Goal: Task Accomplishment & Management: Complete application form

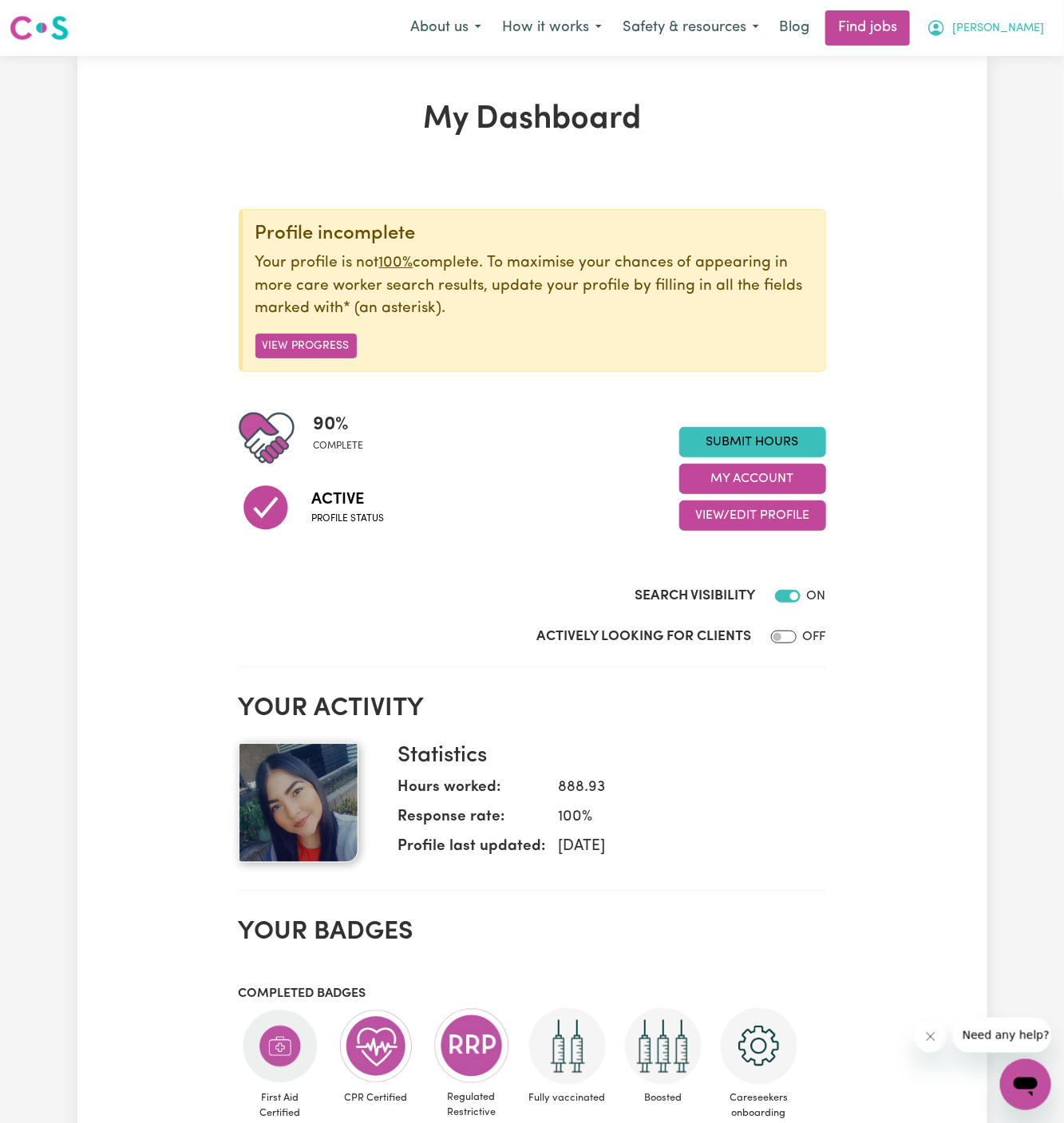
click at [1042, 24] on span "[PERSON_NAME]" at bounding box center [998, 28] width 92 height 18
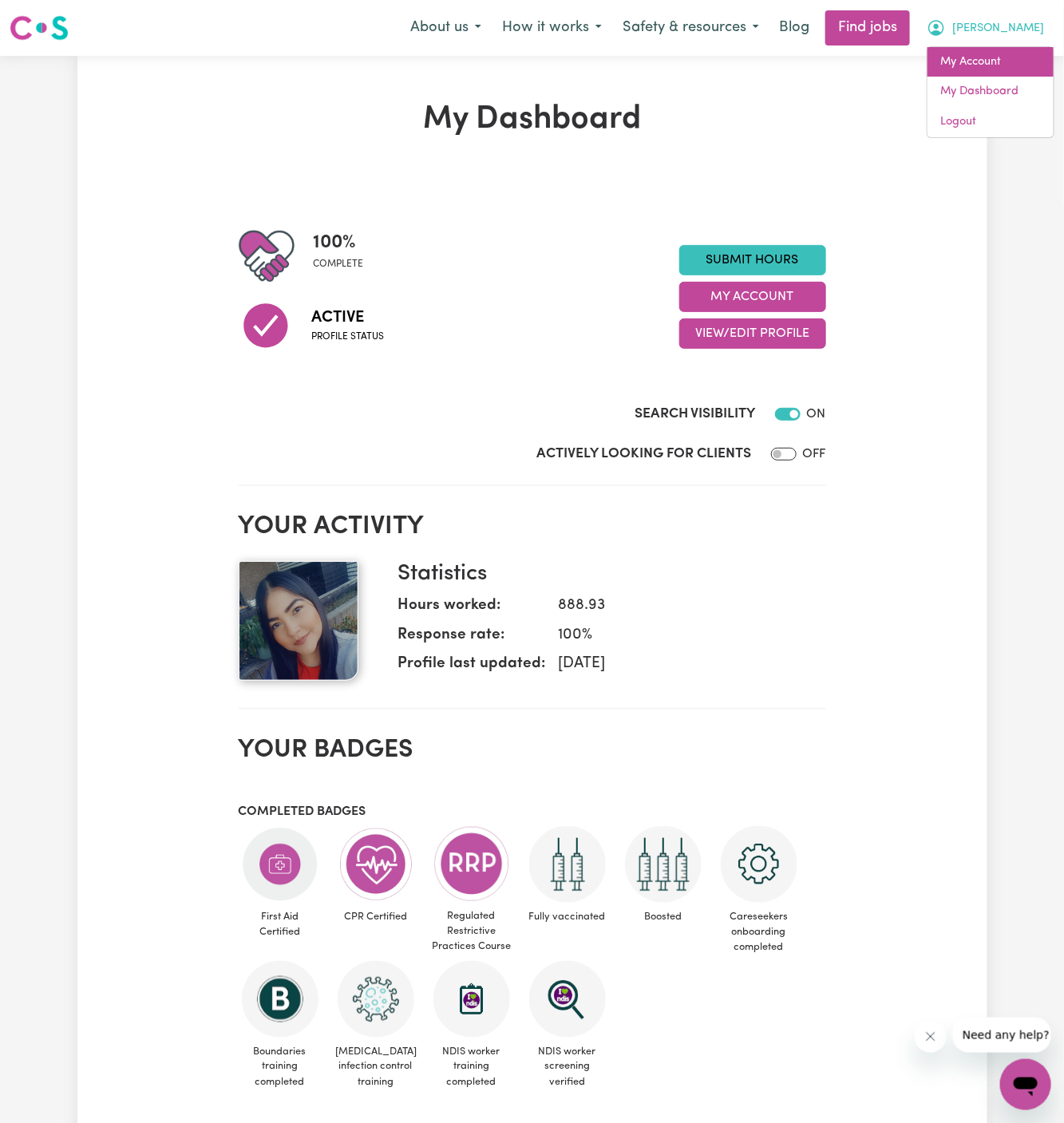
click at [1015, 53] on link "My Account" at bounding box center [990, 62] width 126 height 30
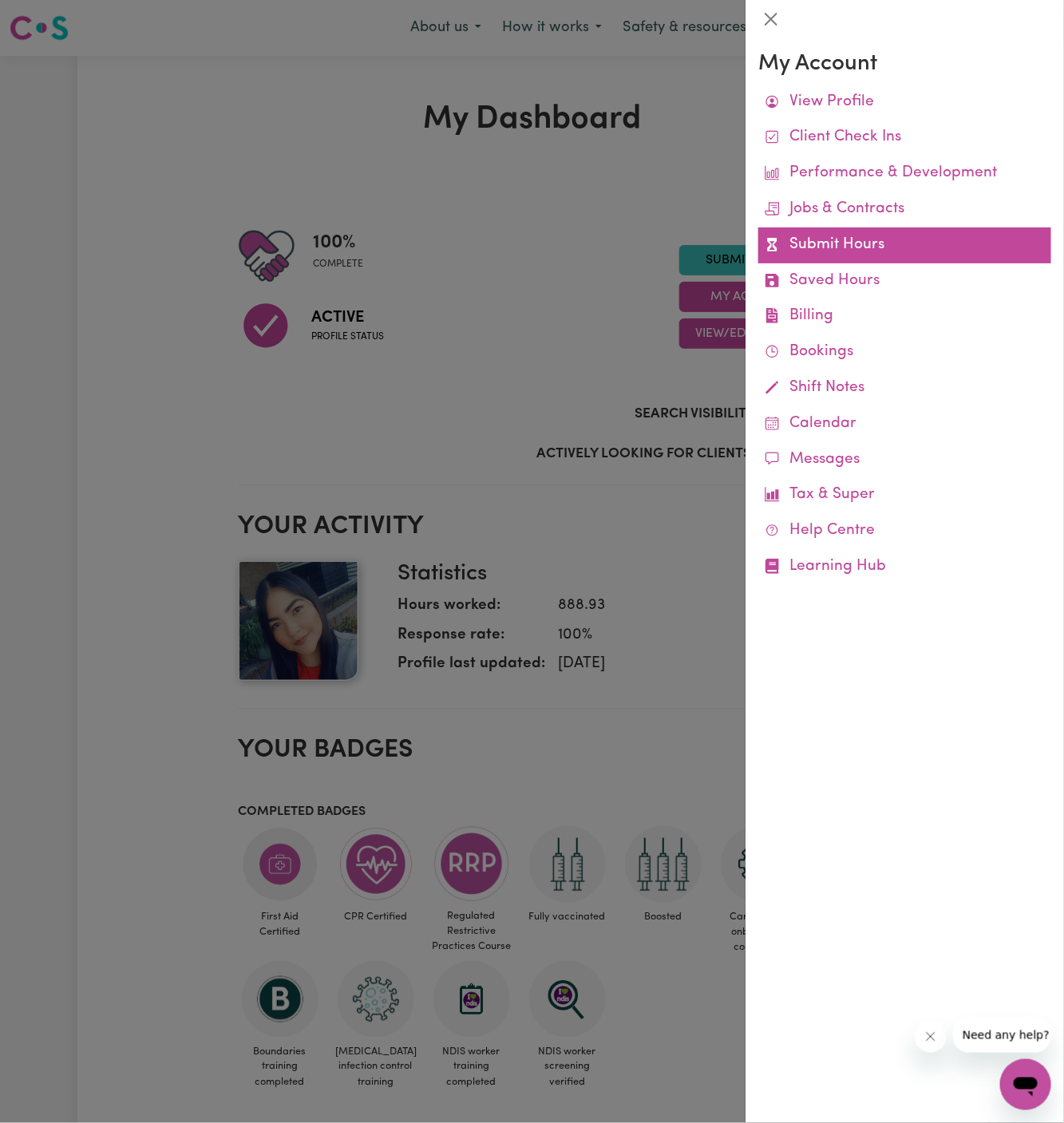
click at [831, 249] on link "Submit Hours" at bounding box center [904, 245] width 293 height 36
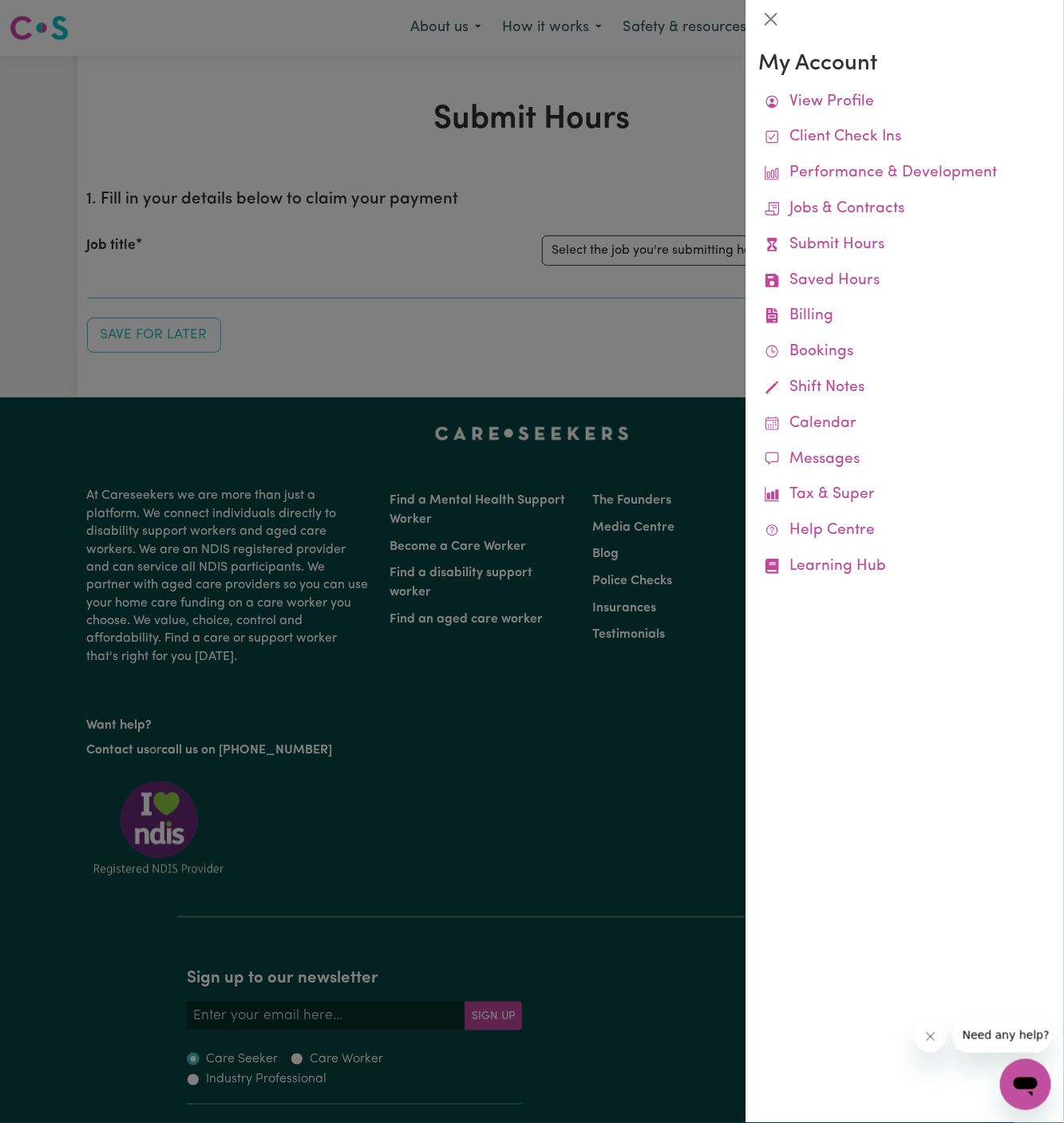
click at [652, 182] on div at bounding box center [532, 561] width 1064 height 1123
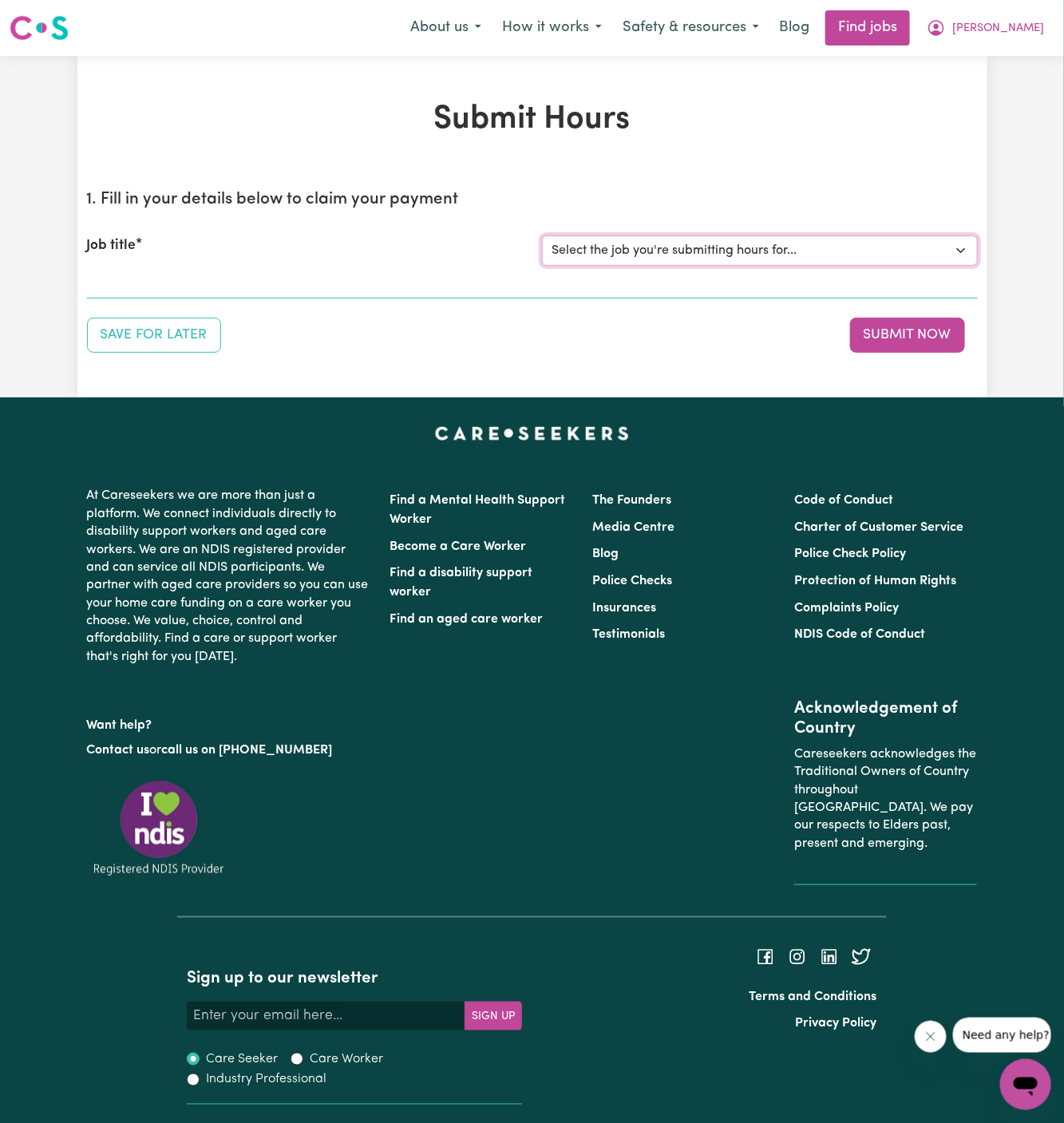
click at [670, 251] on select "Select the job you're submitting hours for... [[DEMOGRAPHIC_DATA][PERSON_NAME]]…" at bounding box center [760, 250] width 435 height 30
select select "13916"
click at [542, 235] on select "Select the job you're submitting hours for... [[DEMOGRAPHIC_DATA][PERSON_NAME]]…" at bounding box center [760, 250] width 435 height 30
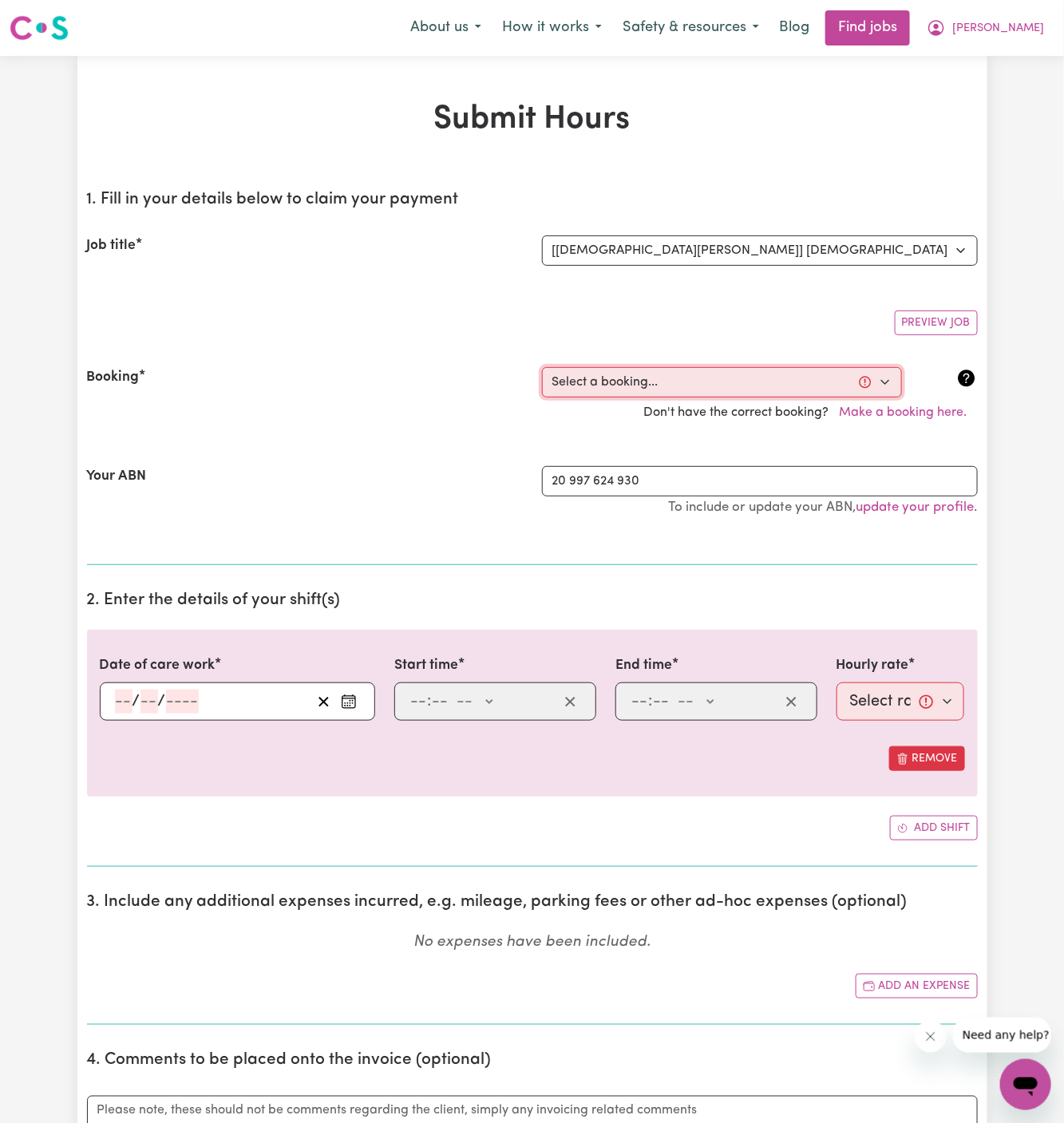
click at [719, 372] on select "Select a booking... [DATE] 09:00am to 02:00pm (ONE-OFF) [DATE] 09:00am to 02:00…" at bounding box center [722, 382] width 360 height 30
select select "363506"
click at [542, 367] on select "Select a booking... [DATE] 09:00am to 02:00pm (ONE-OFF) [DATE] 09:00am to 02:00…" at bounding box center [722, 382] width 360 height 30
type input "[DATE]"
type input "9"
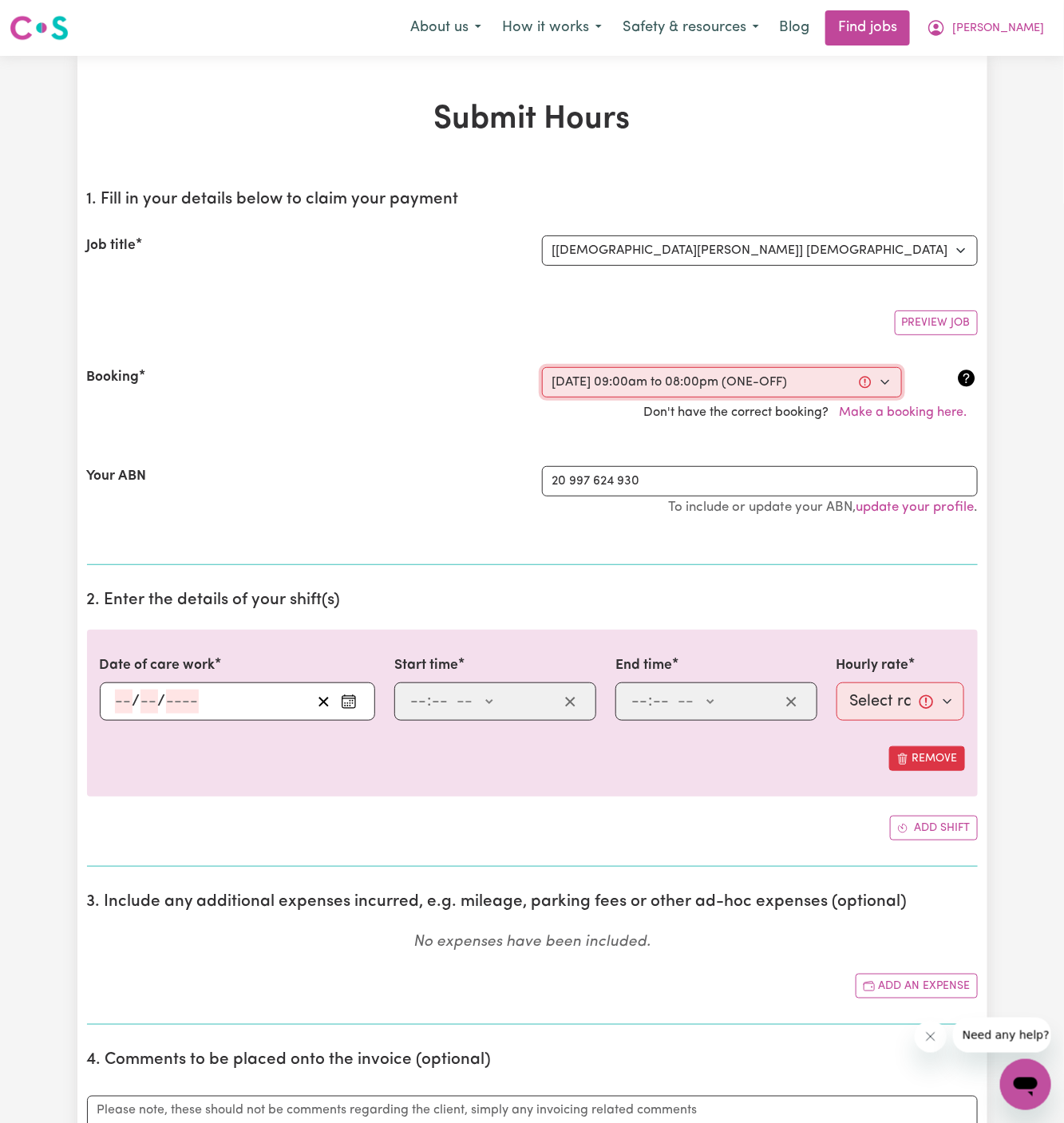
type input "9"
type input "2025"
type input "09:00"
type input "9"
type input "0"
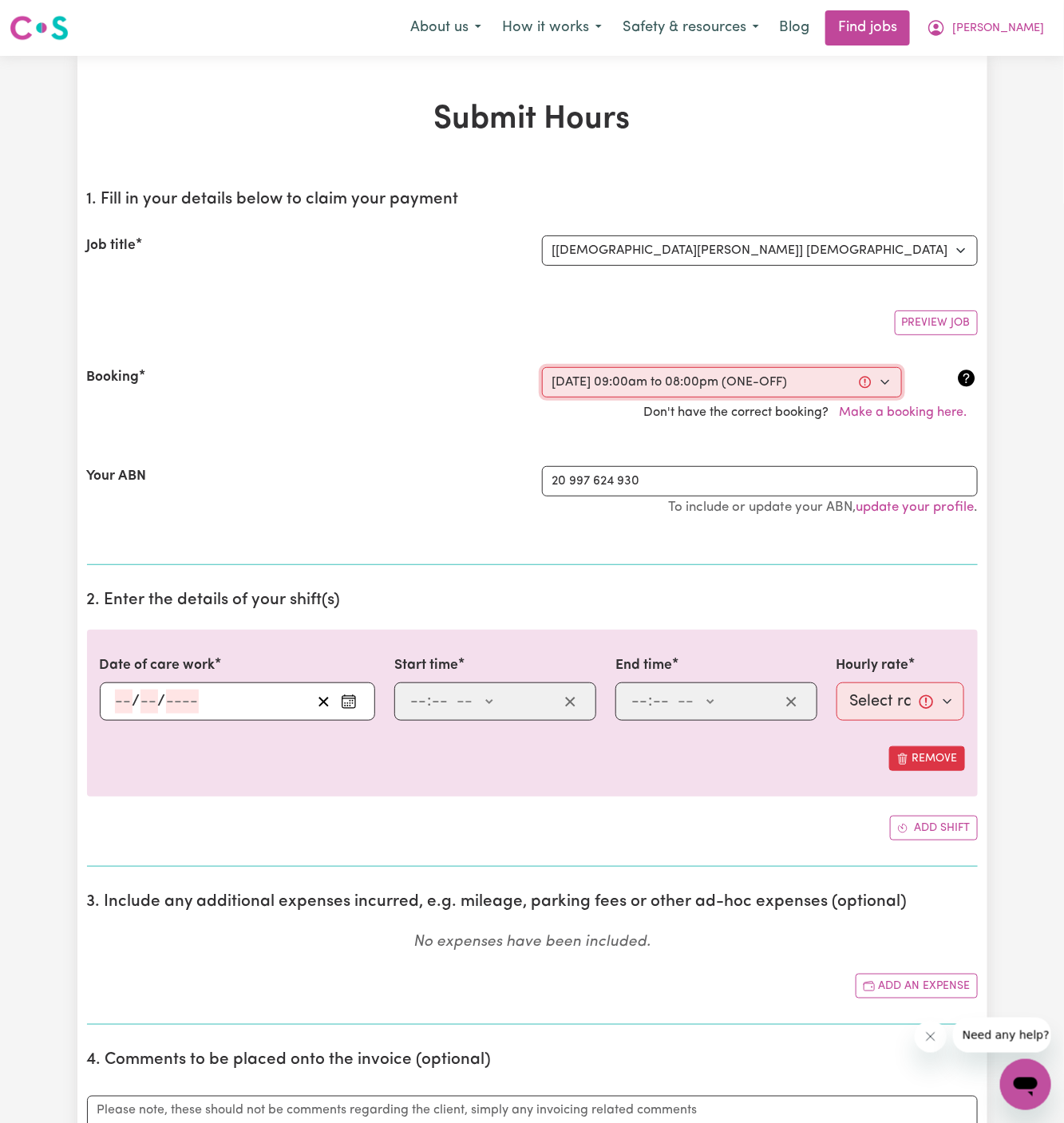
select select "am"
type input "20:00"
type input "8"
type input "0"
select select "pm"
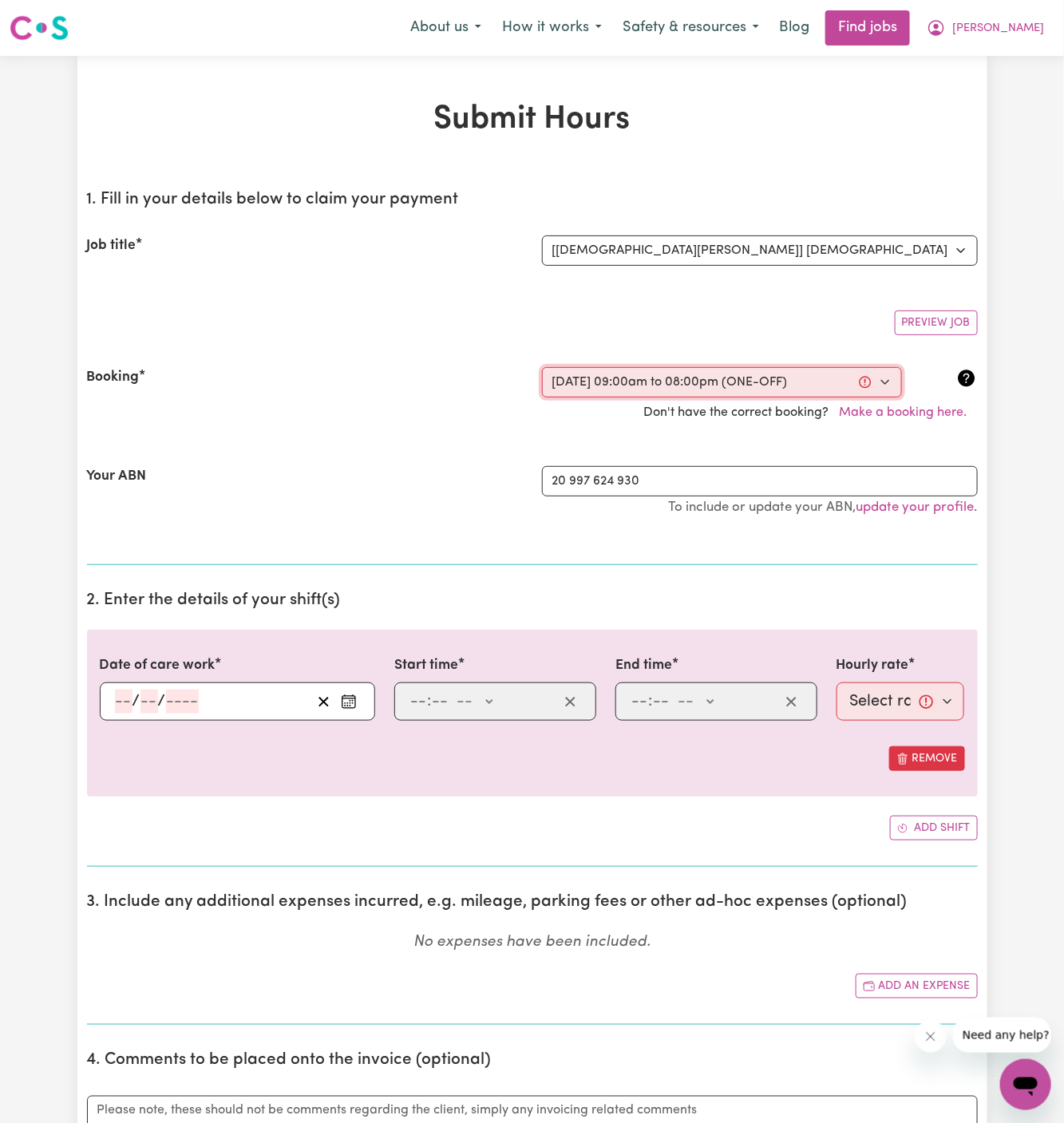
select select "41.2-Weekday"
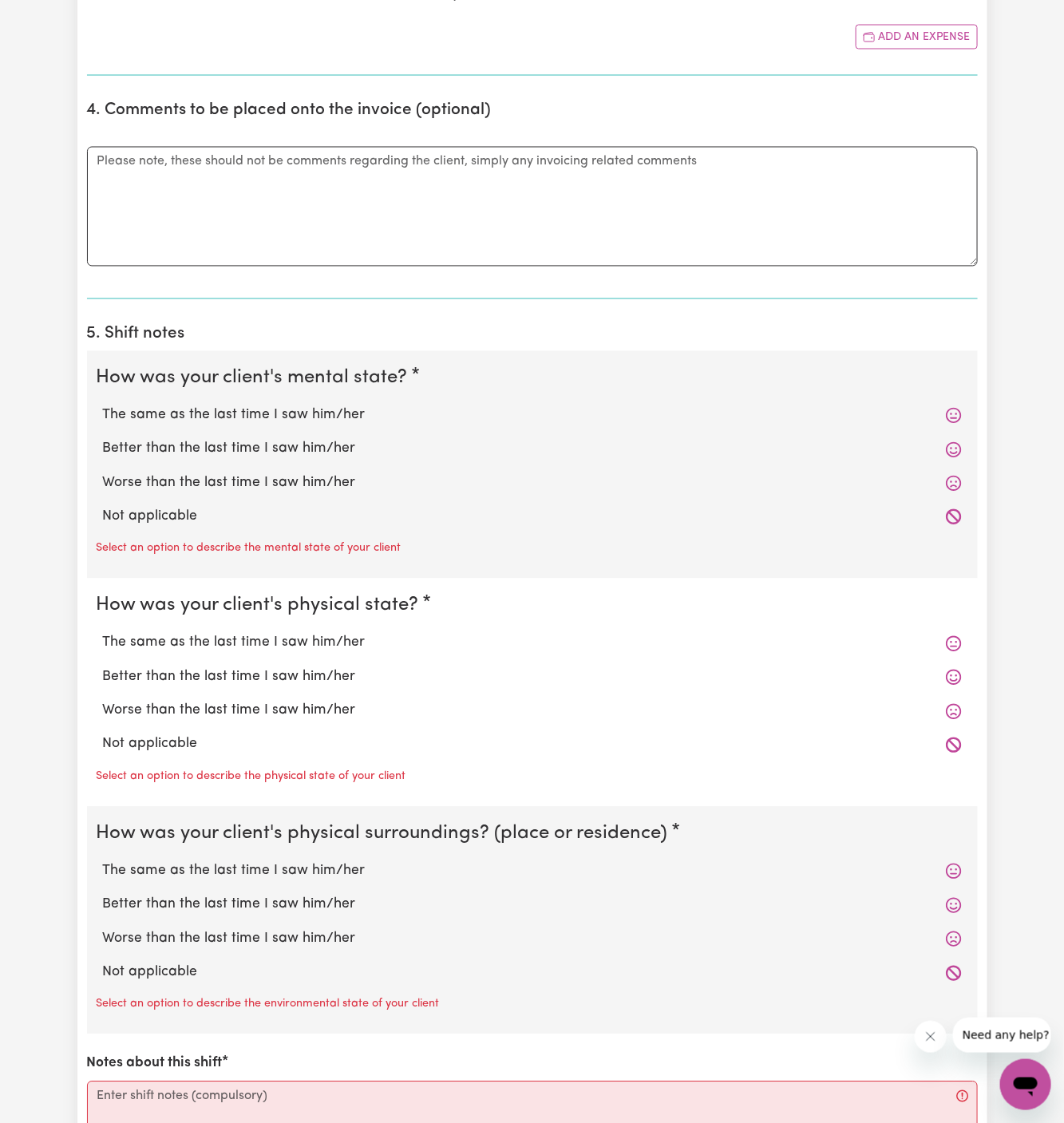
scroll to position [1449, 0]
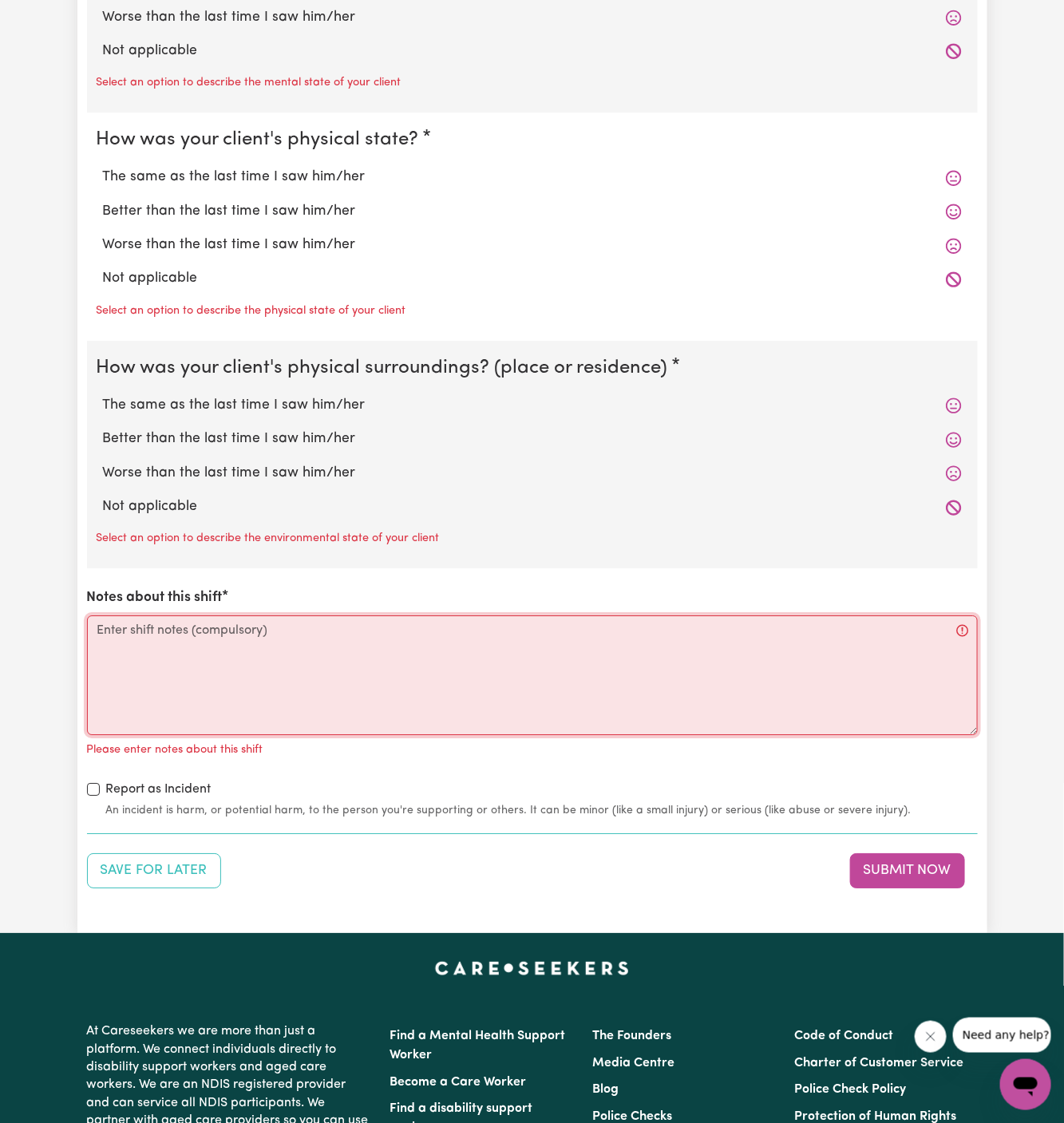
click at [252, 658] on textarea "Notes about this shift" at bounding box center [532, 675] width 890 height 120
paste textarea "During my shift, I accompanied [PERSON_NAME] to the hospital where she will hav…"
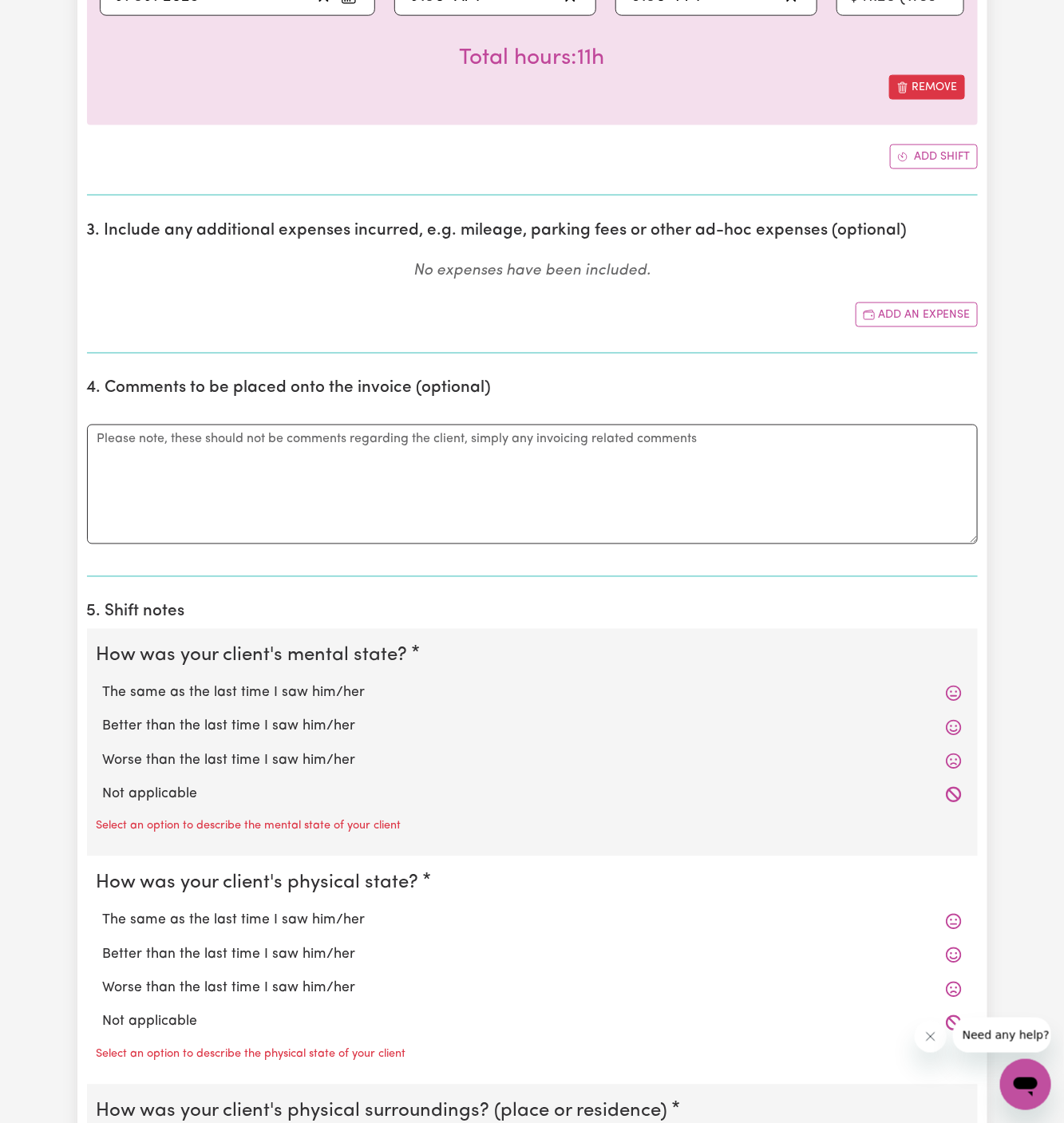
scroll to position [687, 0]
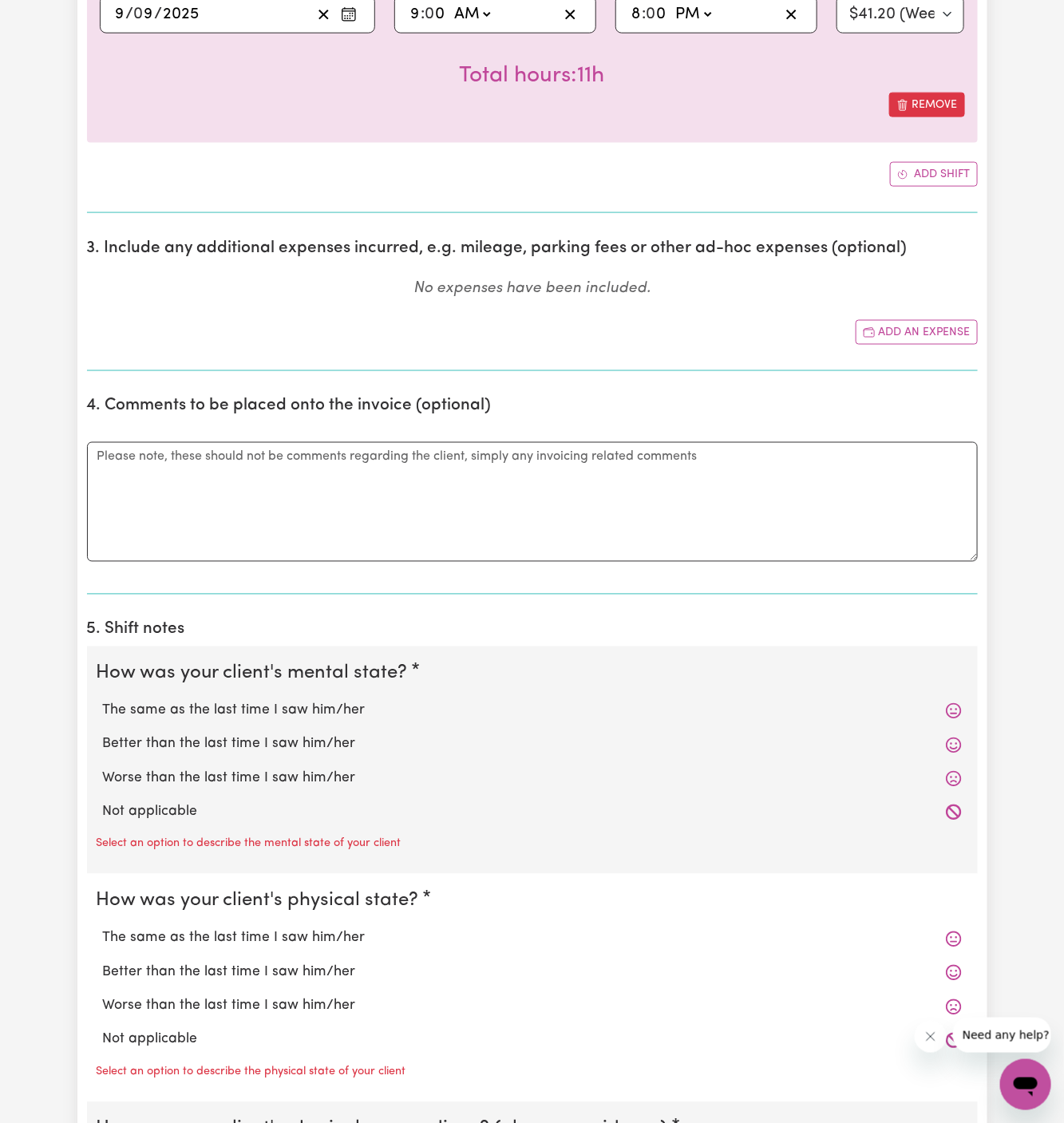
type textarea "During my shift, I accompanied [PERSON_NAME] to the hospital where she will hav…"
click at [184, 788] on div "Worse than the last time I saw him/her" at bounding box center [532, 779] width 872 height 34
click at [184, 802] on label "Not applicable" at bounding box center [532, 812] width 859 height 21
click at [103, 801] on input "Not applicable" at bounding box center [102, 801] width 1 height 1
radio input "true"
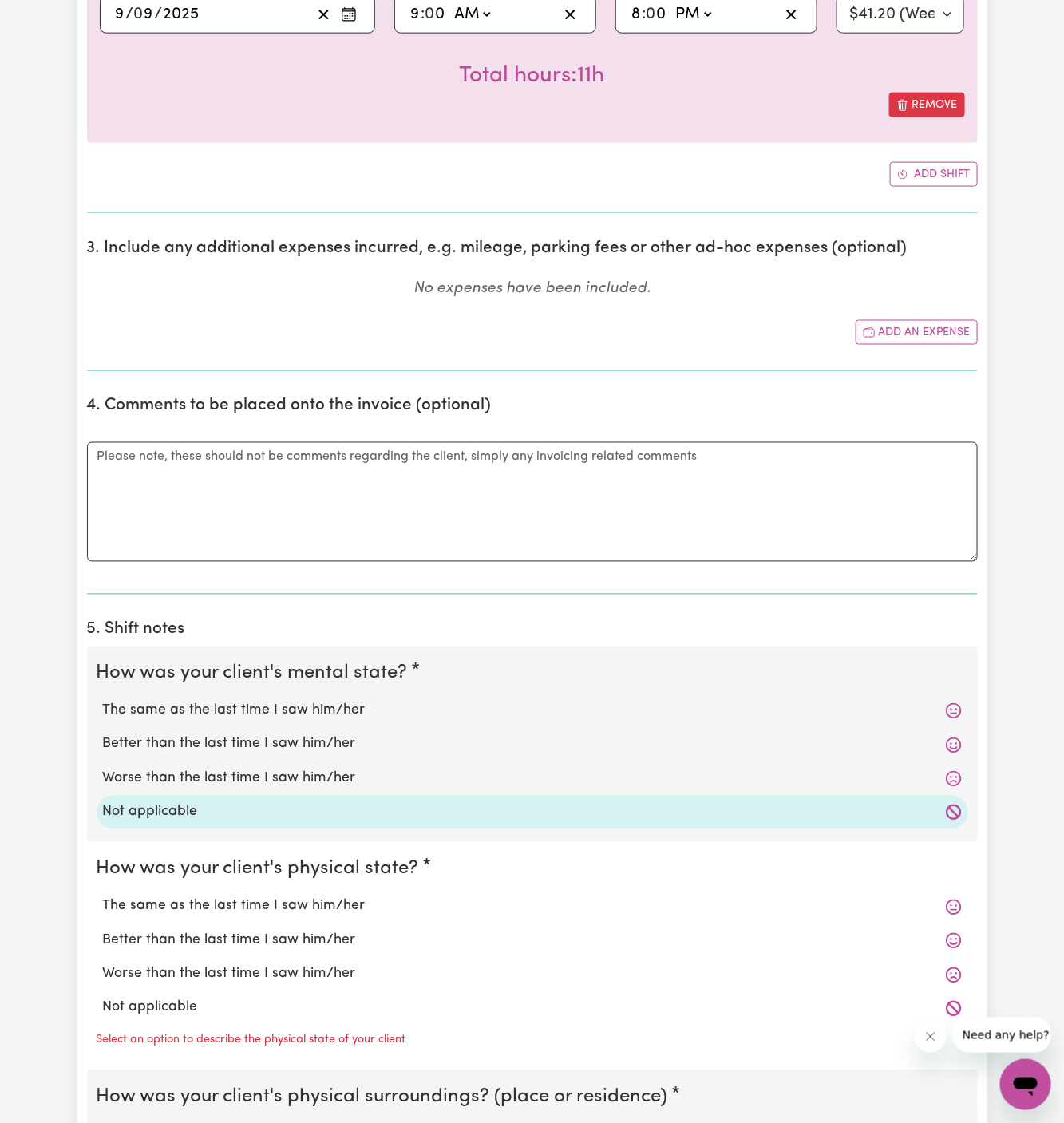
click at [199, 997] on label "Not applicable" at bounding box center [532, 1008] width 859 height 21
click at [103, 997] on input "Not applicable" at bounding box center [102, 996] width 1 height 1
radio input "true"
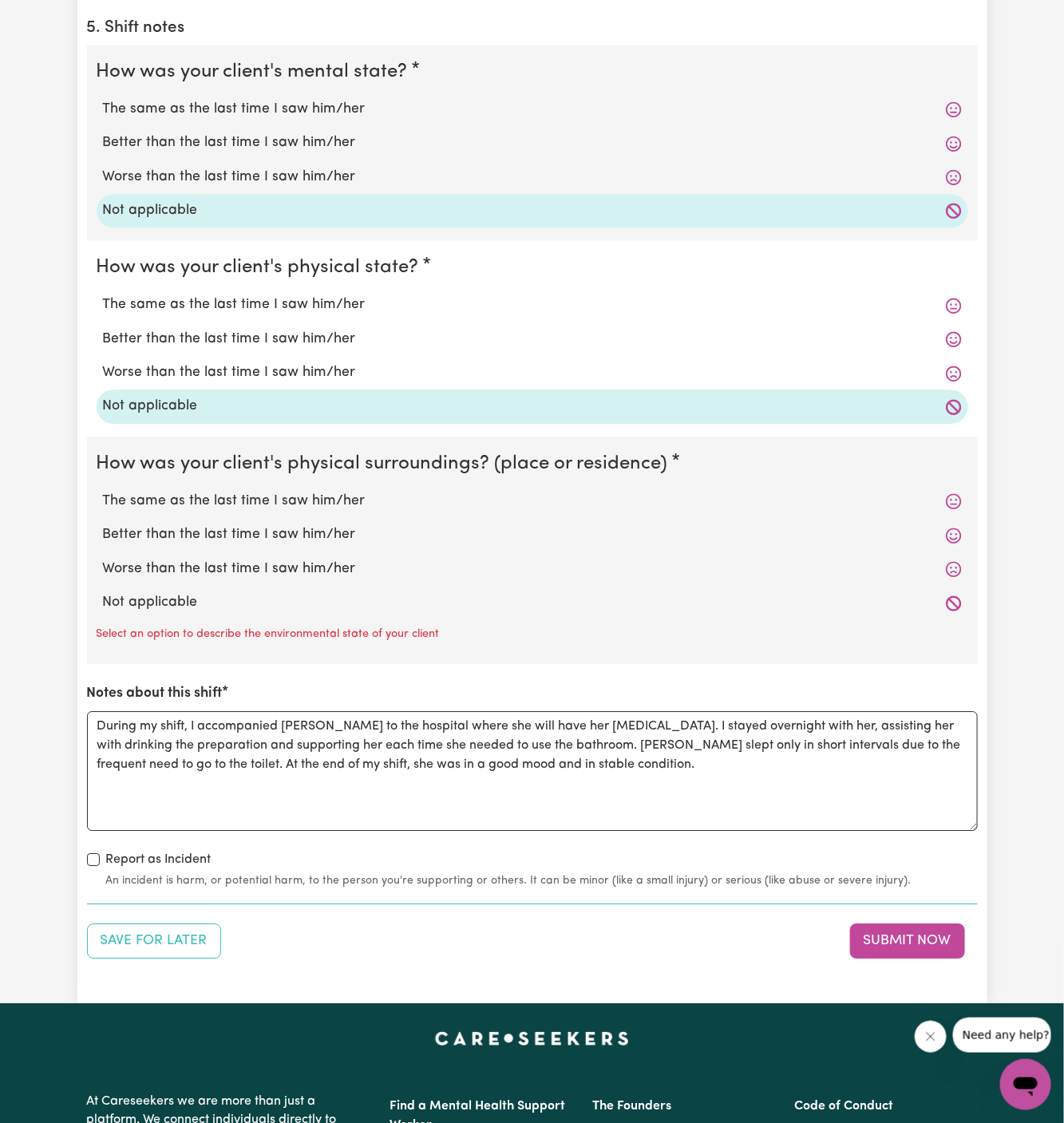
scroll to position [1308, 0]
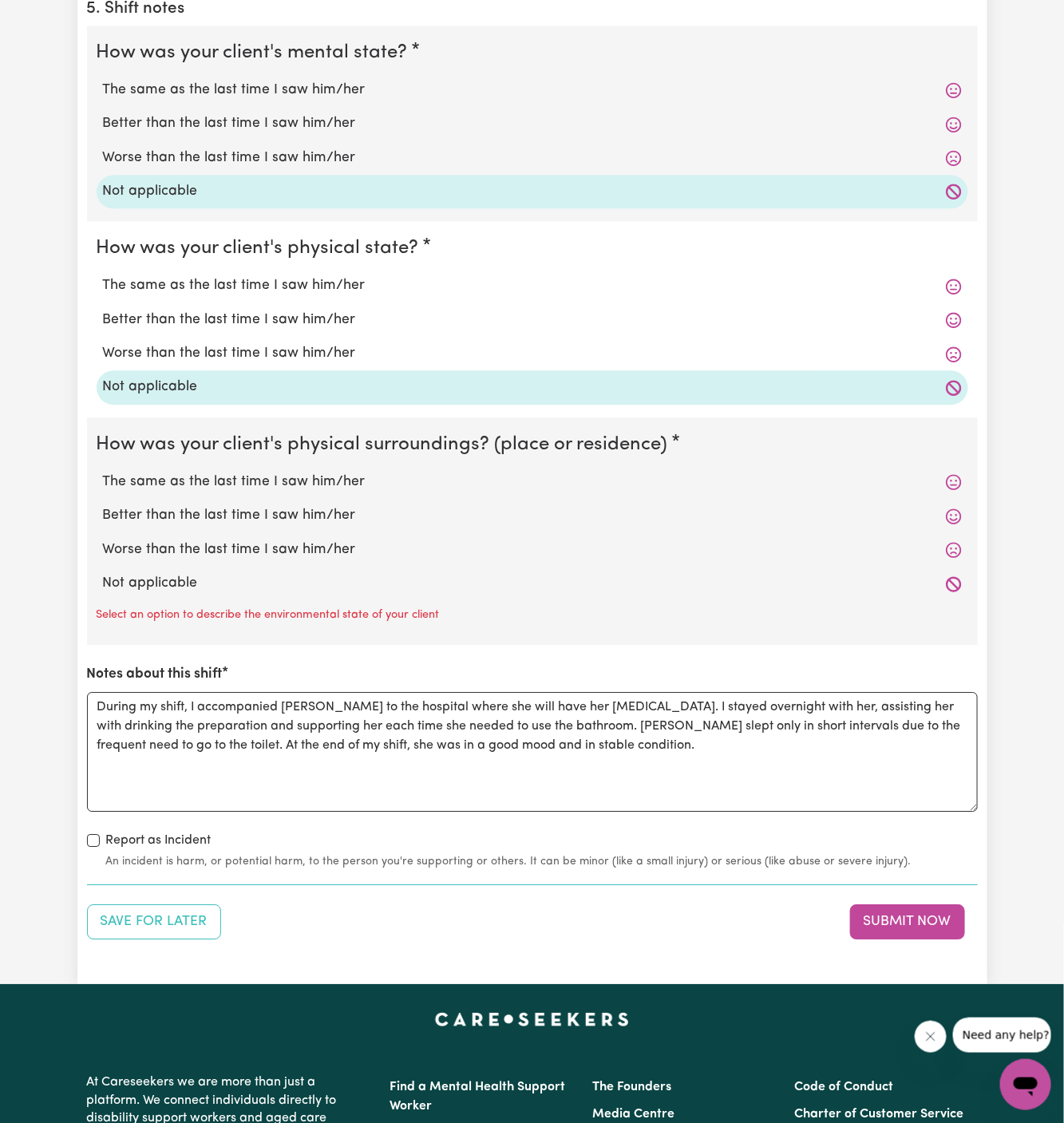
click at [219, 582] on label "Not applicable" at bounding box center [532, 584] width 859 height 21
click at [103, 573] on input "Not applicable" at bounding box center [102, 572] width 1 height 1
radio input "true"
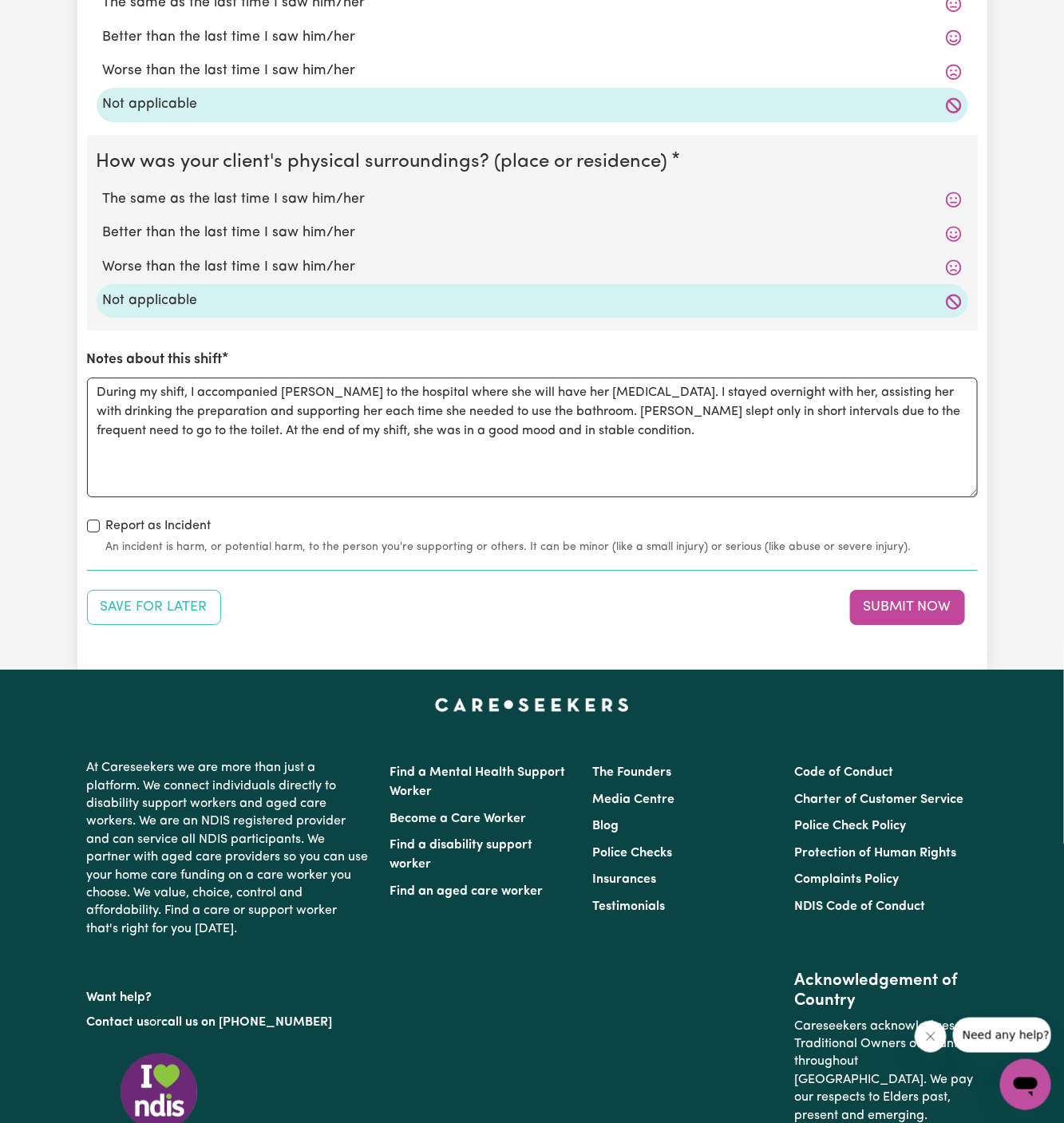
scroll to position [1871, 0]
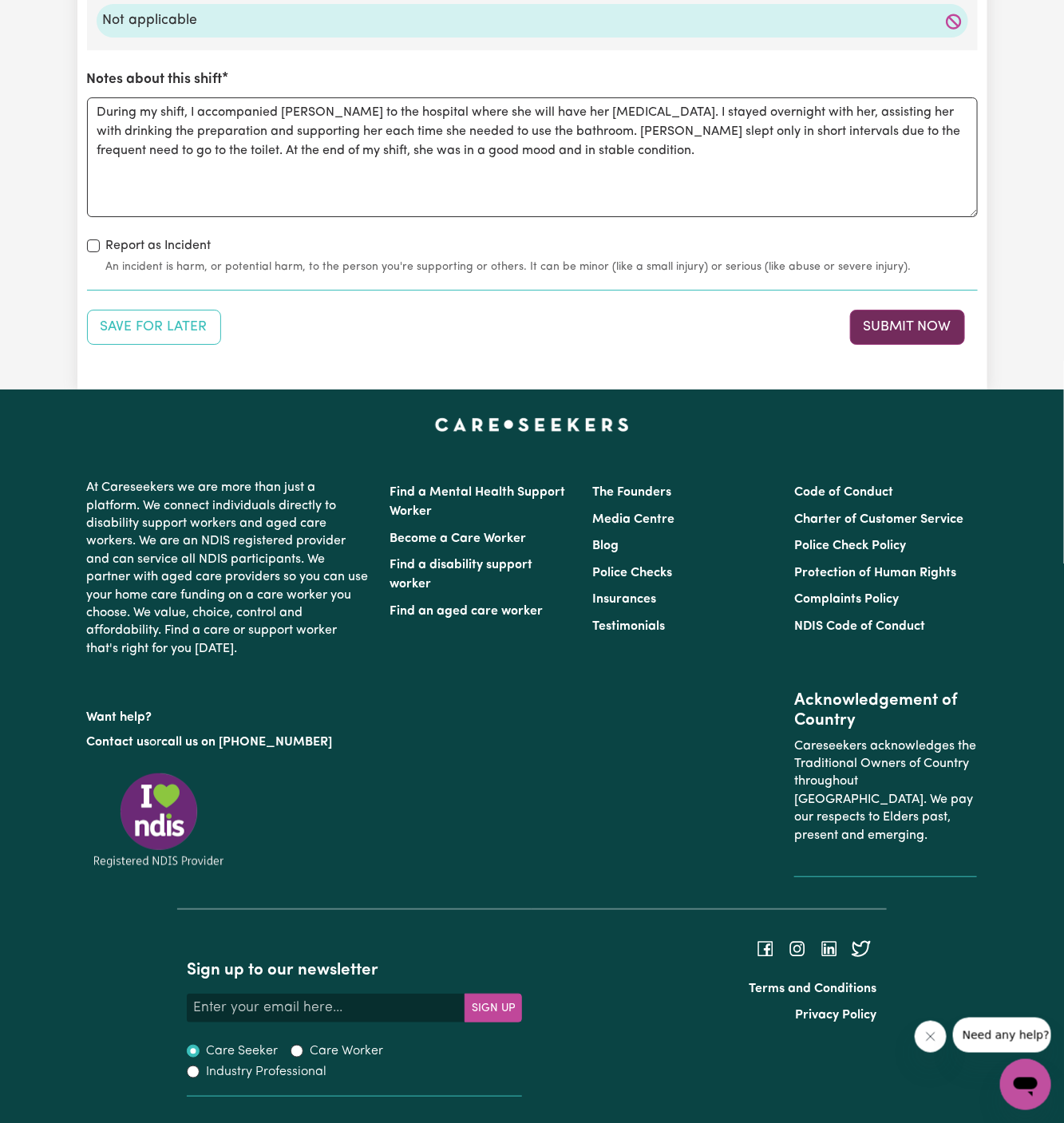
click at [908, 318] on button "Submit Now" at bounding box center [907, 326] width 114 height 35
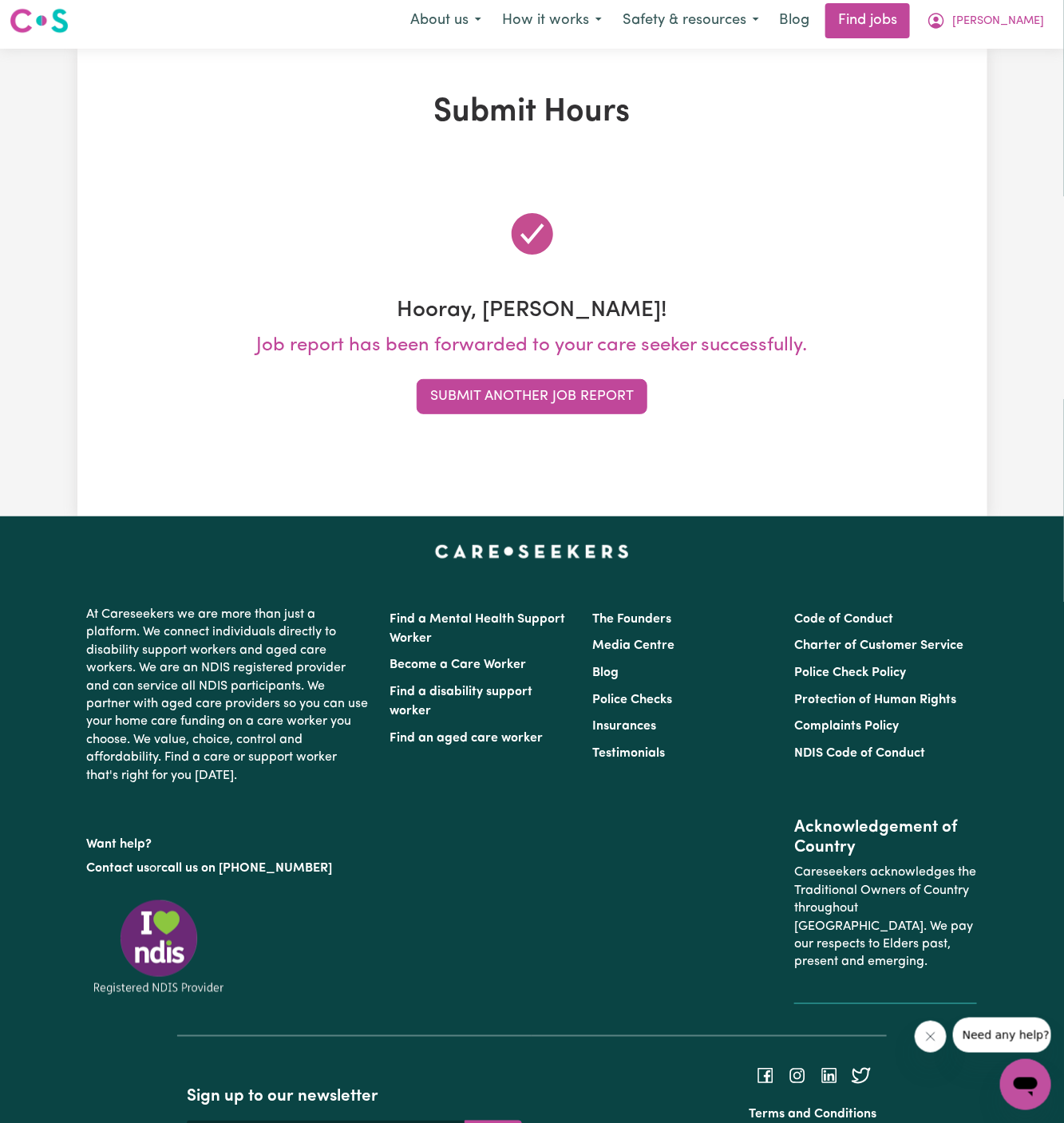
scroll to position [0, 0]
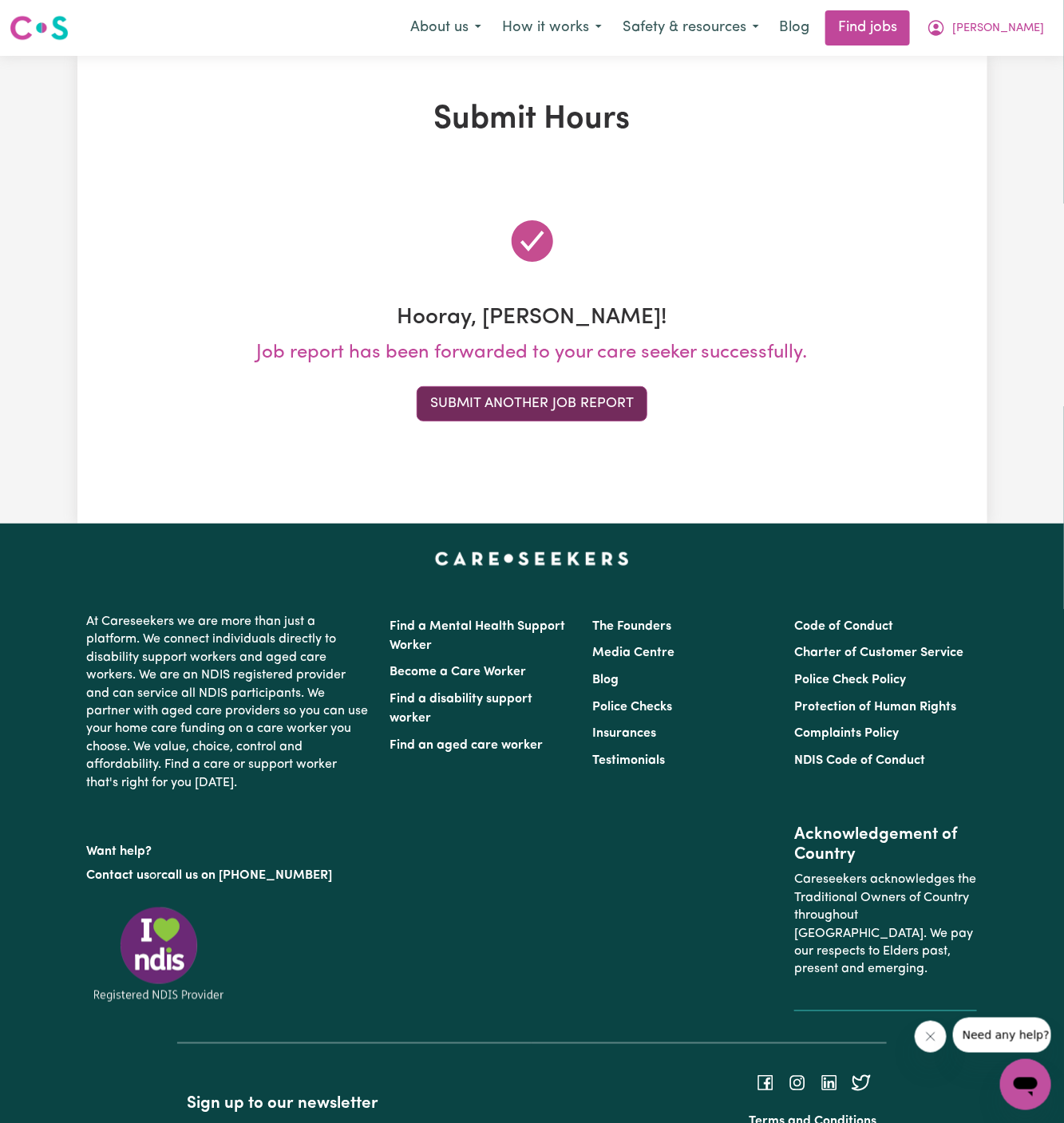
click at [592, 389] on button "Submit Another Job Report" at bounding box center [532, 403] width 231 height 35
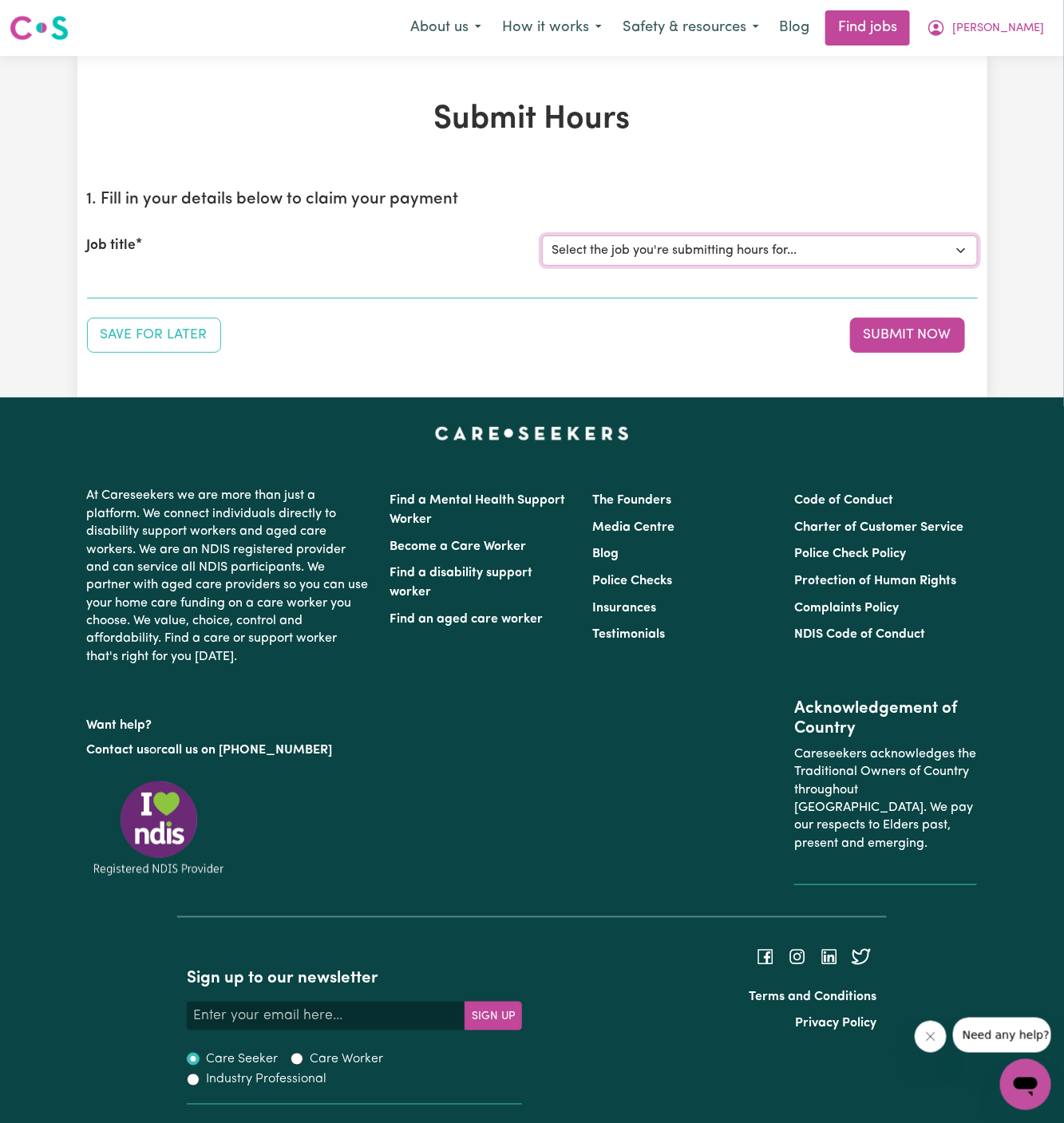
click at [722, 251] on select "Select the job you're submitting hours for... [[DEMOGRAPHIC_DATA][PERSON_NAME]]…" at bounding box center [760, 250] width 435 height 30
select select "13916"
click at [542, 235] on select "Select the job you're submitting hours for... [[DEMOGRAPHIC_DATA][PERSON_NAME]]…" at bounding box center [760, 250] width 435 height 30
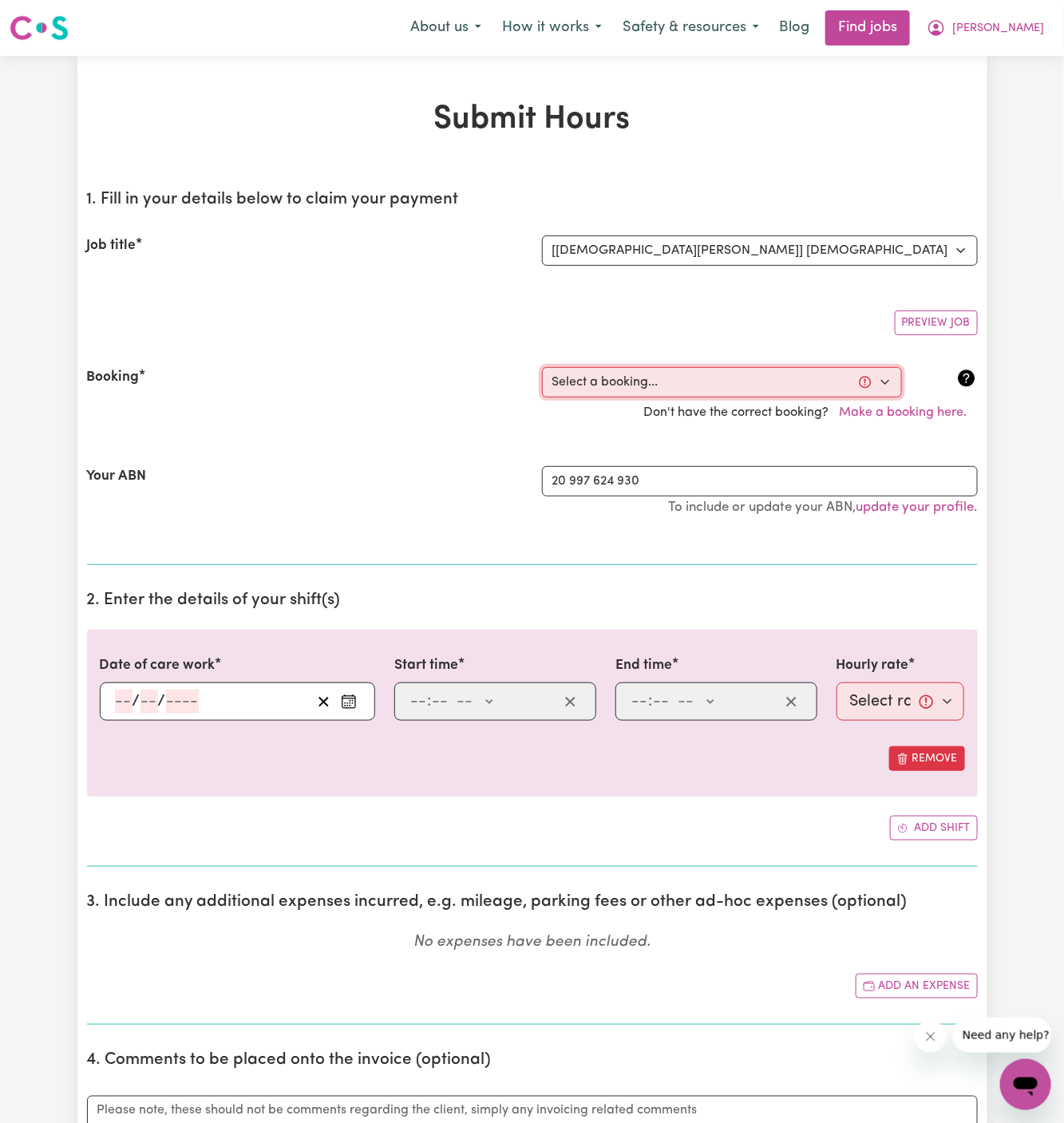
click at [674, 372] on select "Select a booking... [DATE] 09:00am to 02:00pm (ONE-OFF) [DATE] 09:00am to 02:00…" at bounding box center [722, 382] width 360 height 30
select select "363507"
click at [542, 367] on select "Select a booking... [DATE] 09:00am to 02:00pm (ONE-OFF) [DATE] 09:00am to 02:00…" at bounding box center [722, 382] width 360 height 30
type input "[DATE]"
type input "9"
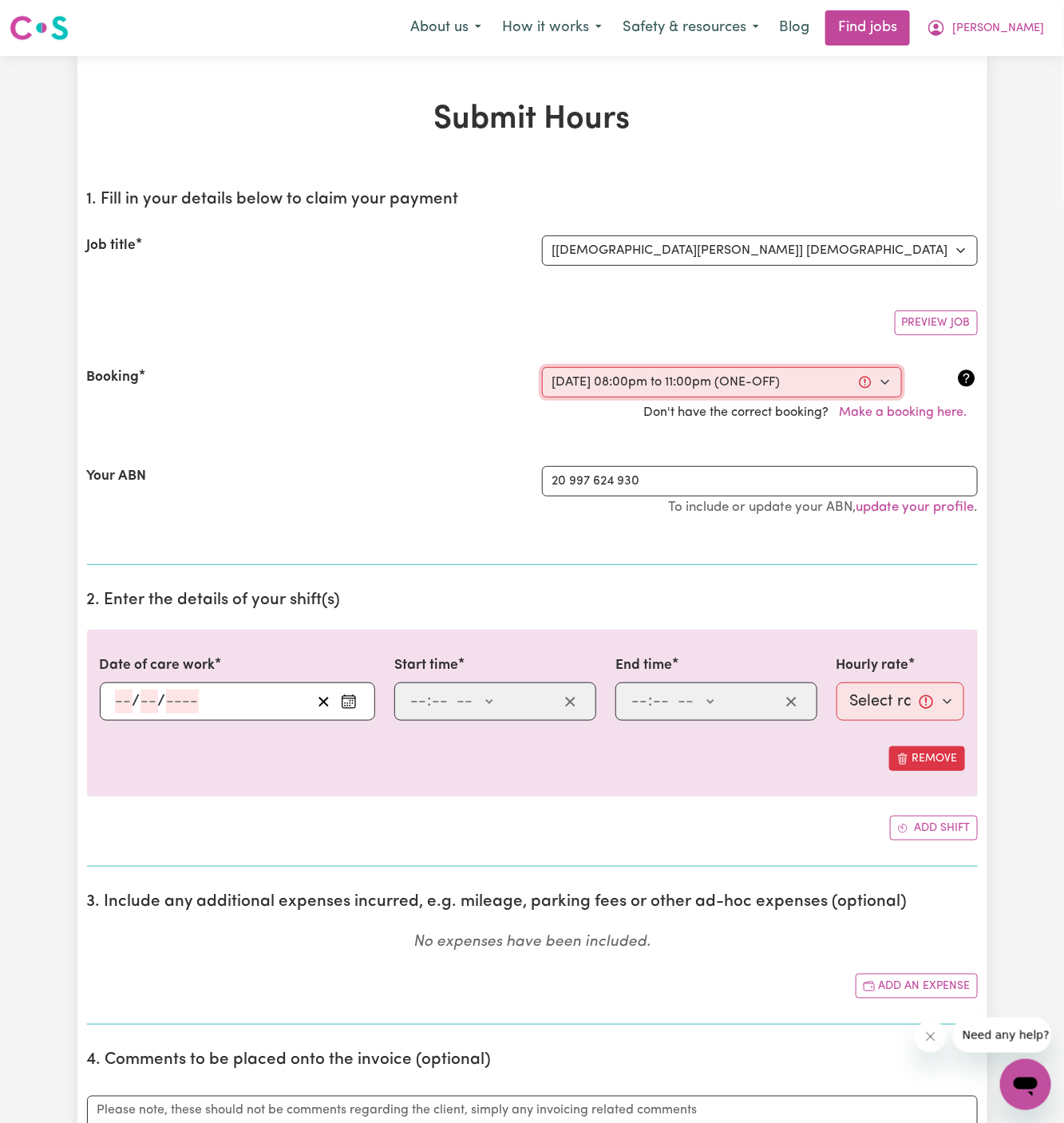
type input "9"
type input "2025"
type input "20:00"
type input "8"
type input "0"
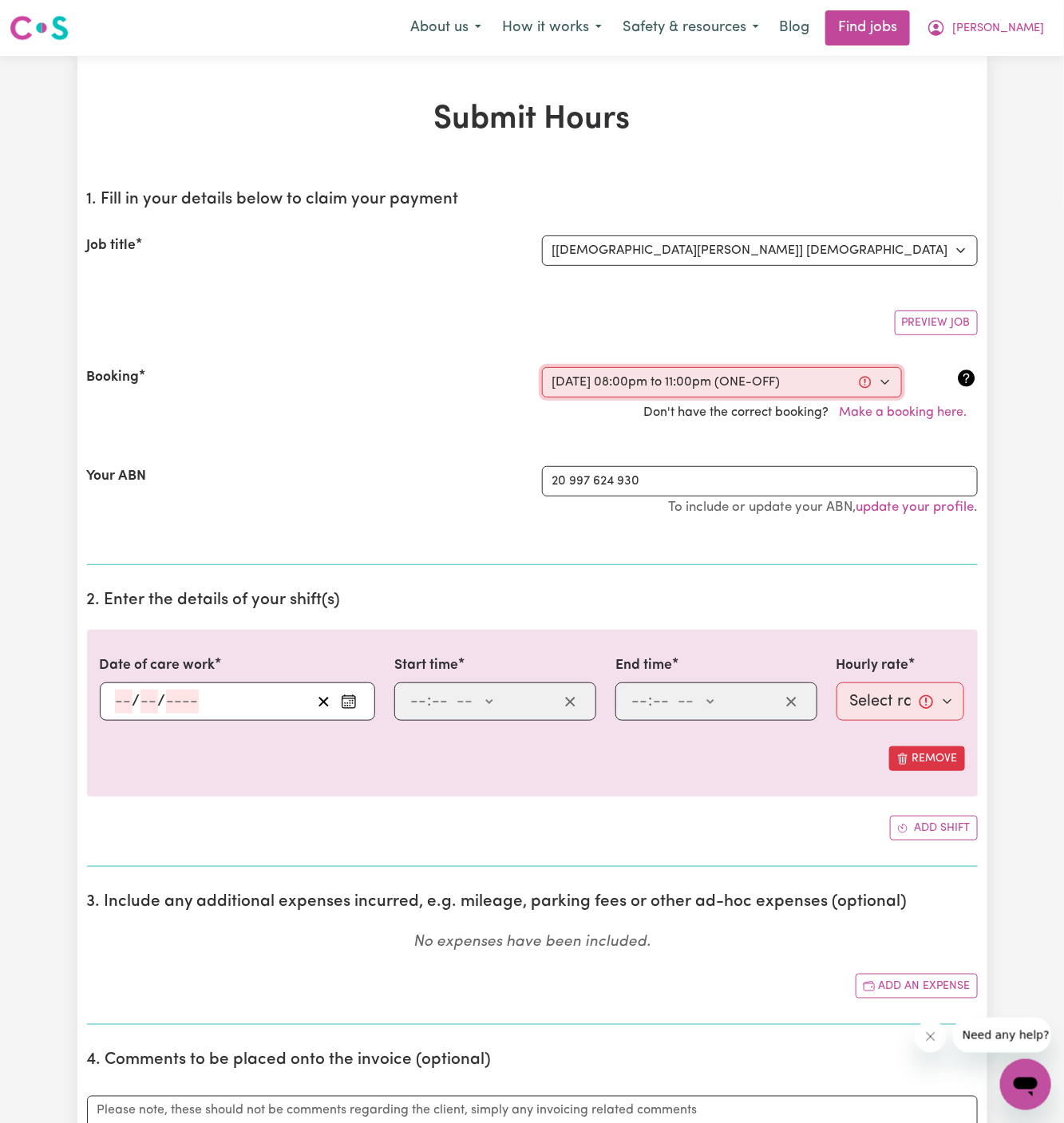
select select "pm"
type input "23:00"
type input "11"
type input "0"
select select "pm"
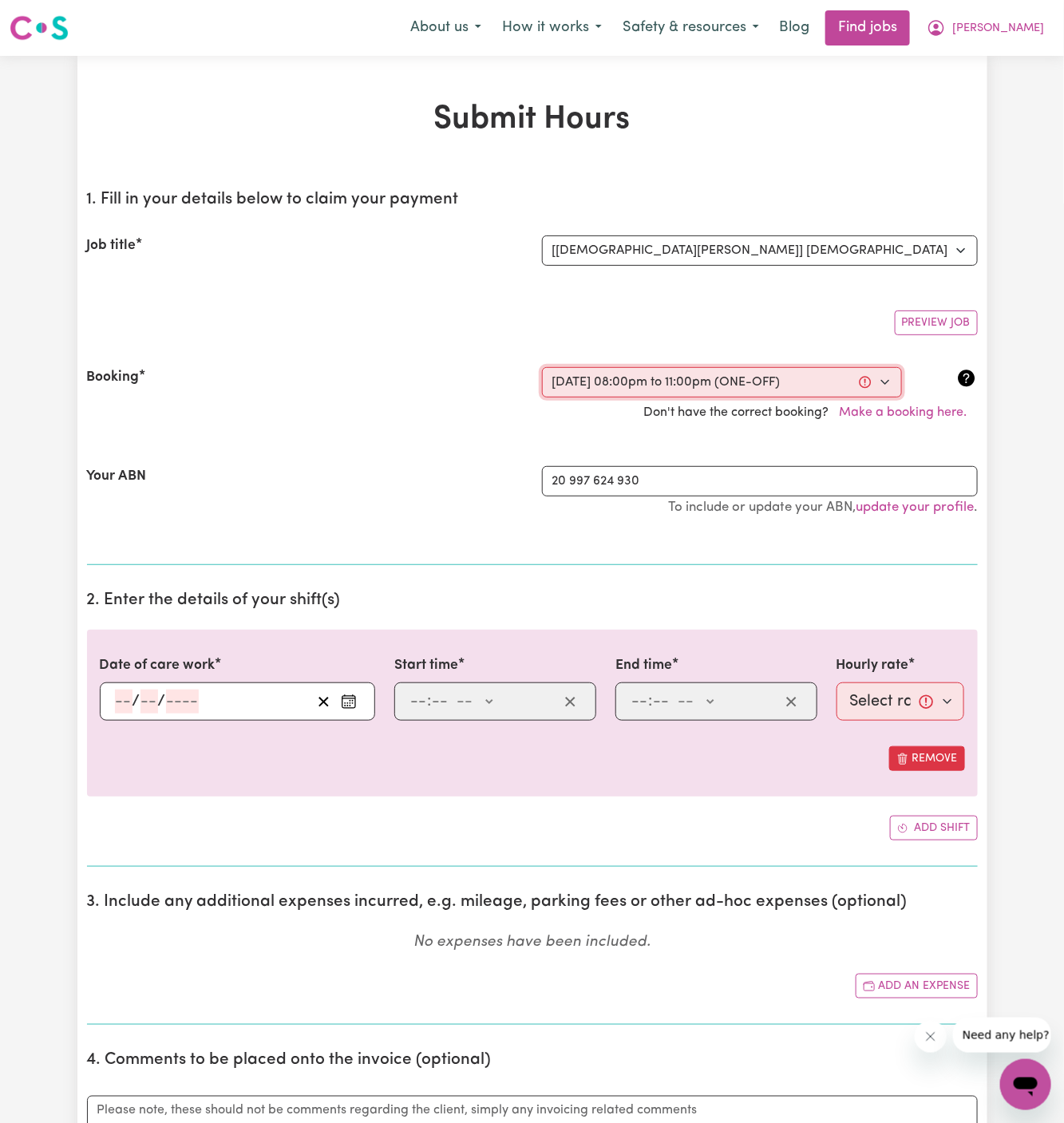
select select "41.2-Weekday"
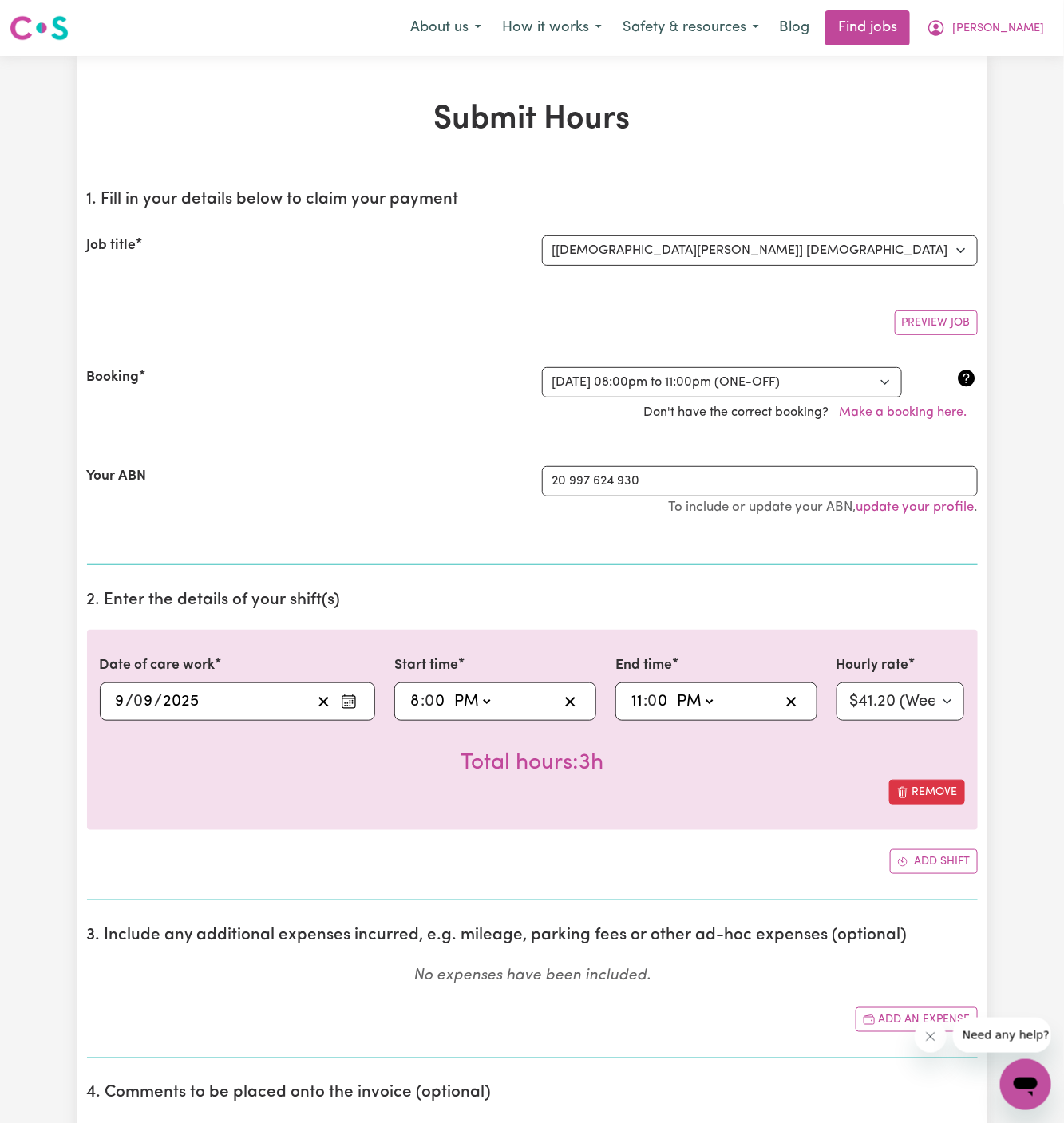
click at [654, 696] on input "0" at bounding box center [659, 702] width 21 height 24
click at [639, 697] on input "11" at bounding box center [637, 702] width 13 height 24
type input "13:00"
type input "1"
type input "12:00"
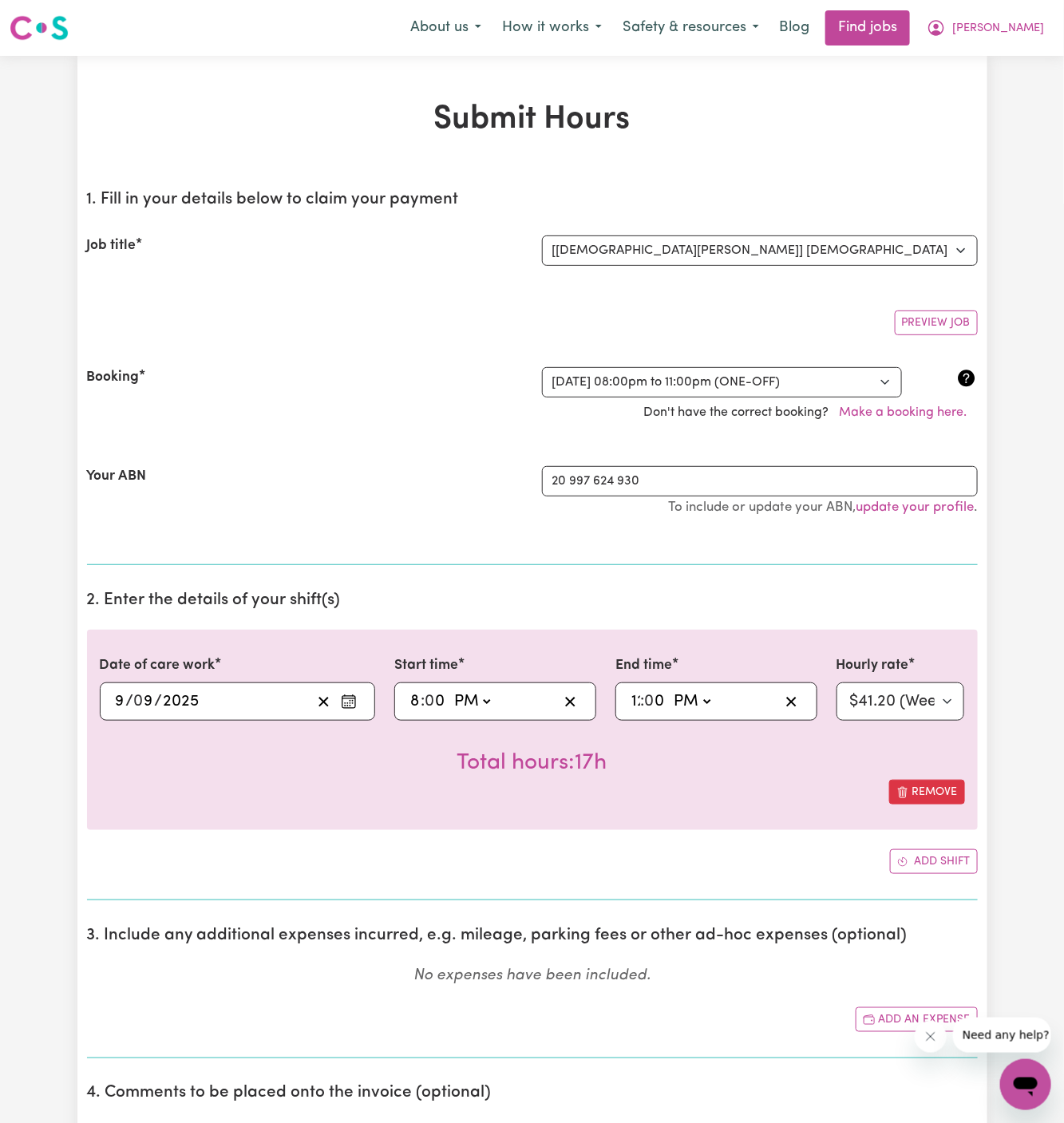
type input "12"
click at [697, 705] on select "AM PM" at bounding box center [697, 702] width 43 height 24
select select "am"
click at [676, 690] on select "AM PM" at bounding box center [697, 702] width 43 height 24
type input "00:00"
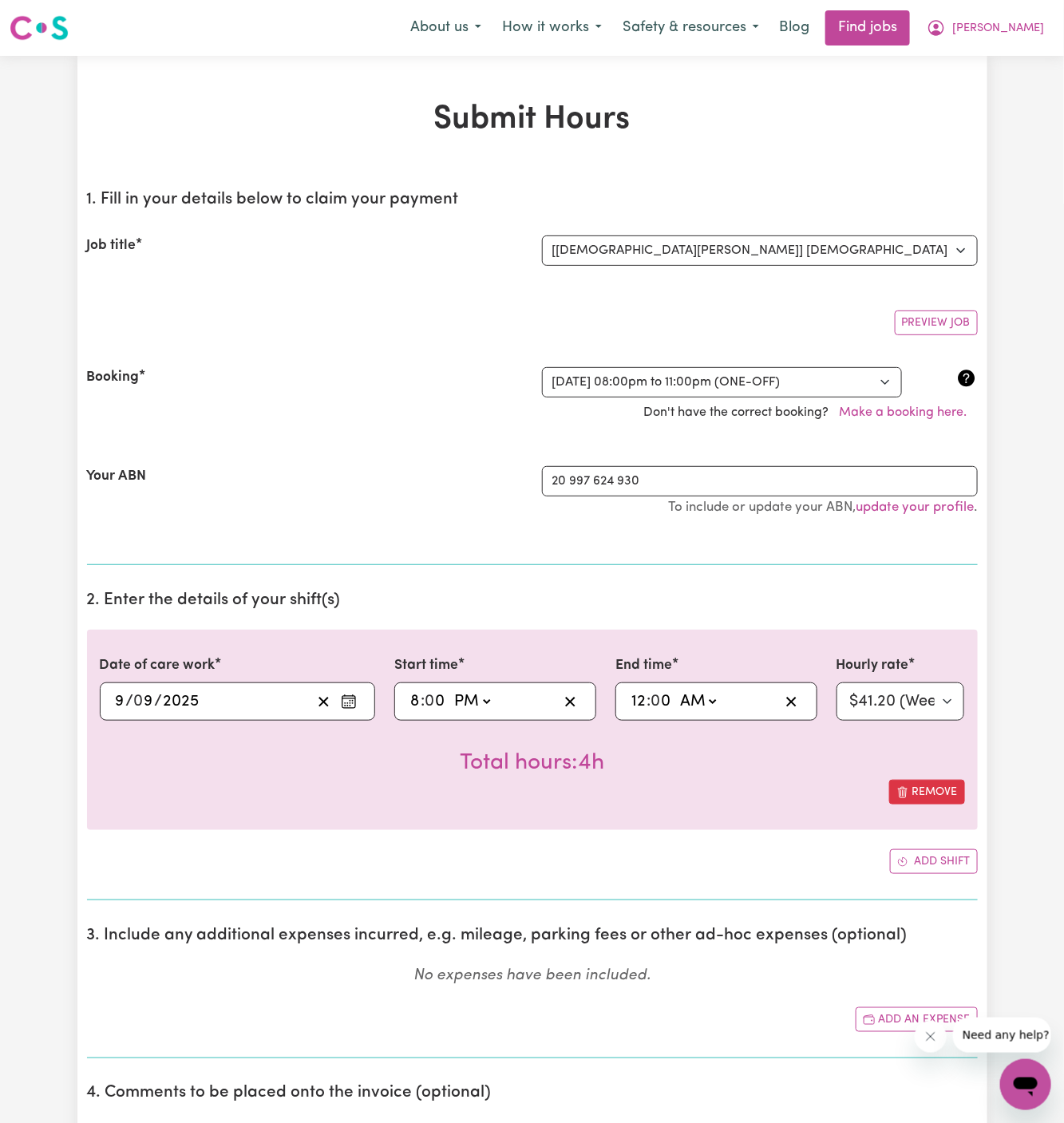
click at [773, 788] on div "Remove" at bounding box center [532, 792] width 865 height 24
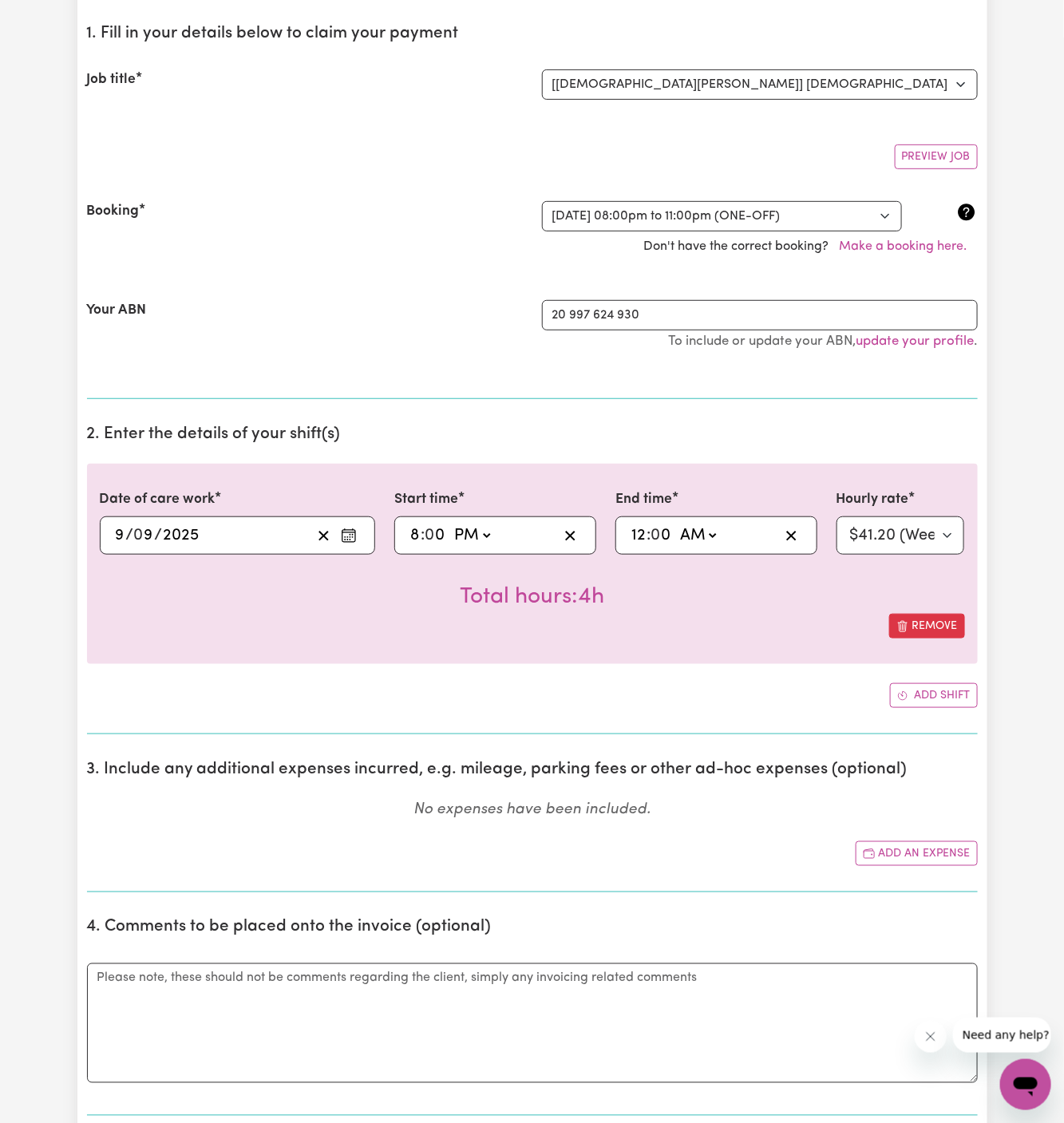
scroll to position [230, 0]
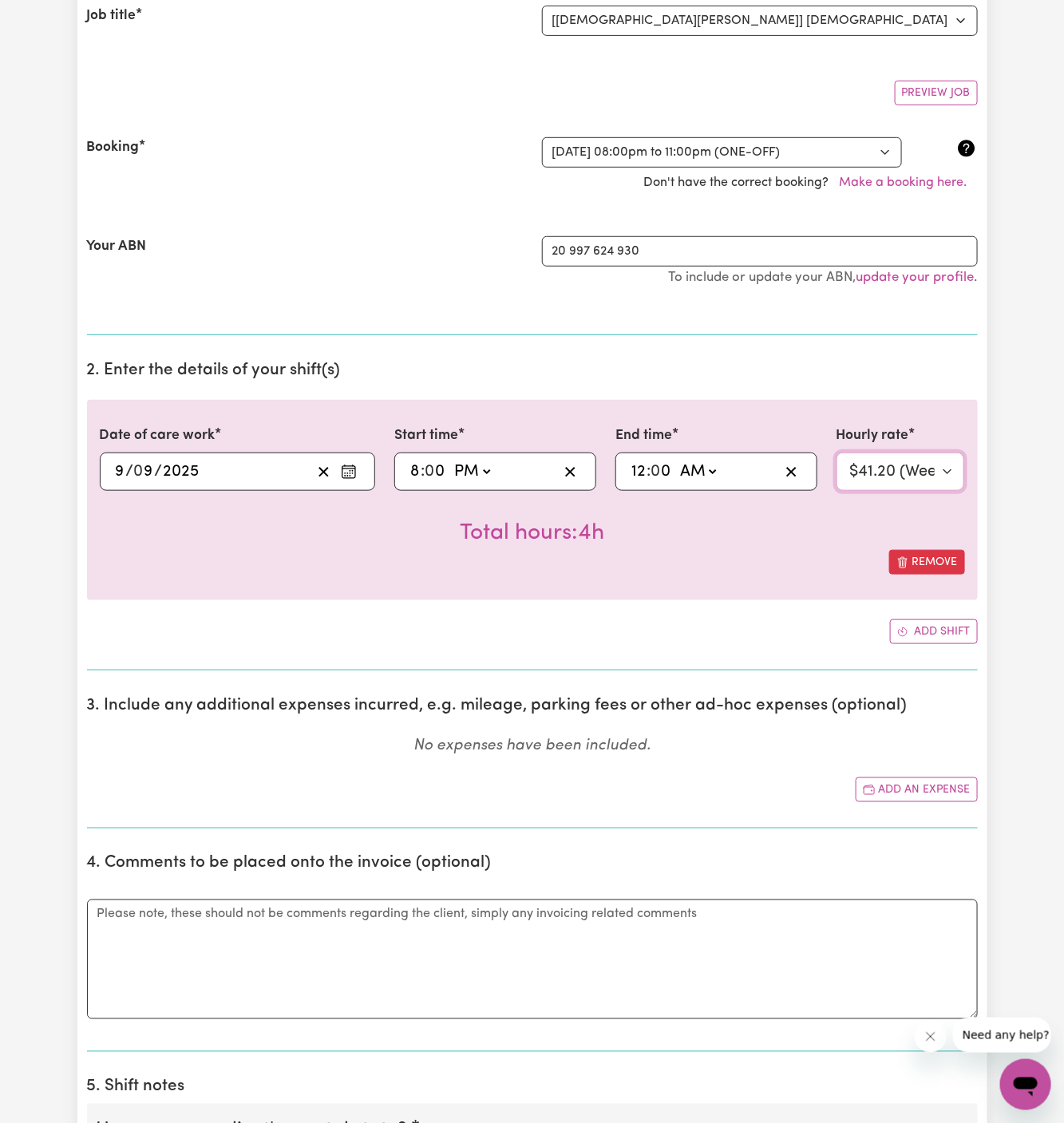
click at [950, 468] on select "Select rate... $41.20 (Weekday) $48.41 ([DATE]) $69.01 ([DATE]) $77.25 (Public …" at bounding box center [900, 471] width 129 height 38
select select "43.7-EveningCare"
click at [836, 452] on select "Select rate... $41.20 (Weekday) $48.41 ([DATE]) $69.01 ([DATE]) $77.25 (Public …" at bounding box center [900, 471] width 129 height 38
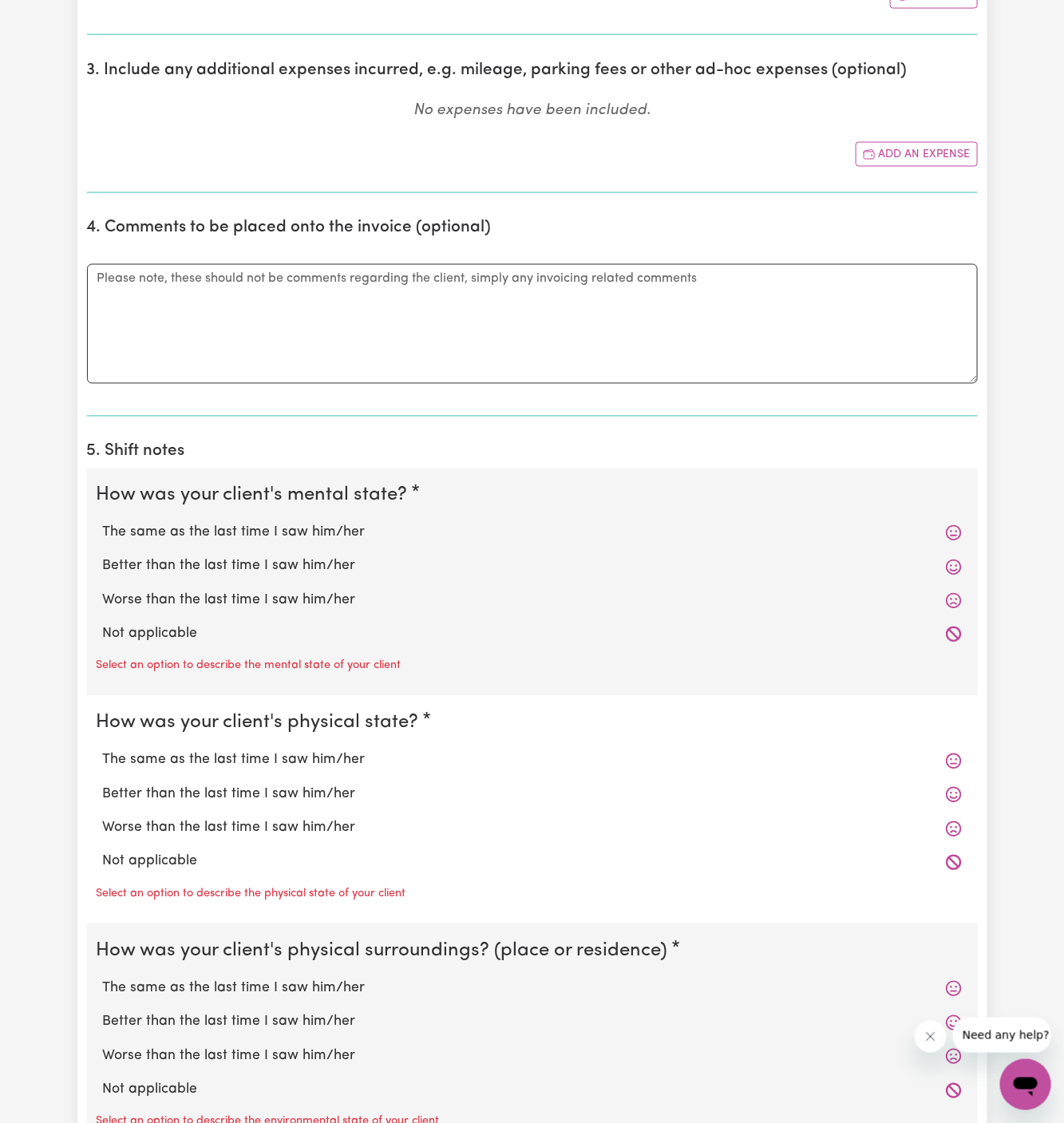
scroll to position [1090, 0]
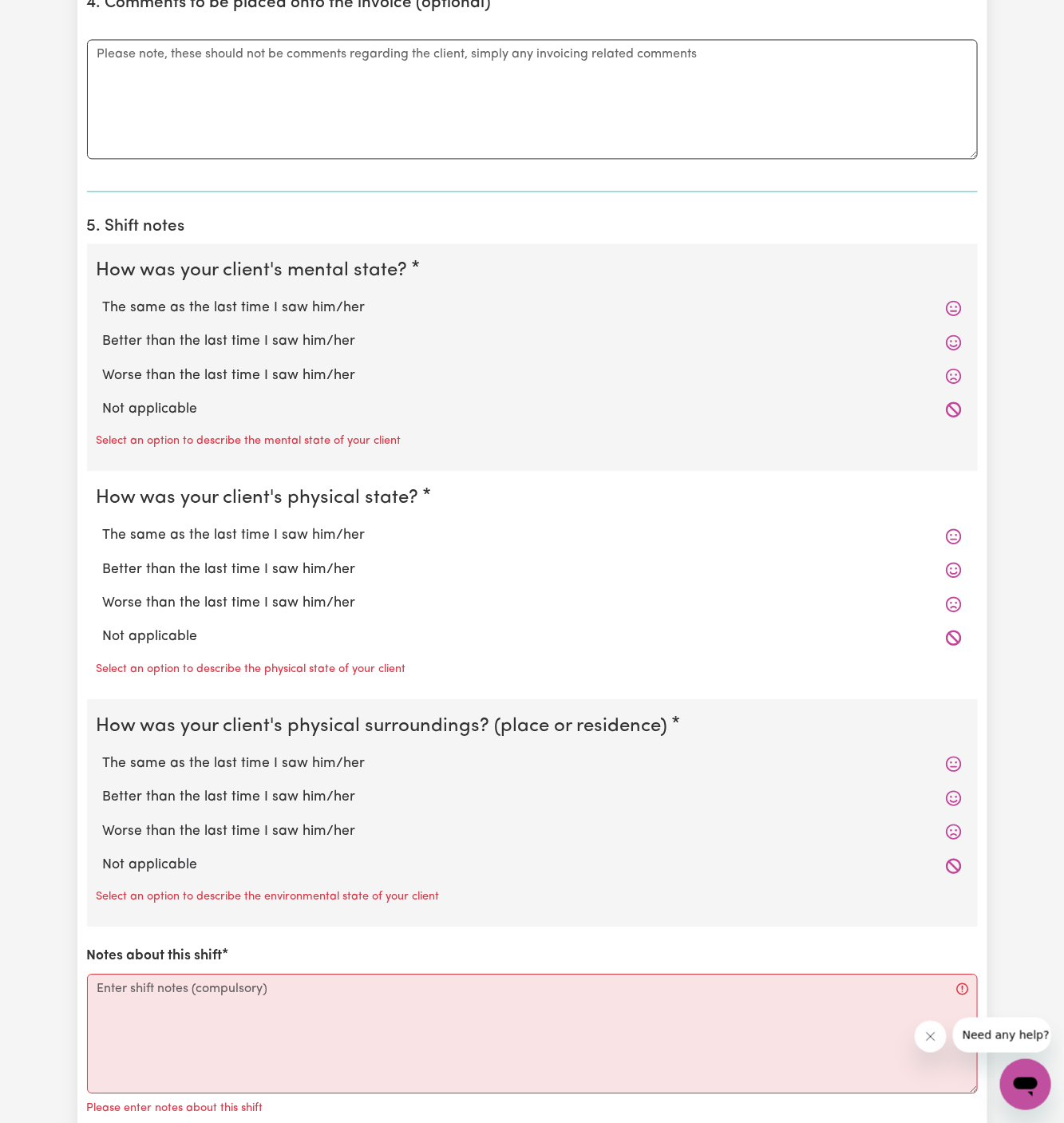
click at [179, 414] on label "Not applicable" at bounding box center [532, 409] width 859 height 21
click at [103, 399] on input "Not applicable" at bounding box center [102, 398] width 1 height 1
radio input "true"
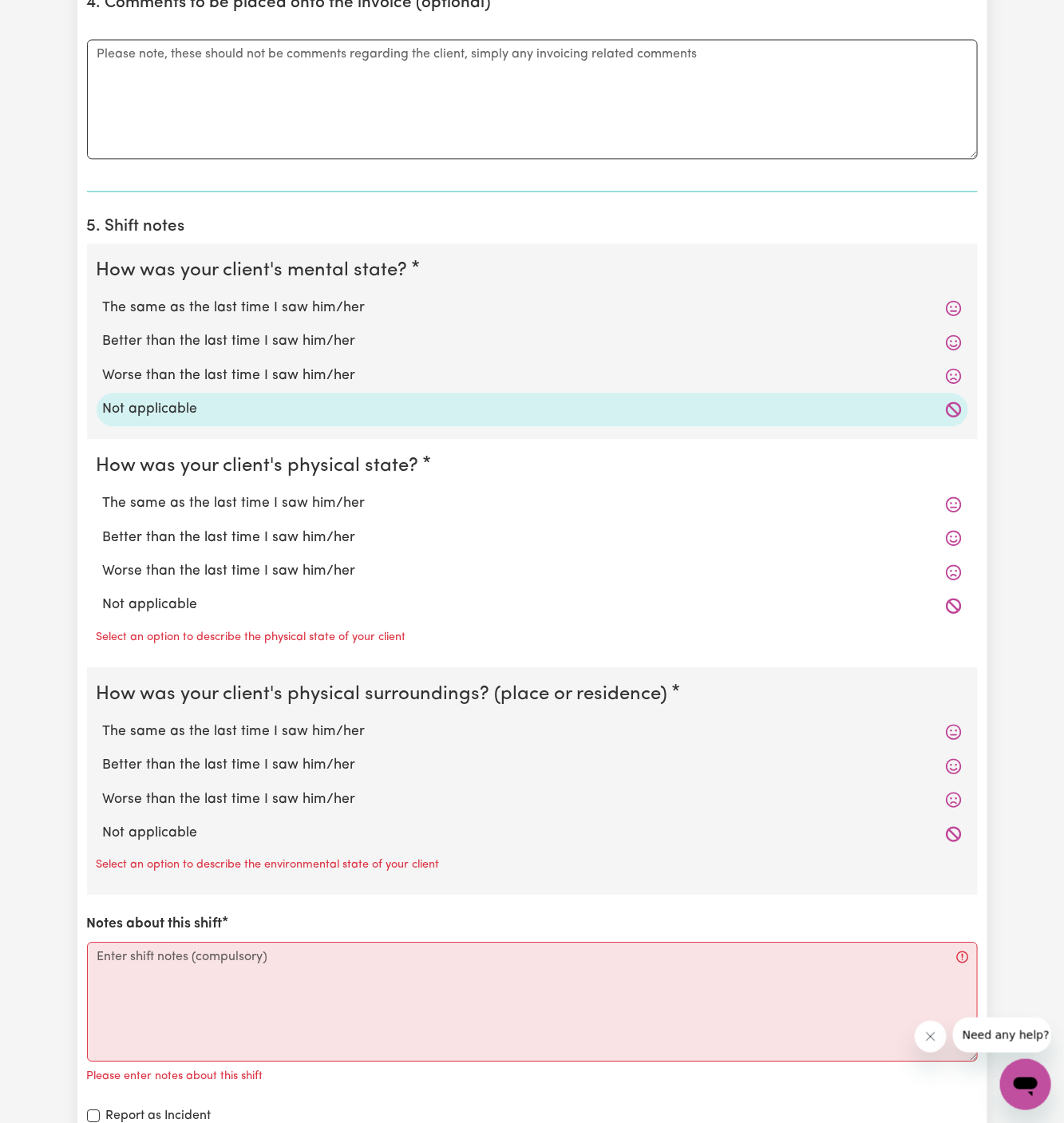
click at [206, 622] on div "Select an option to describe the physical state of your client" at bounding box center [532, 634] width 872 height 25
click at [177, 595] on label "Not applicable" at bounding box center [532, 605] width 859 height 21
click at [103, 595] on input "Not applicable" at bounding box center [102, 594] width 1 height 1
radio input "true"
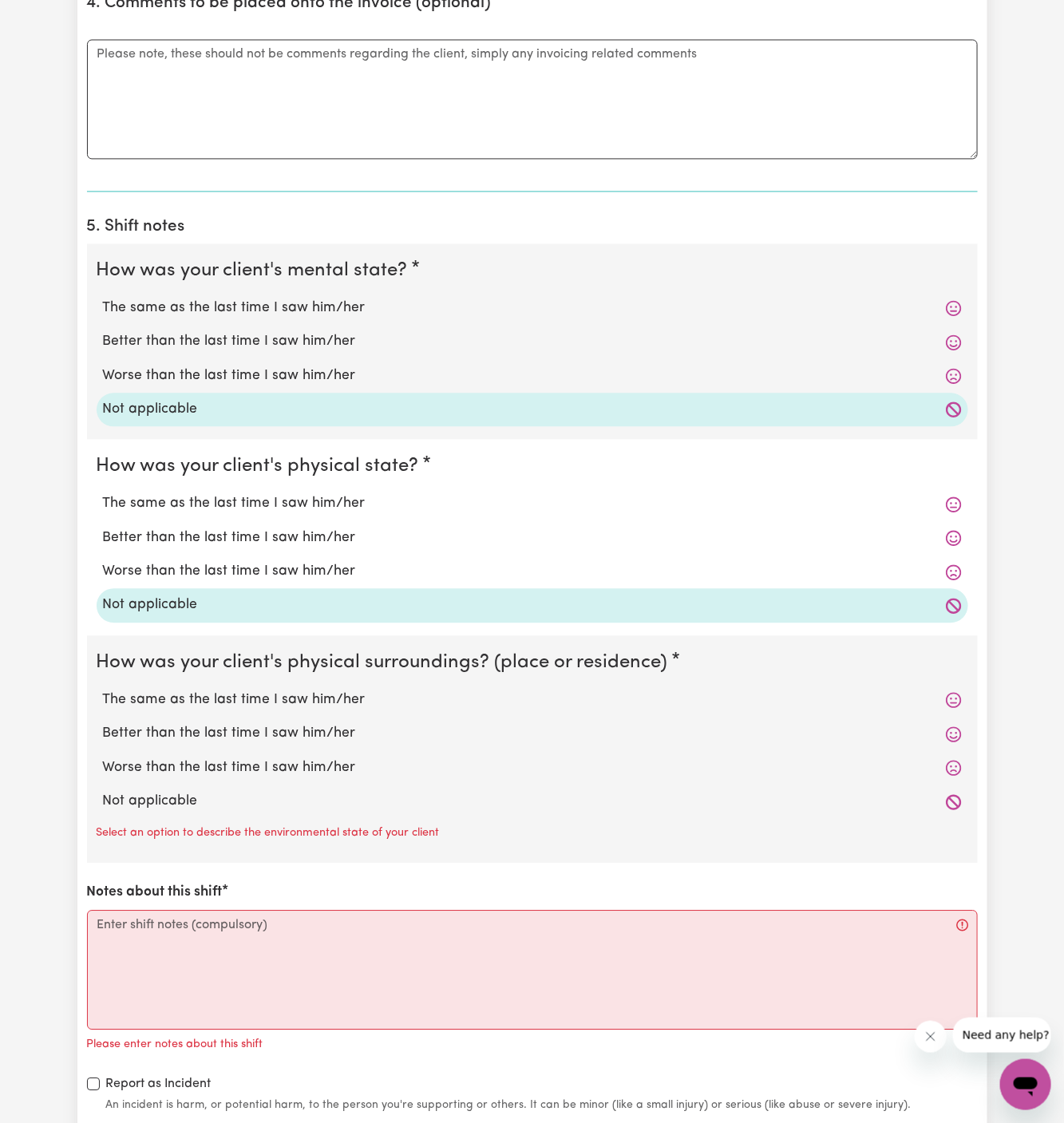
click at [201, 791] on label "Not applicable" at bounding box center [532, 801] width 859 height 21
click at [103, 790] on input "Not applicable" at bounding box center [102, 790] width 1 height 1
radio input "true"
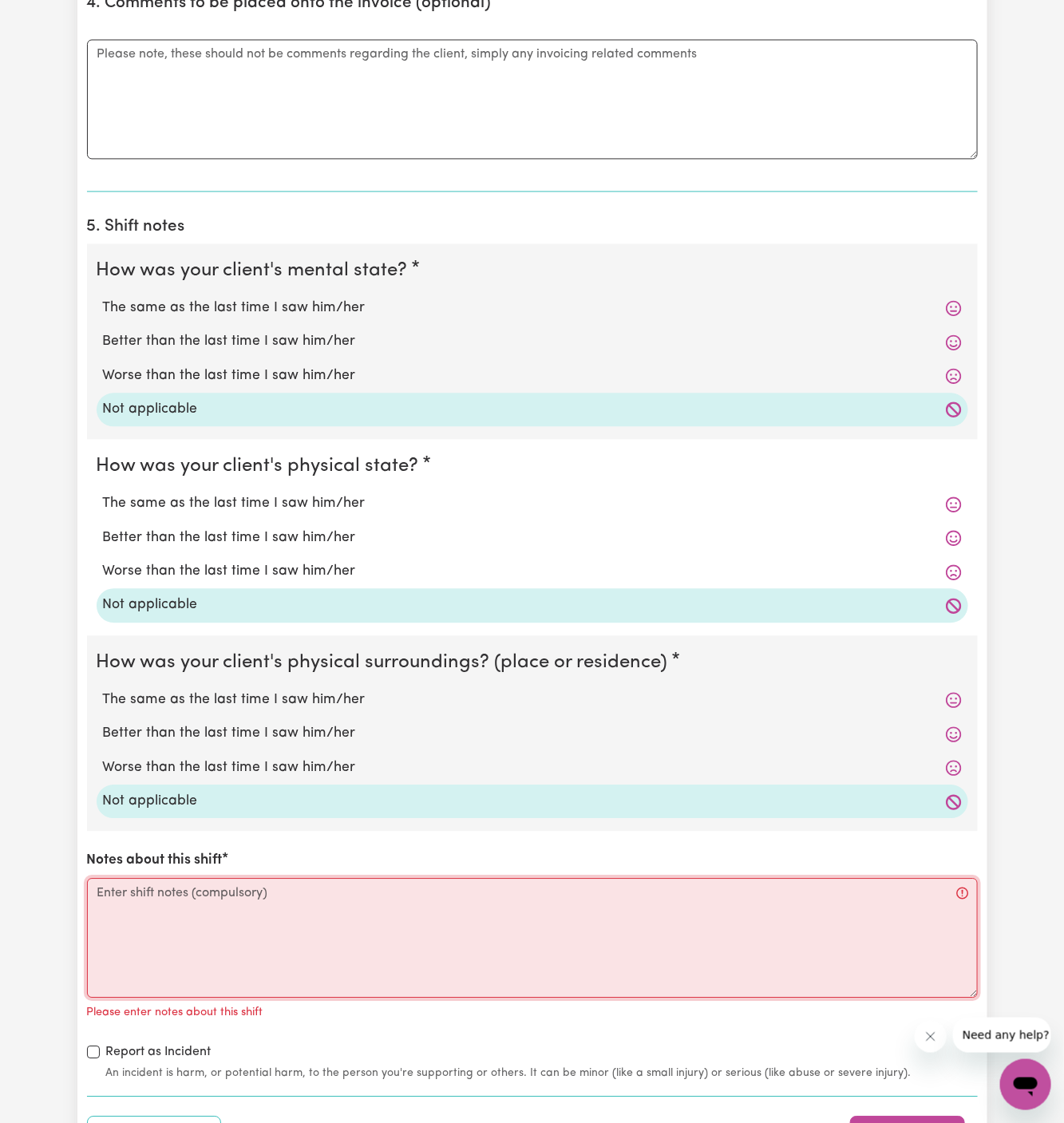
click at [242, 927] on textarea "Notes about this shift" at bounding box center [532, 938] width 890 height 120
paste textarea "During my shift, I accompanied [PERSON_NAME] to the hospital where she will hav…"
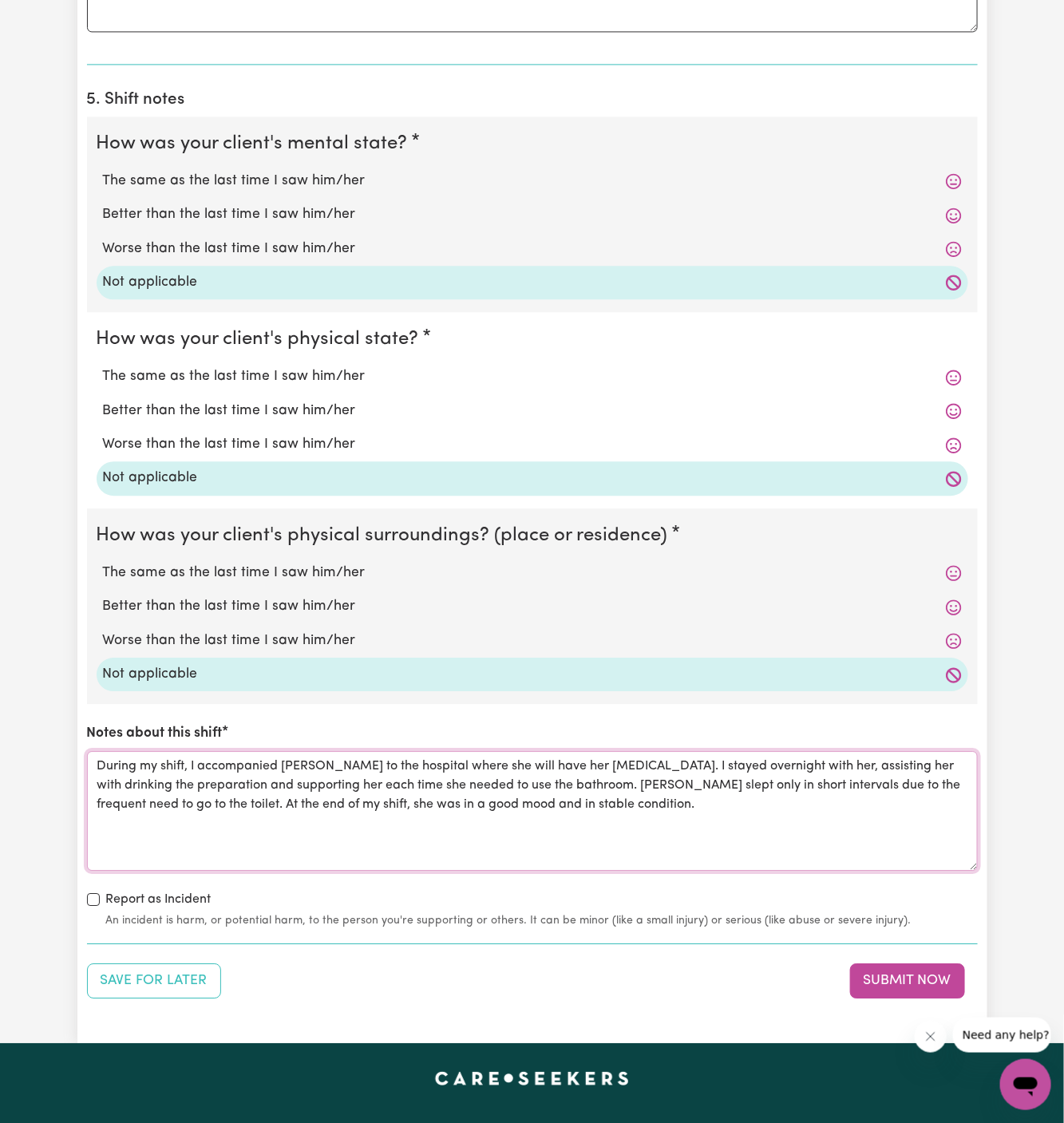
scroll to position [1345, 0]
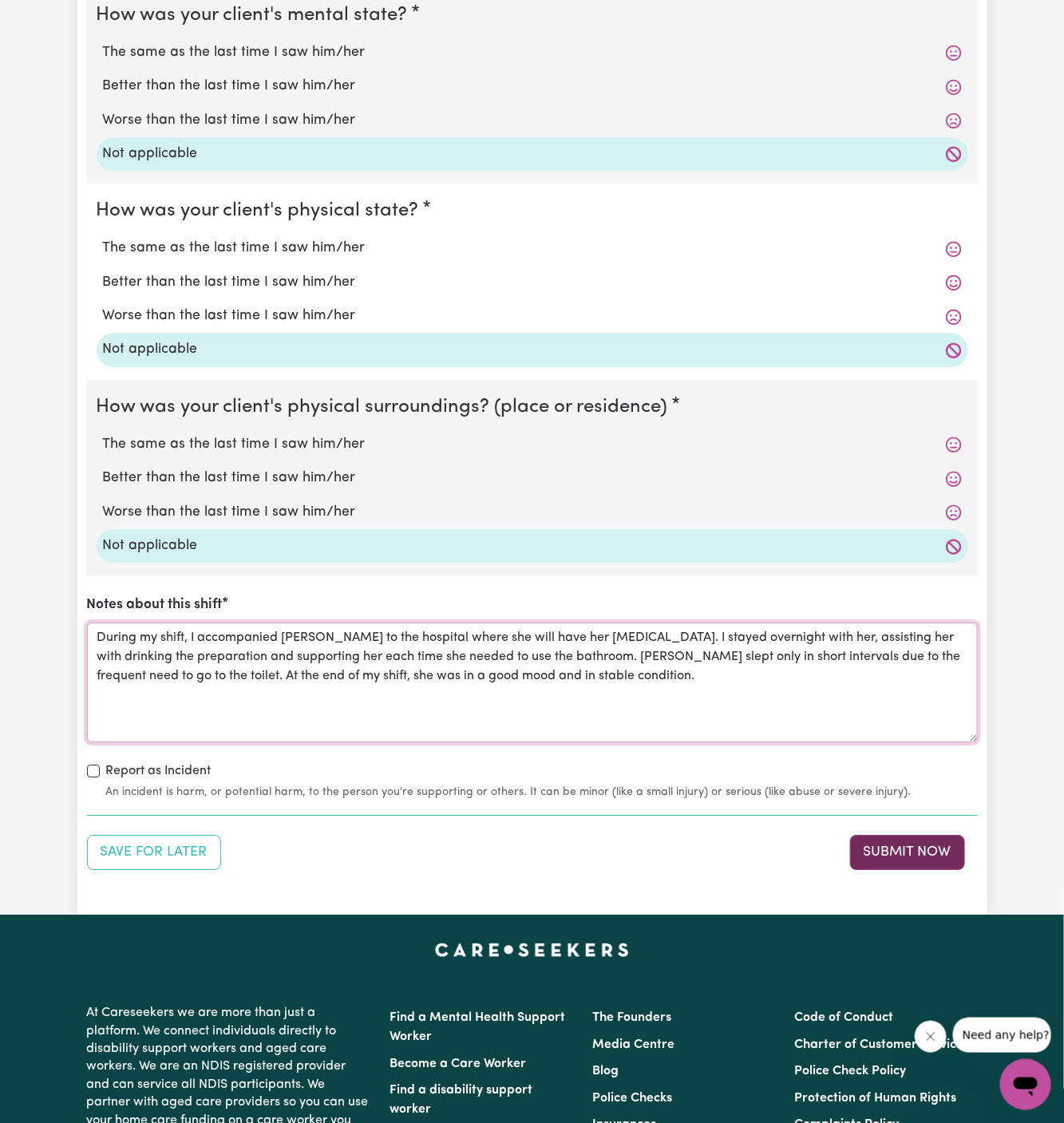
type textarea "During my shift, I accompanied [PERSON_NAME] to the hospital where she will hav…"
click at [915, 848] on button "Submit Now" at bounding box center [907, 852] width 114 height 35
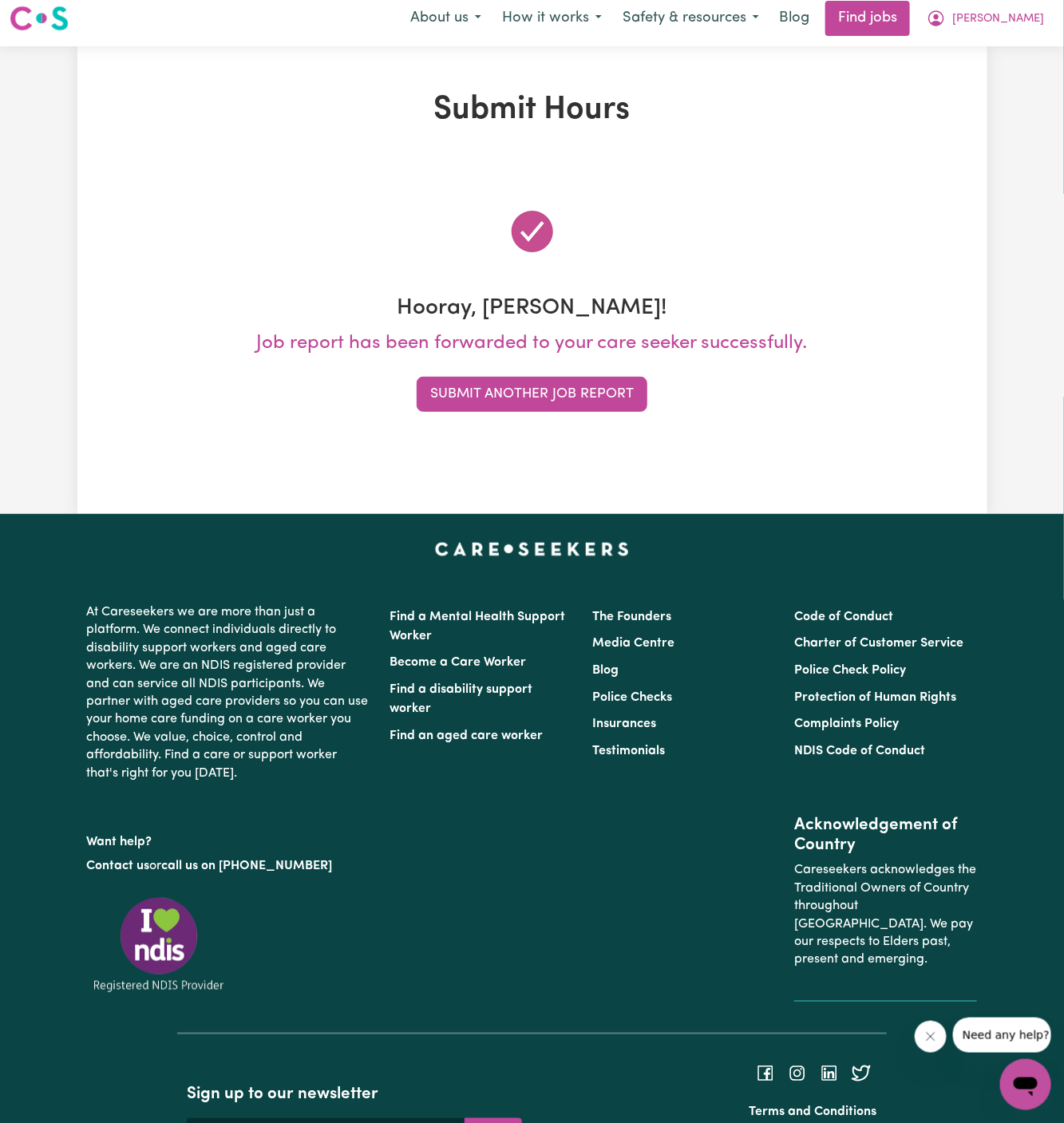
scroll to position [0, 0]
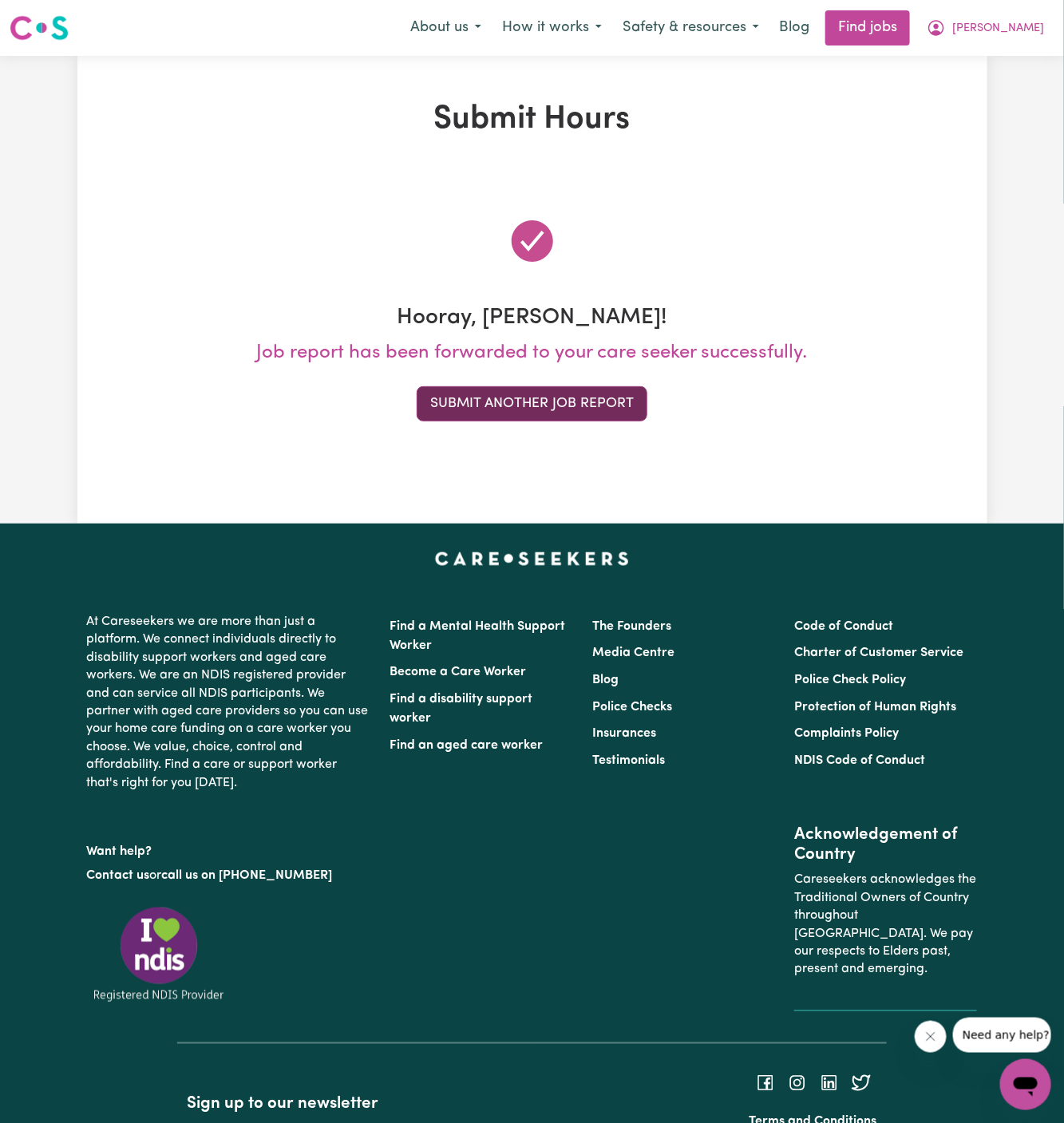
click at [568, 402] on button "Submit Another Job Report" at bounding box center [532, 403] width 231 height 35
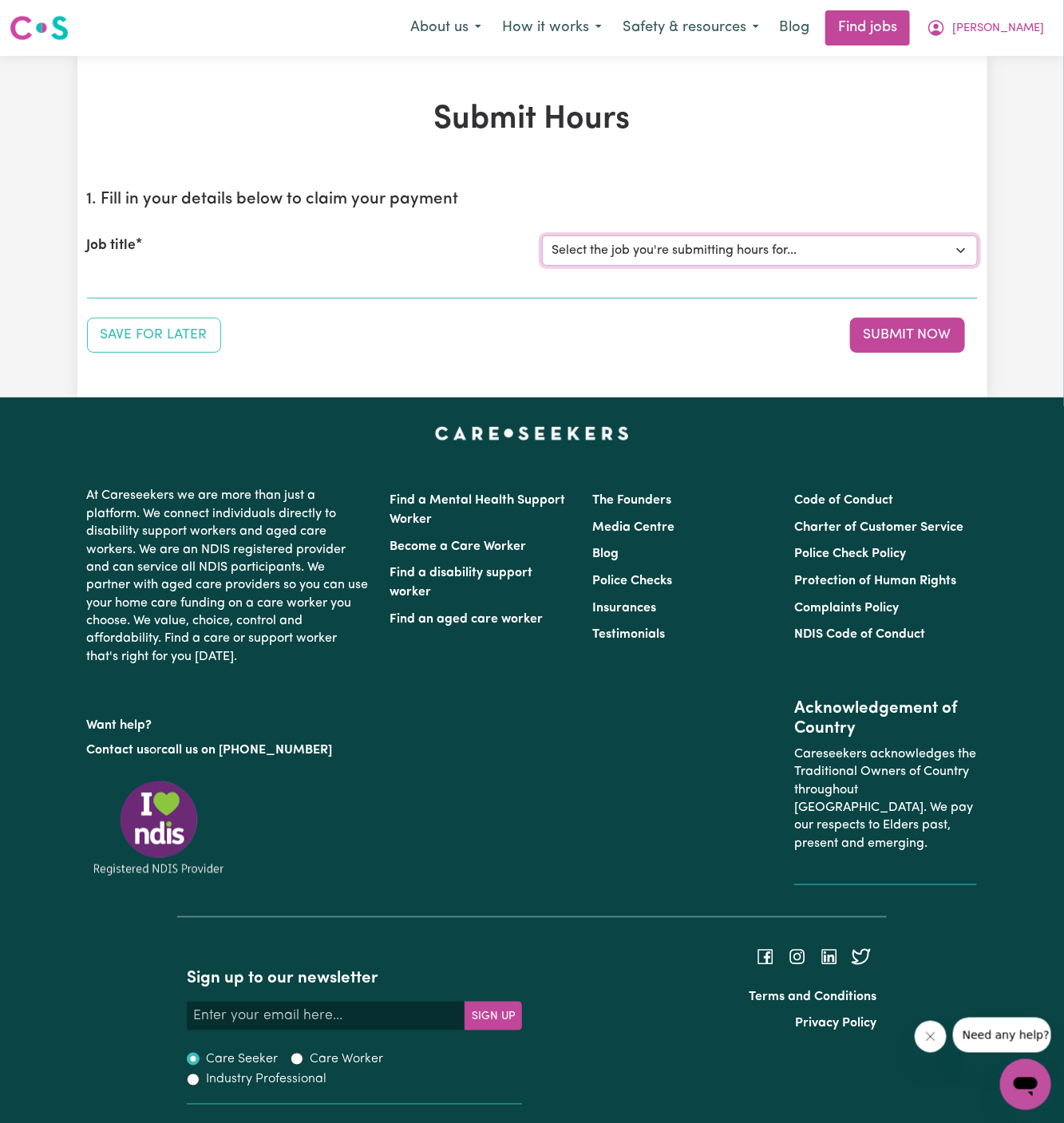
click at [767, 236] on select "Select the job you're submitting hours for... [[DEMOGRAPHIC_DATA][PERSON_NAME]]…" at bounding box center [760, 250] width 435 height 30
select select "13916"
click at [542, 235] on select "Select the job you're submitting hours for... [[DEMOGRAPHIC_DATA][PERSON_NAME]]…" at bounding box center [760, 250] width 435 height 30
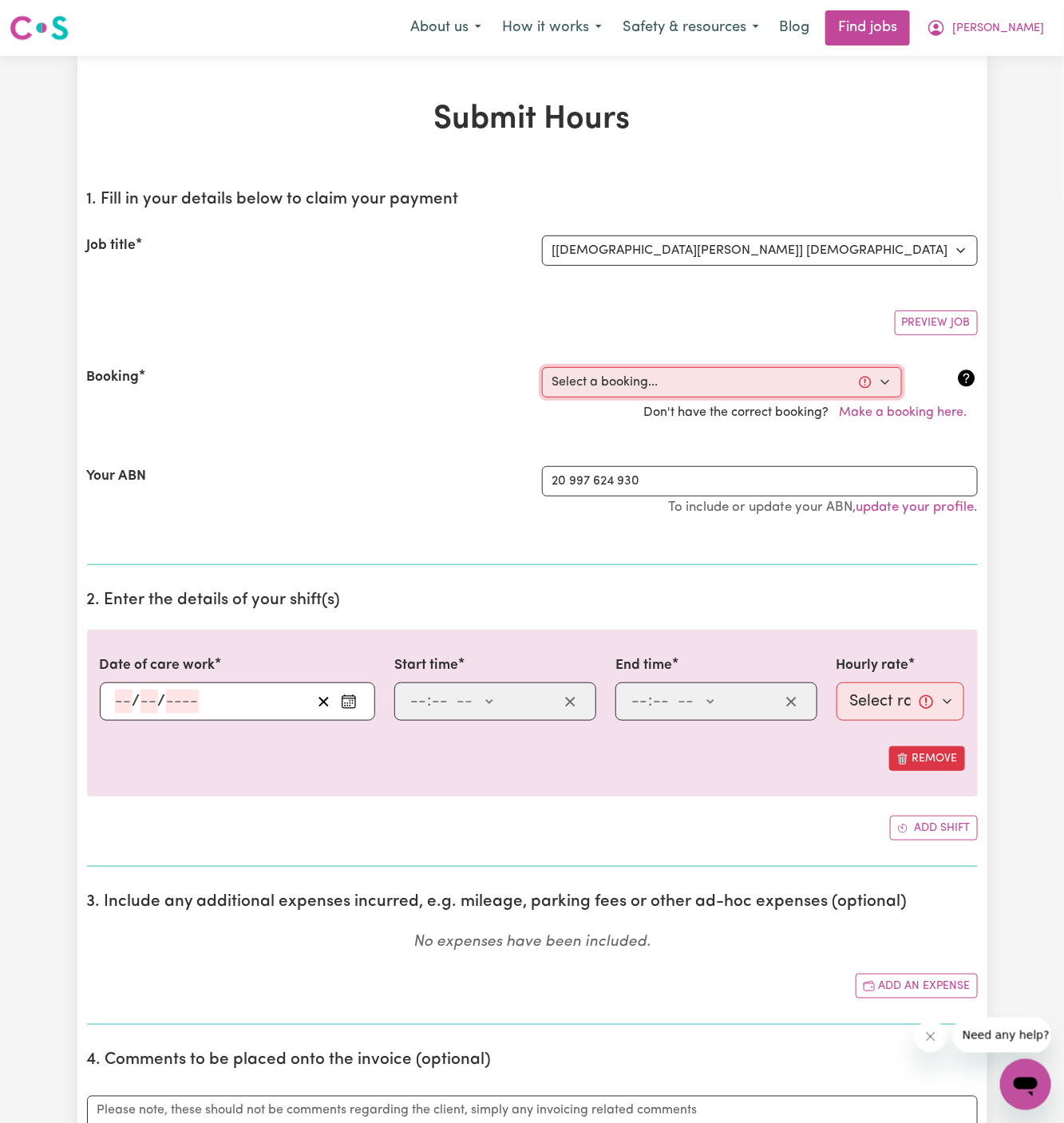
click at [642, 377] on select "Select a booking... [DATE] 09:00am to 02:00pm (ONE-OFF) [DATE] 09:00am to 02:00…" at bounding box center [722, 382] width 360 height 30
select select "363508"
click at [542, 367] on select "Select a booking... [DATE] 09:00am to 02:00pm (ONE-OFF) [DATE] 09:00am to 02:00…" at bounding box center [722, 382] width 360 height 30
type input "[DATE]"
type input "10"
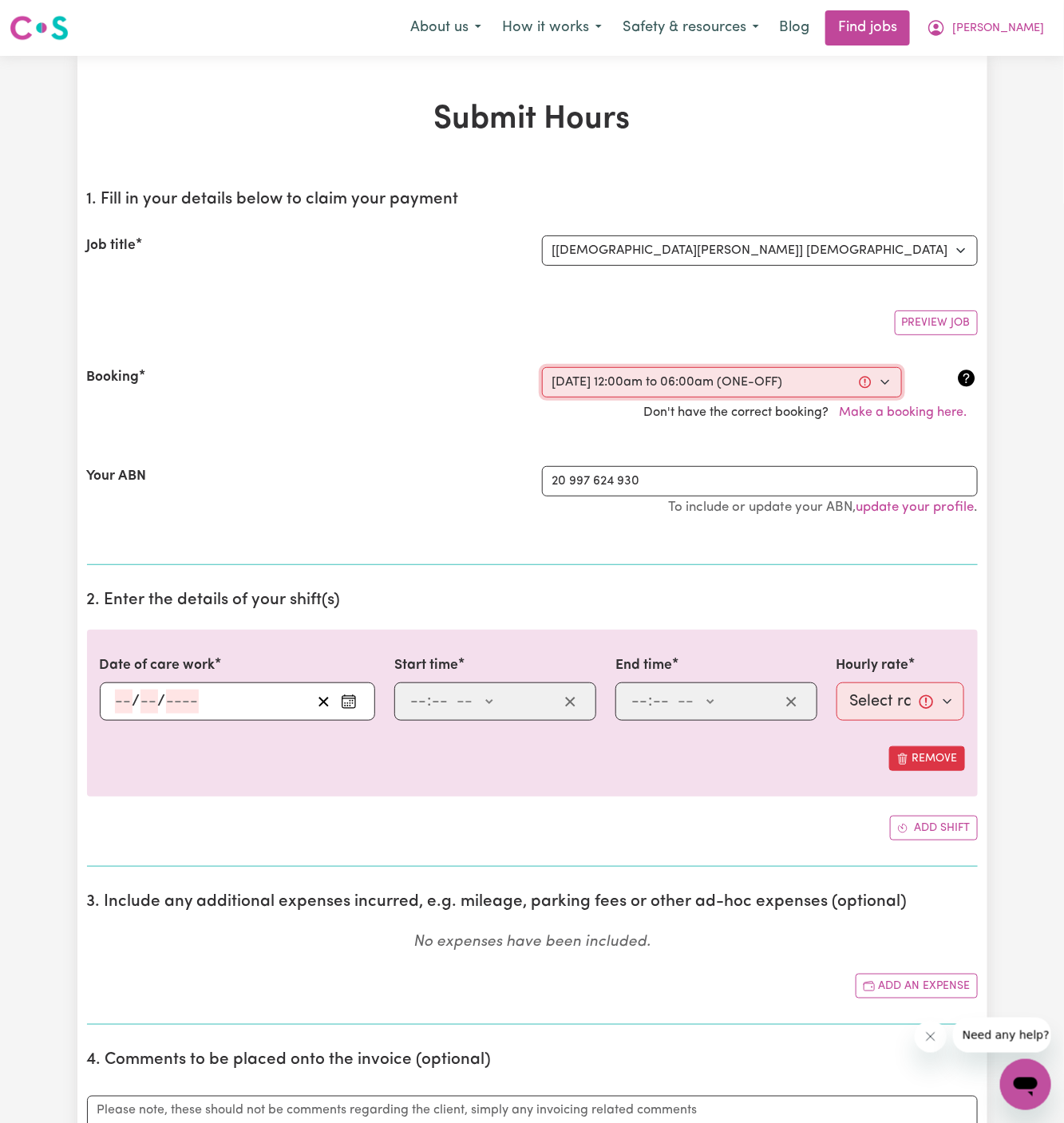
type input "9"
type input "2025"
type input "00:00"
type input "12"
type input "0"
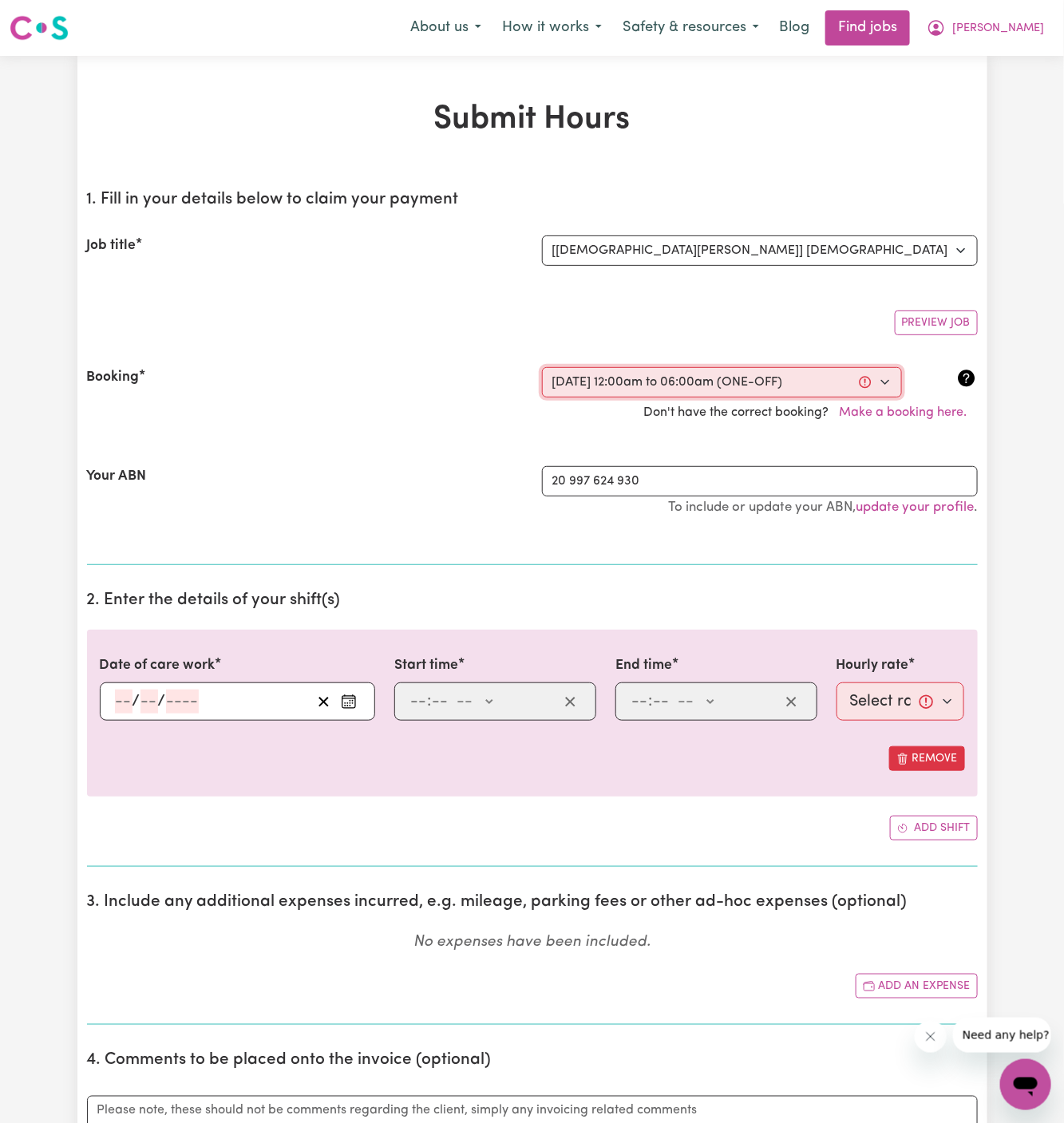
select select "am"
type input "06:00"
type input "6"
type input "0"
select select "am"
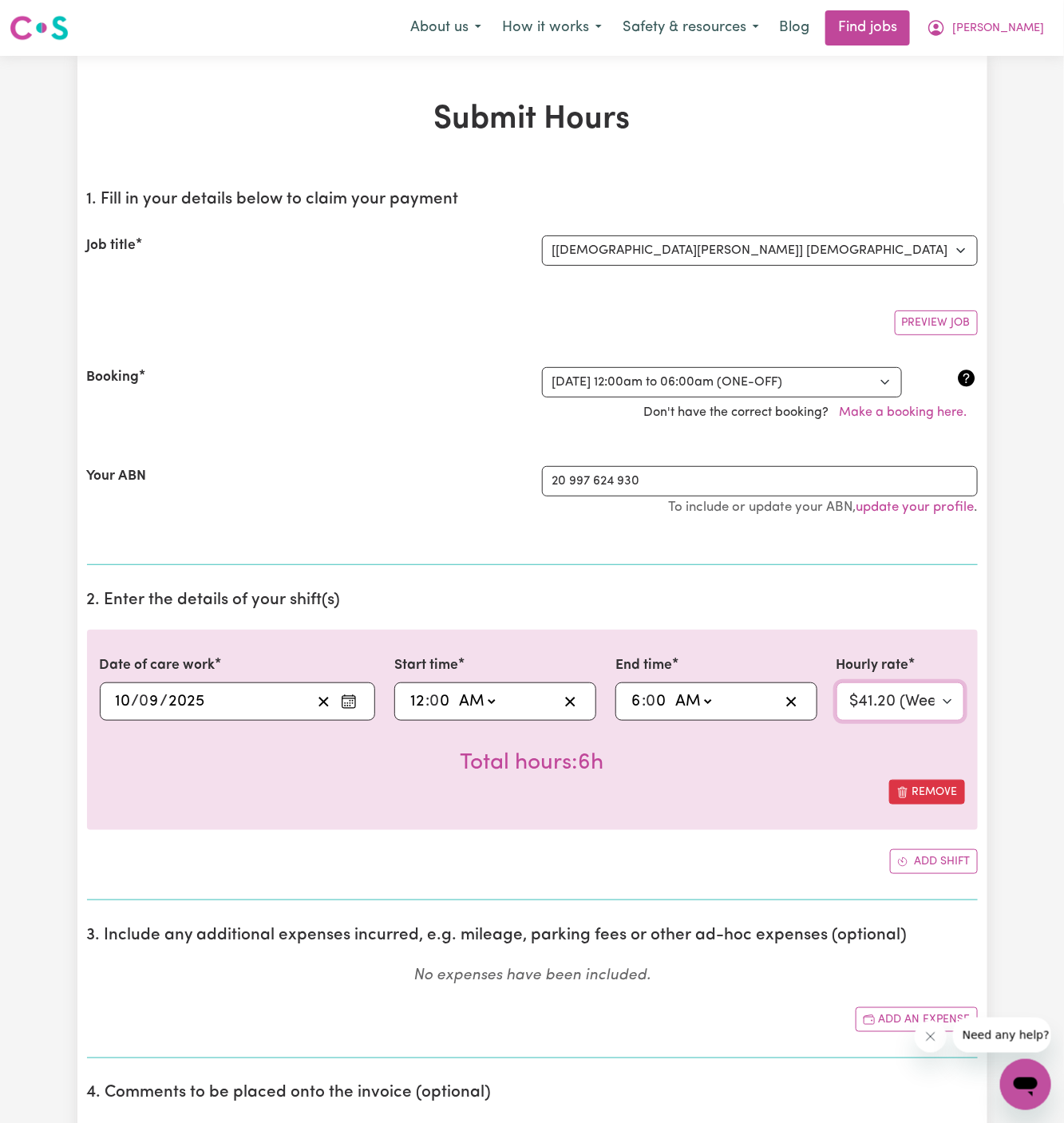
click at [888, 693] on select "Select rate... $41.20 (Weekday) $48.41 ([DATE]) $69.01 ([DATE]) $77.25 (Public …" at bounding box center [900, 701] width 129 height 38
select select "44.2-Overnight"
click at [836, 682] on select "Select rate... $41.20 (Weekday) $48.41 ([DATE]) $69.01 ([DATE]) $77.25 (Public …" at bounding box center [900, 701] width 129 height 38
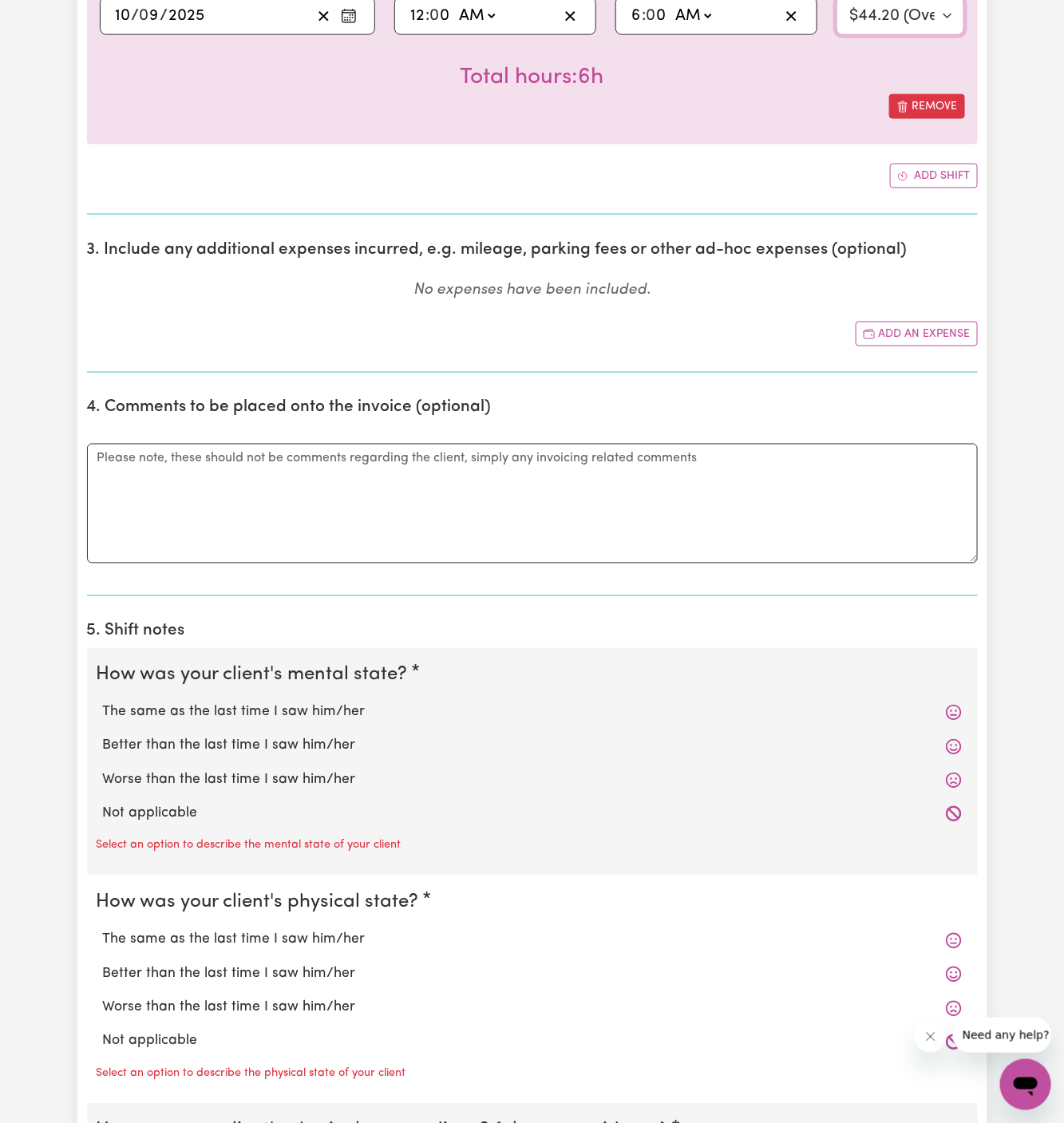
scroll to position [719, 0]
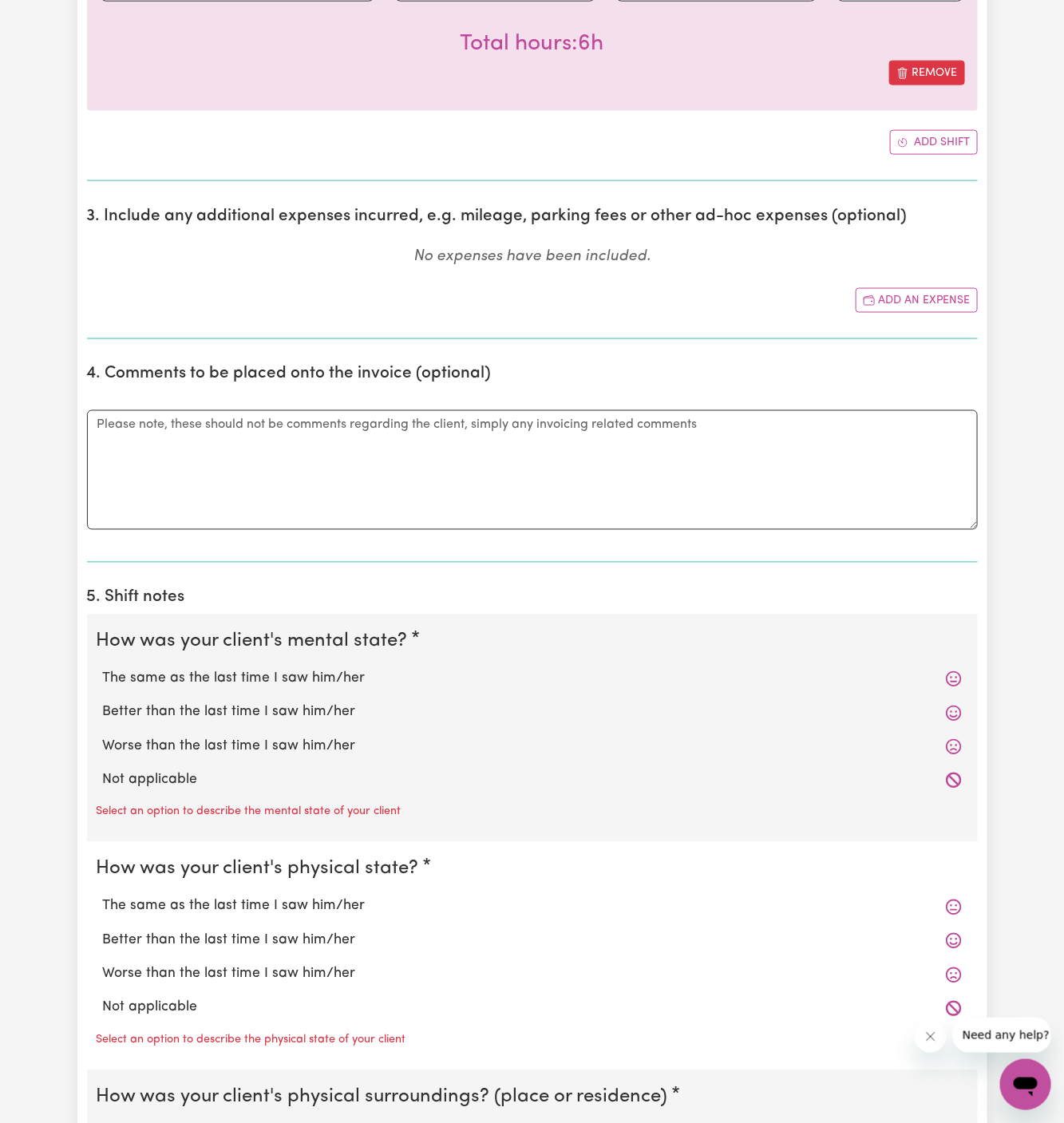
click at [223, 764] on div "Not applicable" at bounding box center [532, 781] width 872 height 34
click at [223, 770] on label "Not applicable" at bounding box center [532, 781] width 859 height 21
click at [103, 769] on input "Not applicable" at bounding box center [102, 769] width 1 height 1
radio input "true"
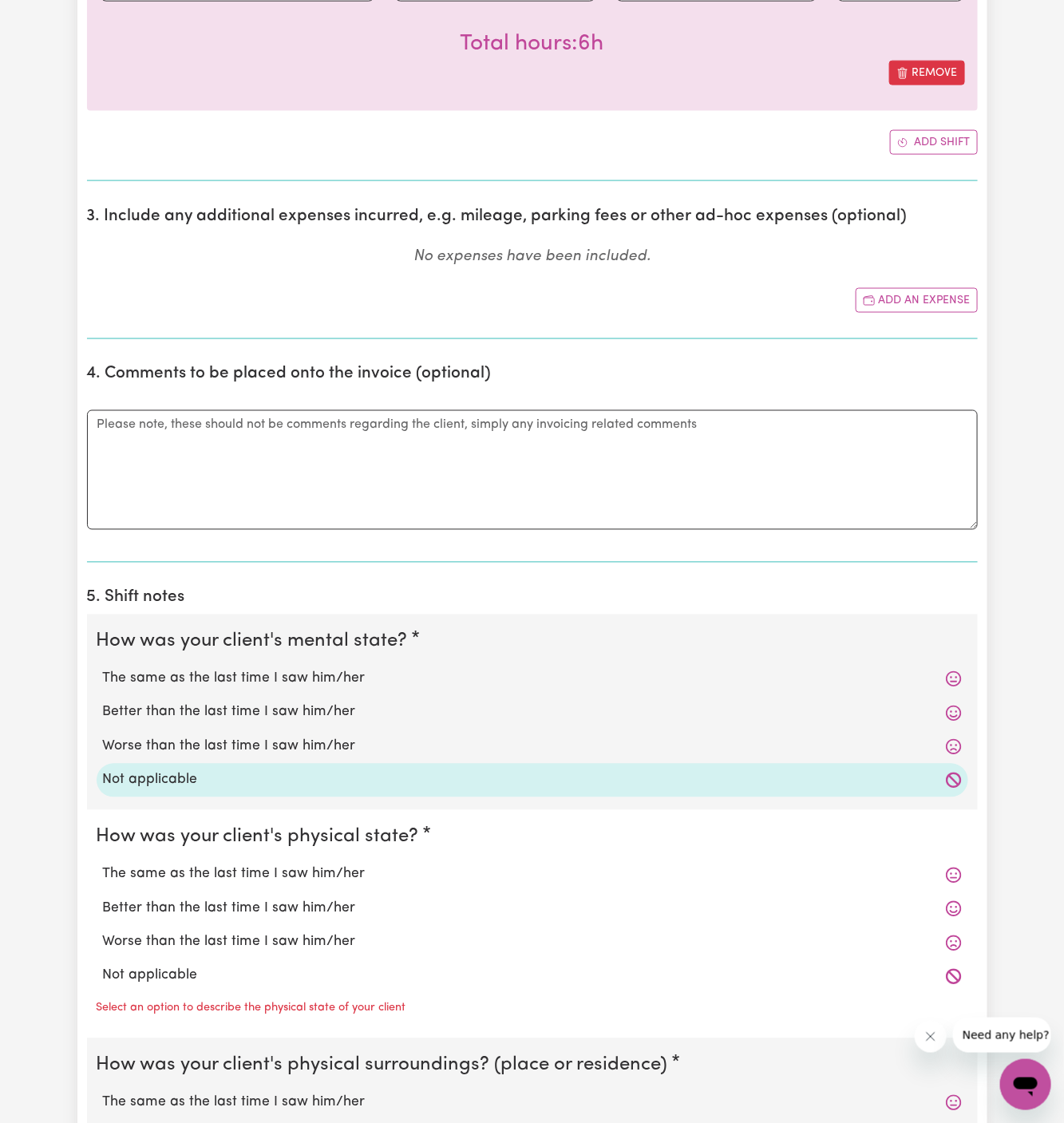
click at [237, 965] on label "Not applicable" at bounding box center [532, 976] width 859 height 21
click at [103, 964] on input "Not applicable" at bounding box center [102, 964] width 1 height 1
radio input "true"
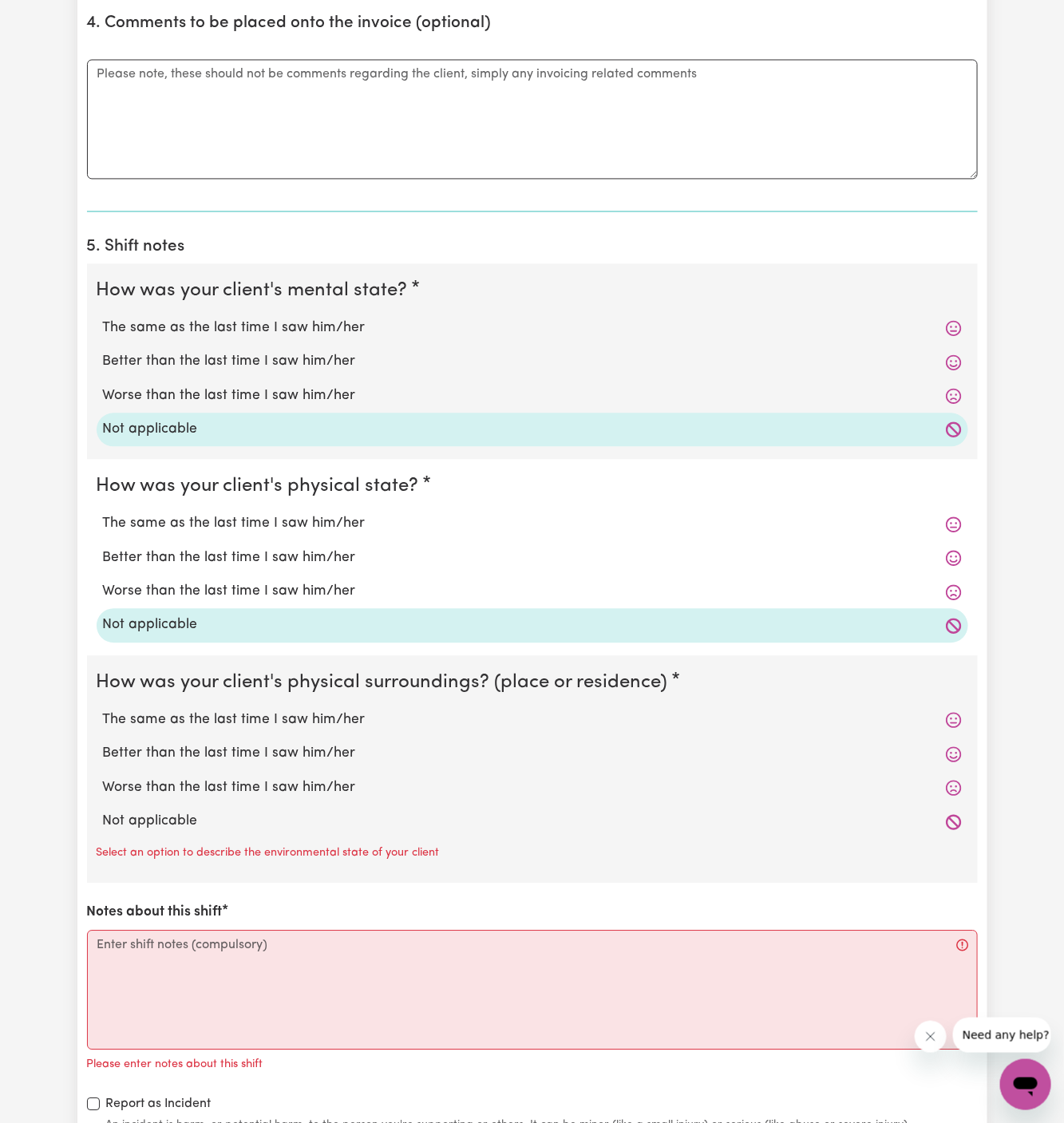
scroll to position [1099, 0]
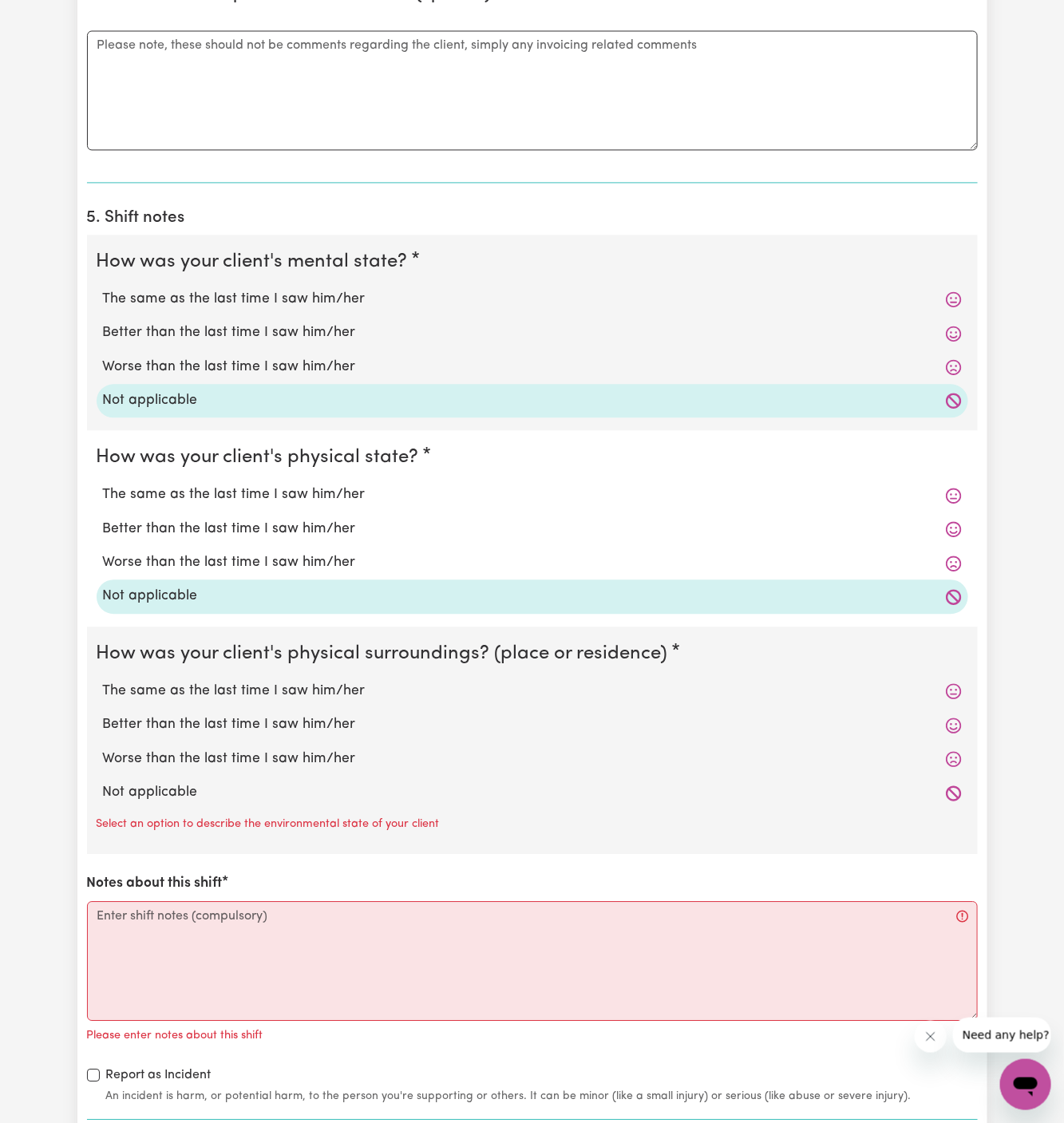
click at [217, 782] on label "Not applicable" at bounding box center [532, 793] width 859 height 21
click at [103, 782] on input "Not applicable" at bounding box center [102, 782] width 1 height 1
radio input "true"
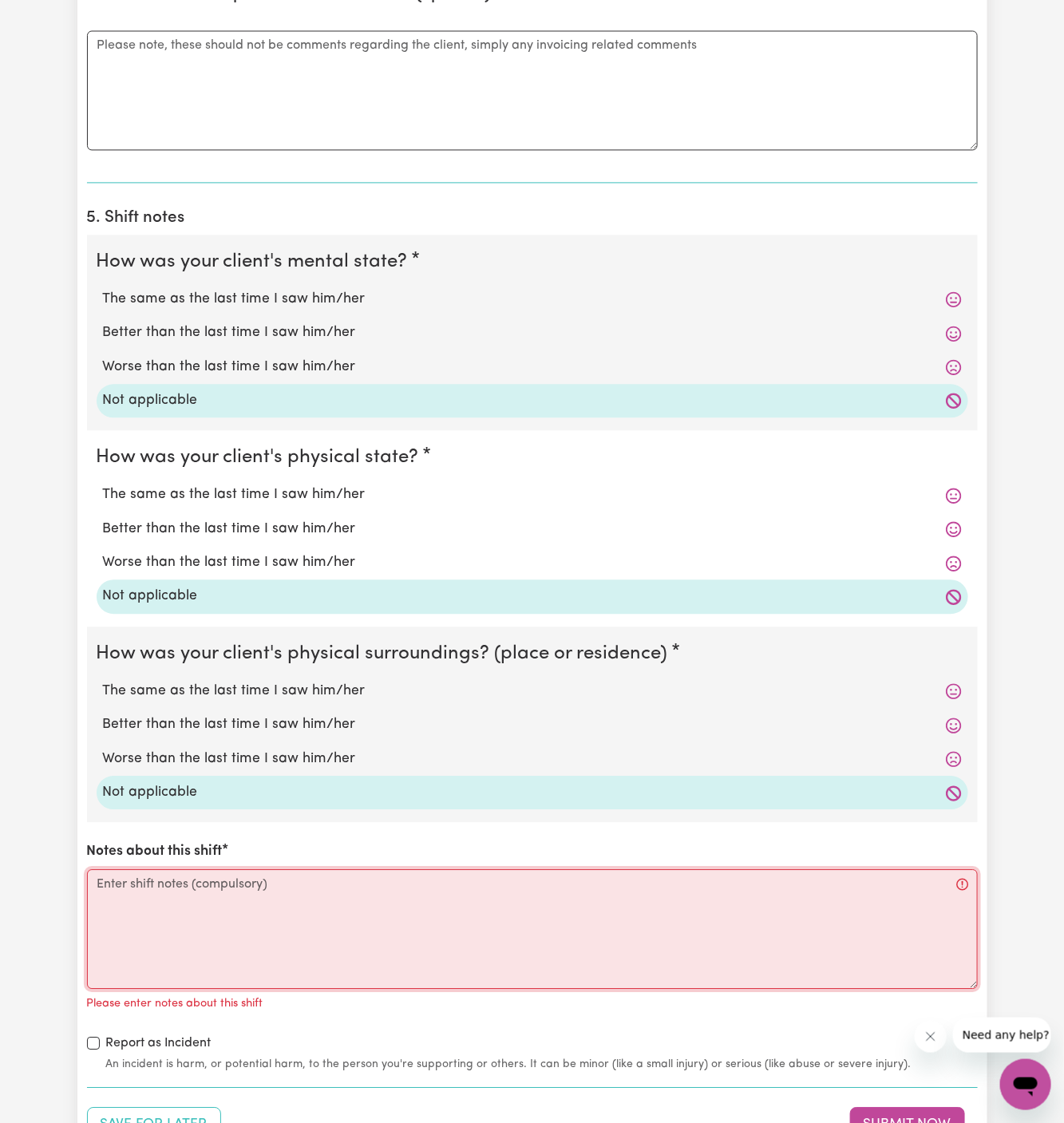
click at [236, 920] on textarea "Notes about this shift" at bounding box center [532, 929] width 890 height 120
paste textarea "During my shift, I accompanied [PERSON_NAME] to the hospital where she will hav…"
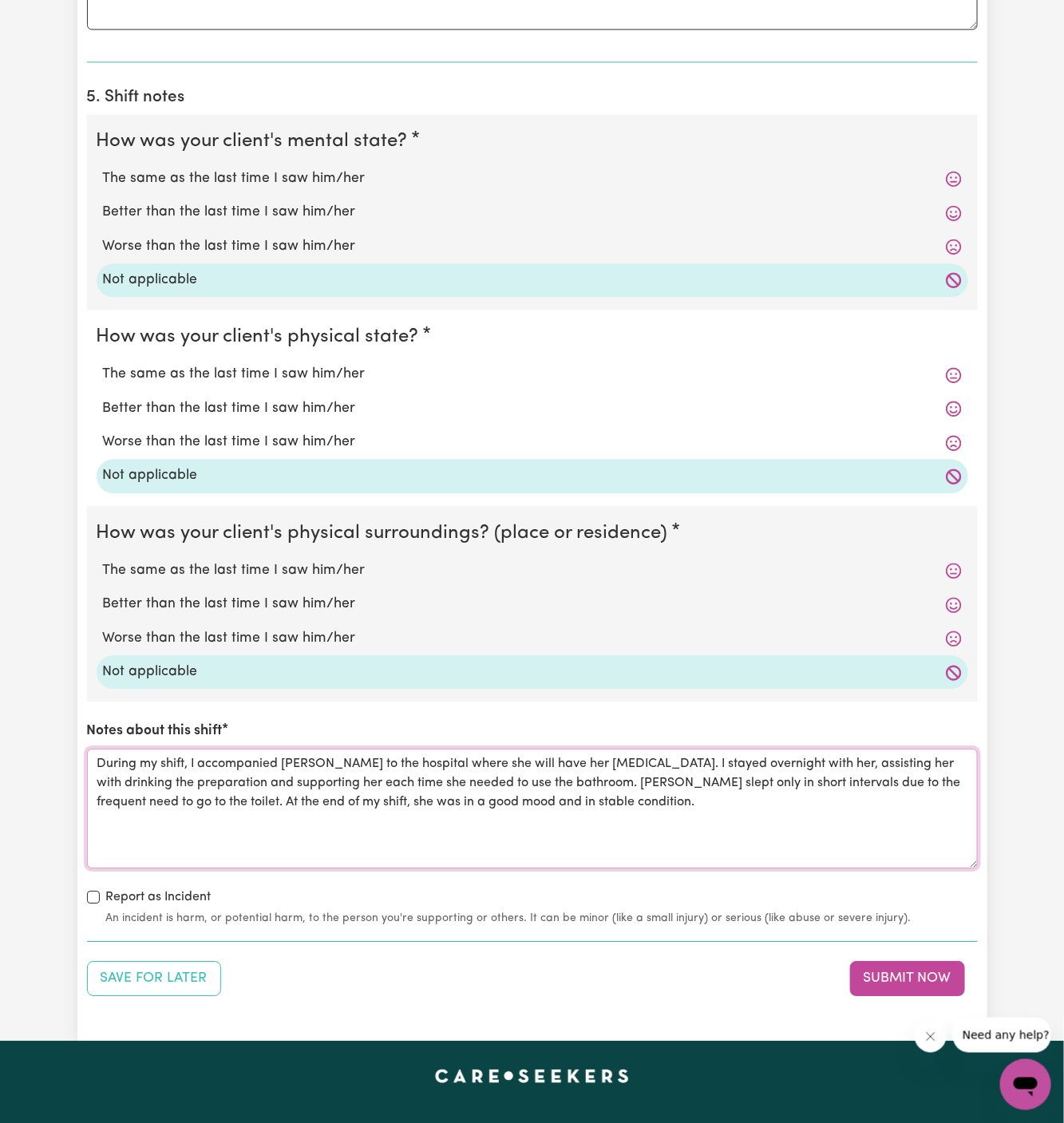
scroll to position [1313, 0]
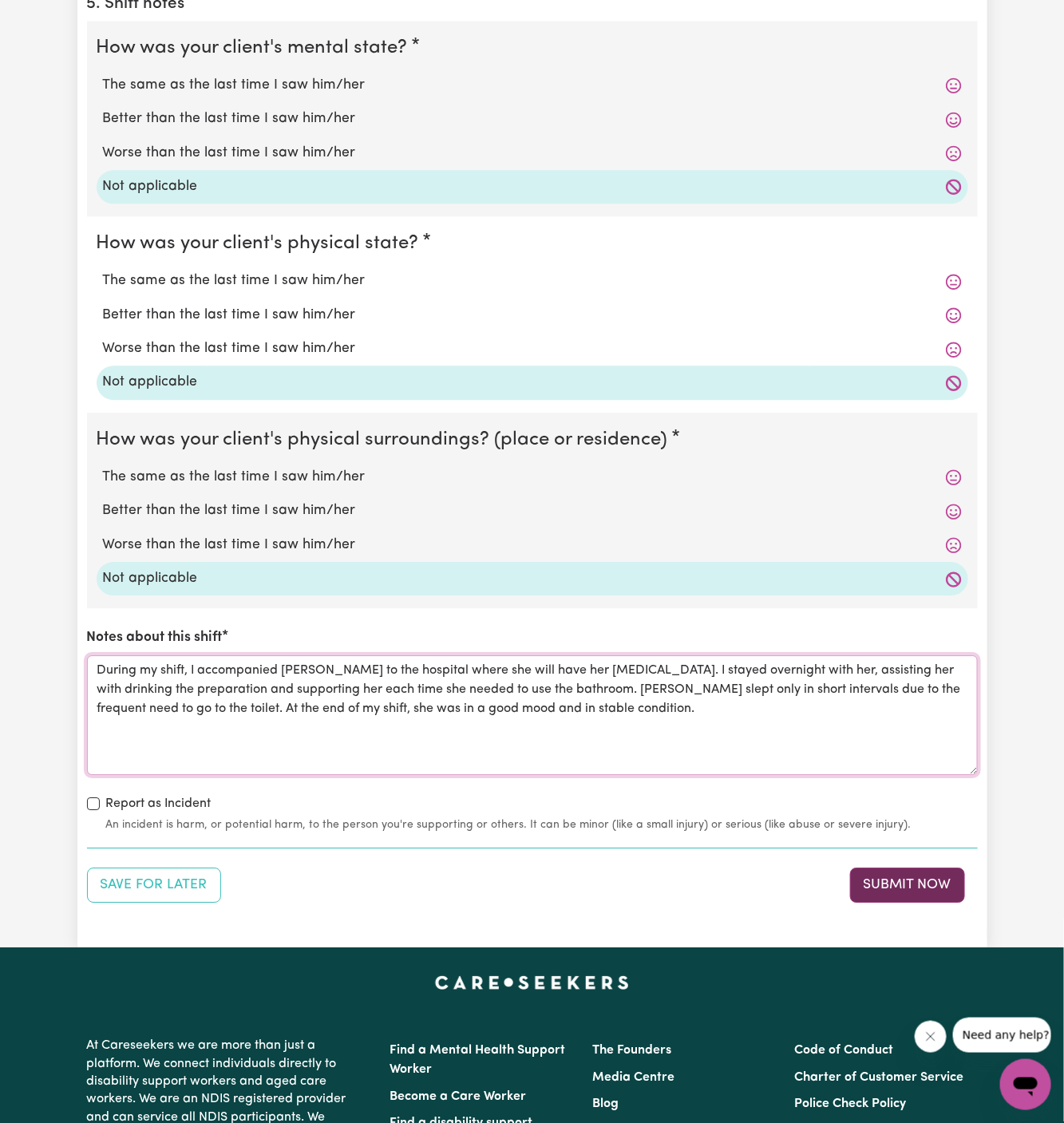
type textarea "During my shift, I accompanied [PERSON_NAME] to the hospital where she will hav…"
click at [955, 879] on button "Submit Now" at bounding box center [907, 885] width 114 height 35
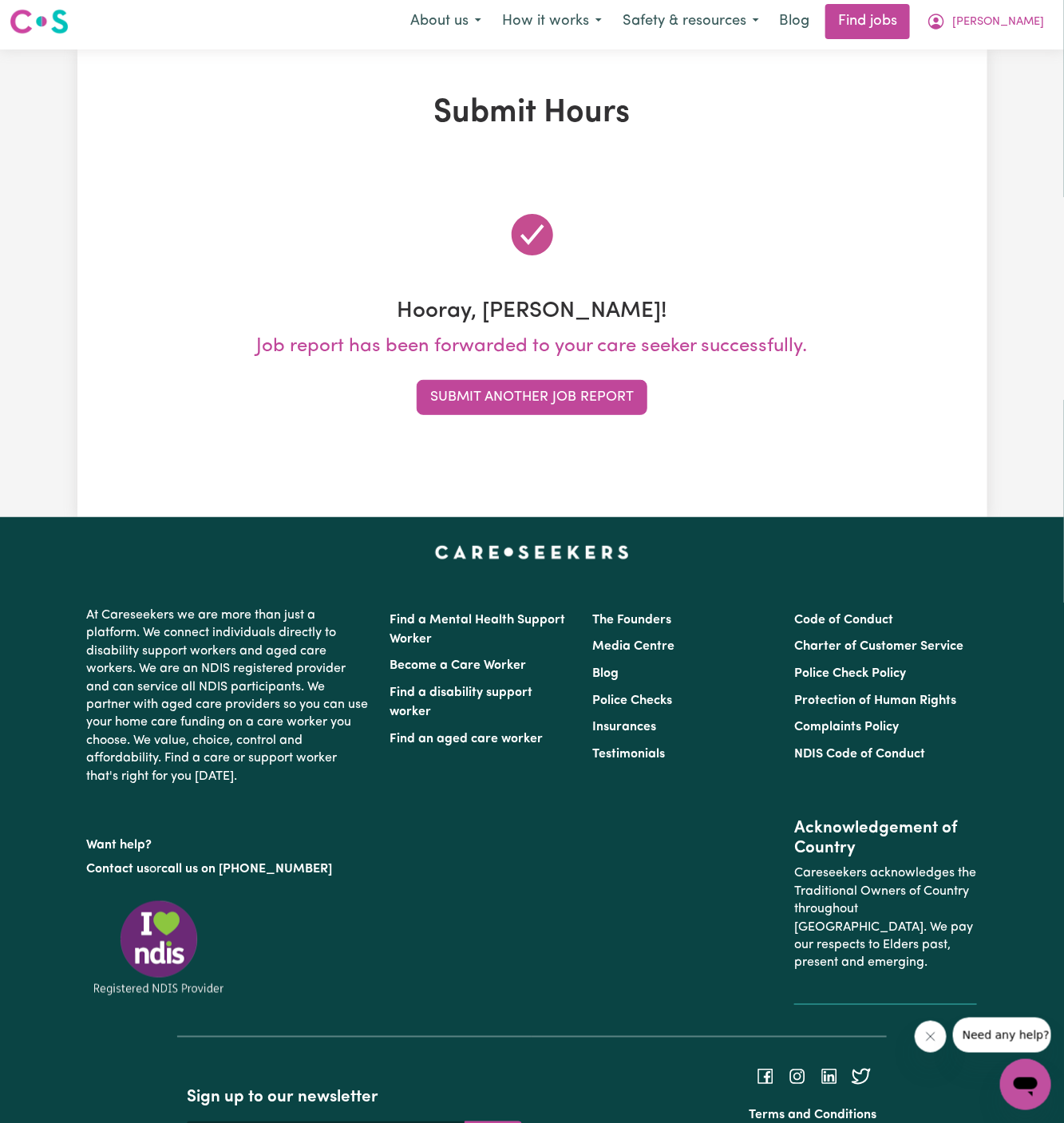
scroll to position [0, 0]
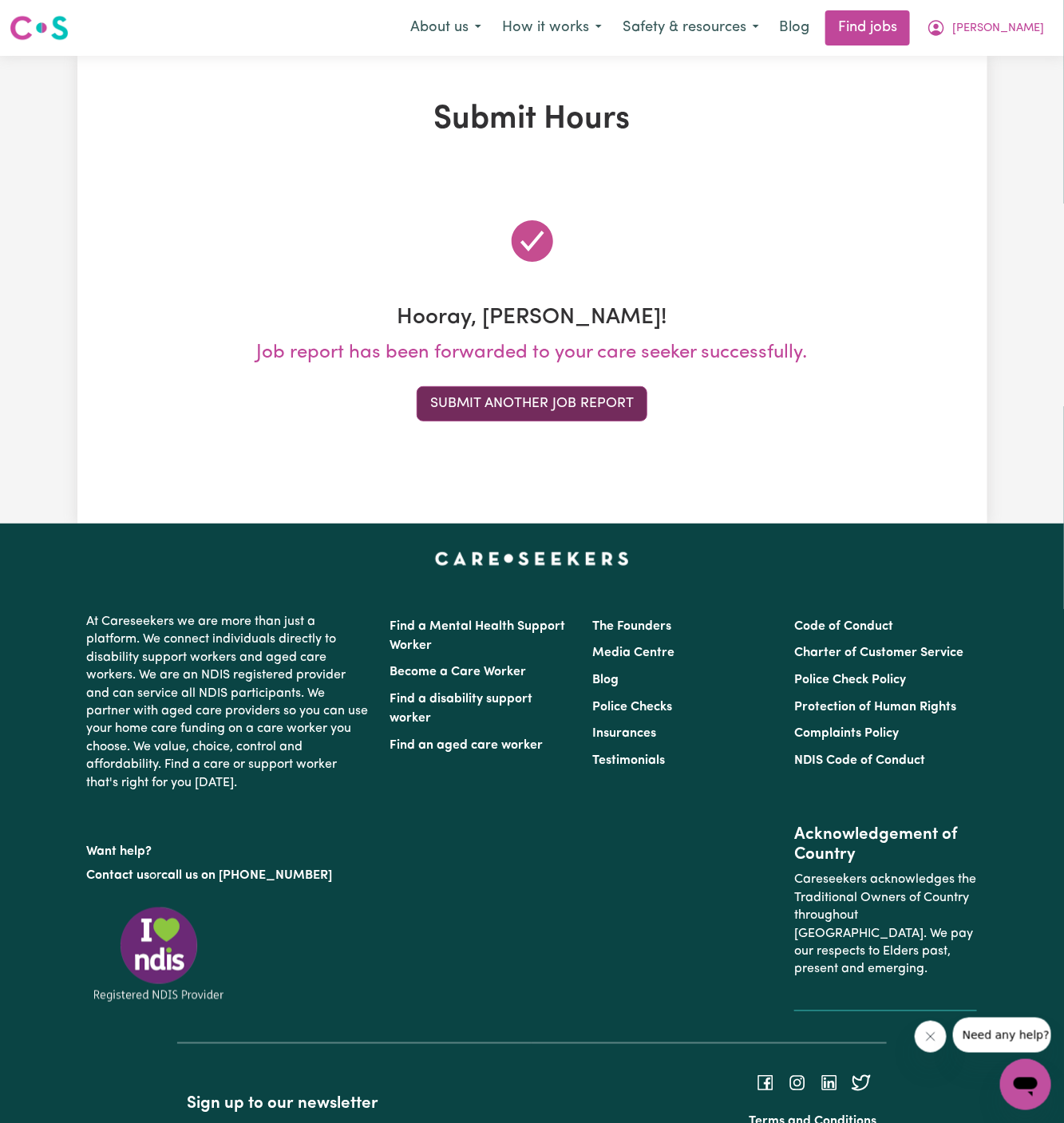
click at [555, 409] on button "Submit Another Job Report" at bounding box center [532, 403] width 231 height 35
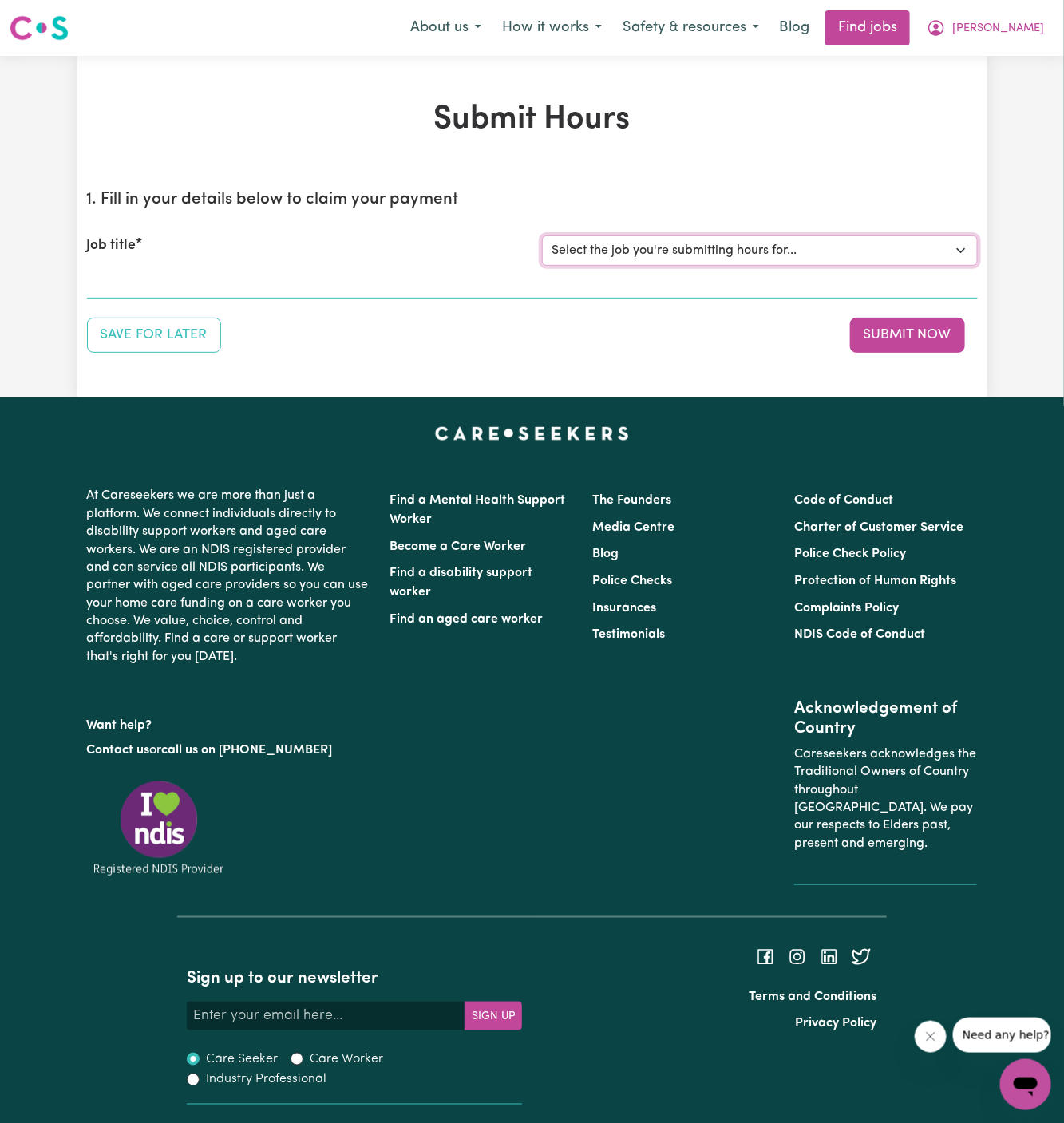
click at [779, 241] on select "Select the job you're submitting hours for... [[DEMOGRAPHIC_DATA][PERSON_NAME]]…" at bounding box center [760, 250] width 435 height 30
select select "13916"
click at [542, 235] on select "Select the job you're submitting hours for... [[DEMOGRAPHIC_DATA][PERSON_NAME]]…" at bounding box center [760, 250] width 435 height 30
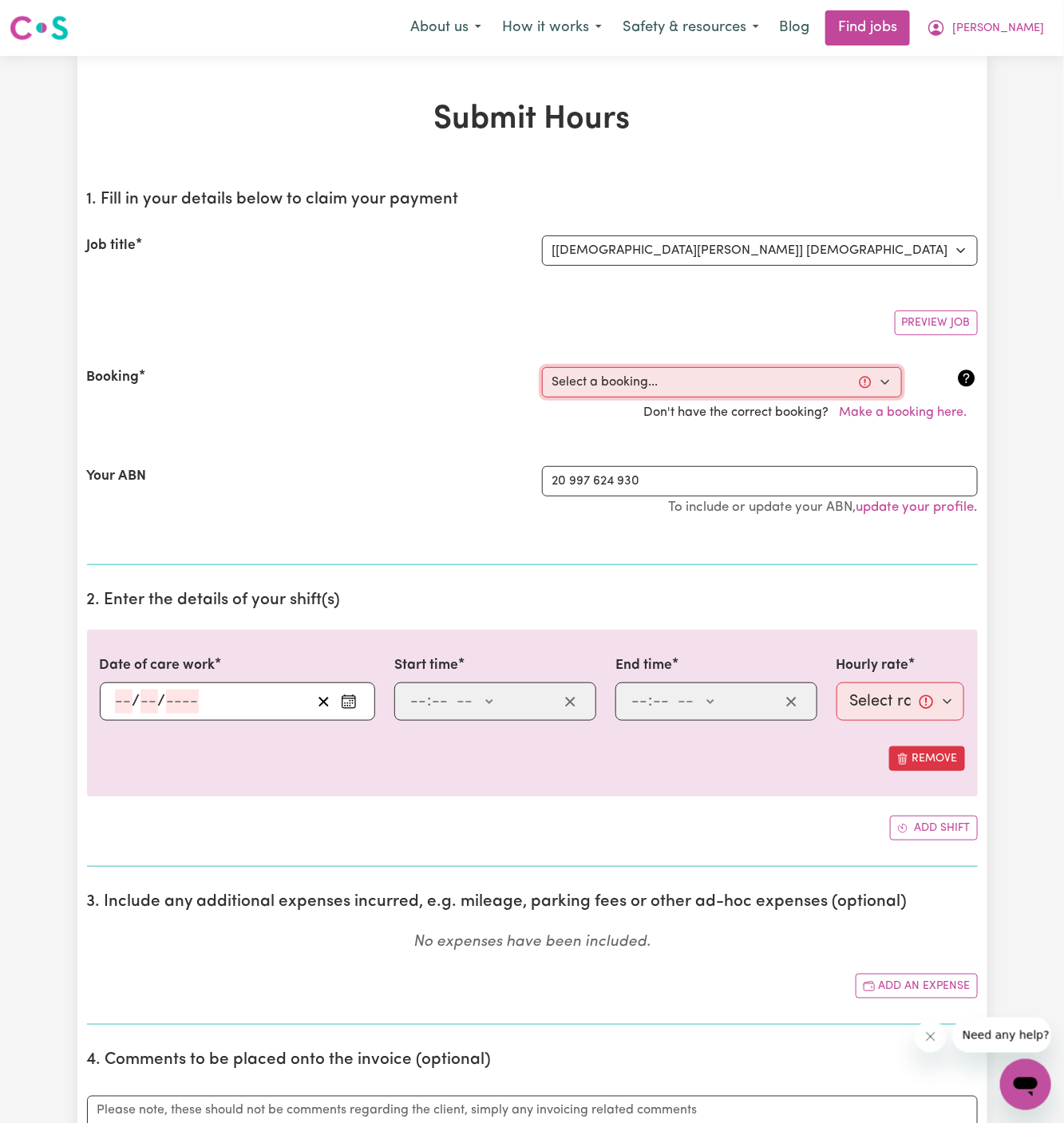
click at [633, 385] on select "Select a booking... [DATE] 09:00am to 02:00pm (ONE-OFF) [DATE] 09:00am to 02:00…" at bounding box center [722, 382] width 360 height 30
select select "363509"
click at [542, 367] on select "Select a booking... [DATE] 09:00am to 02:00pm (ONE-OFF) [DATE] 09:00am to 02:00…" at bounding box center [722, 382] width 360 height 30
type input "[DATE]"
type input "10"
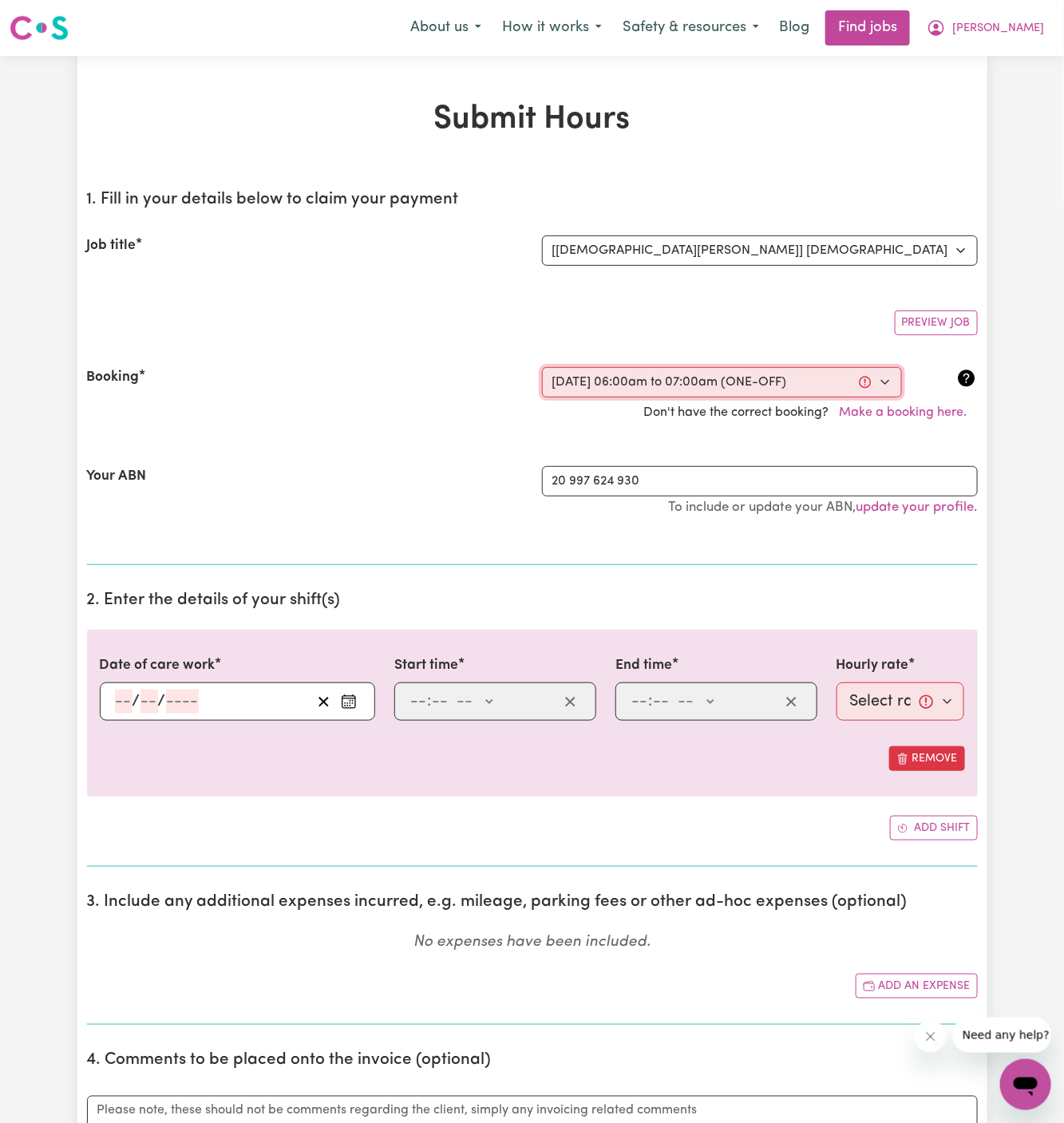
type input "9"
type input "2025"
type input "06:00"
type input "6"
type input "0"
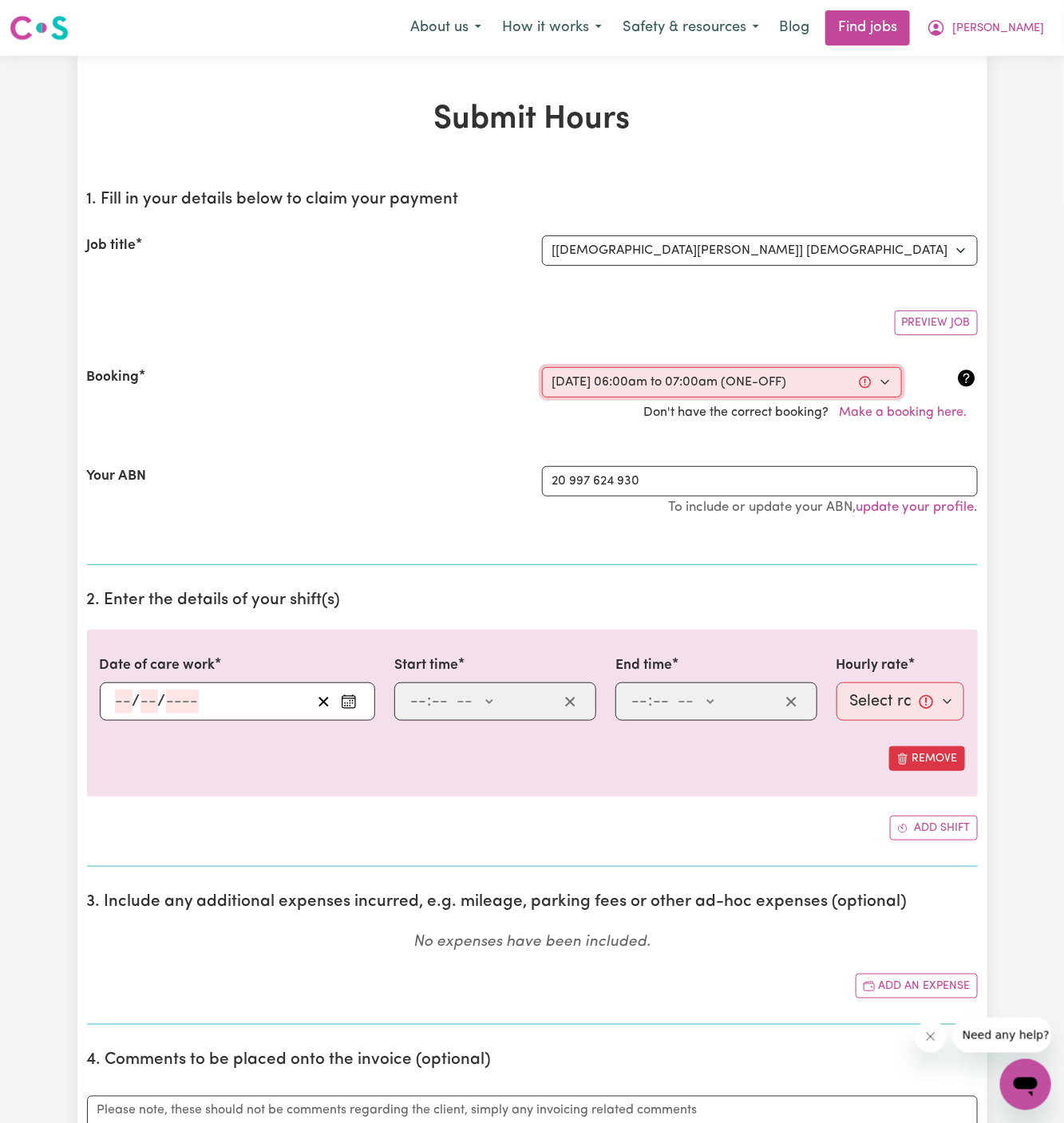
select select "am"
type input "07:00"
type input "7"
type input "0"
select select "am"
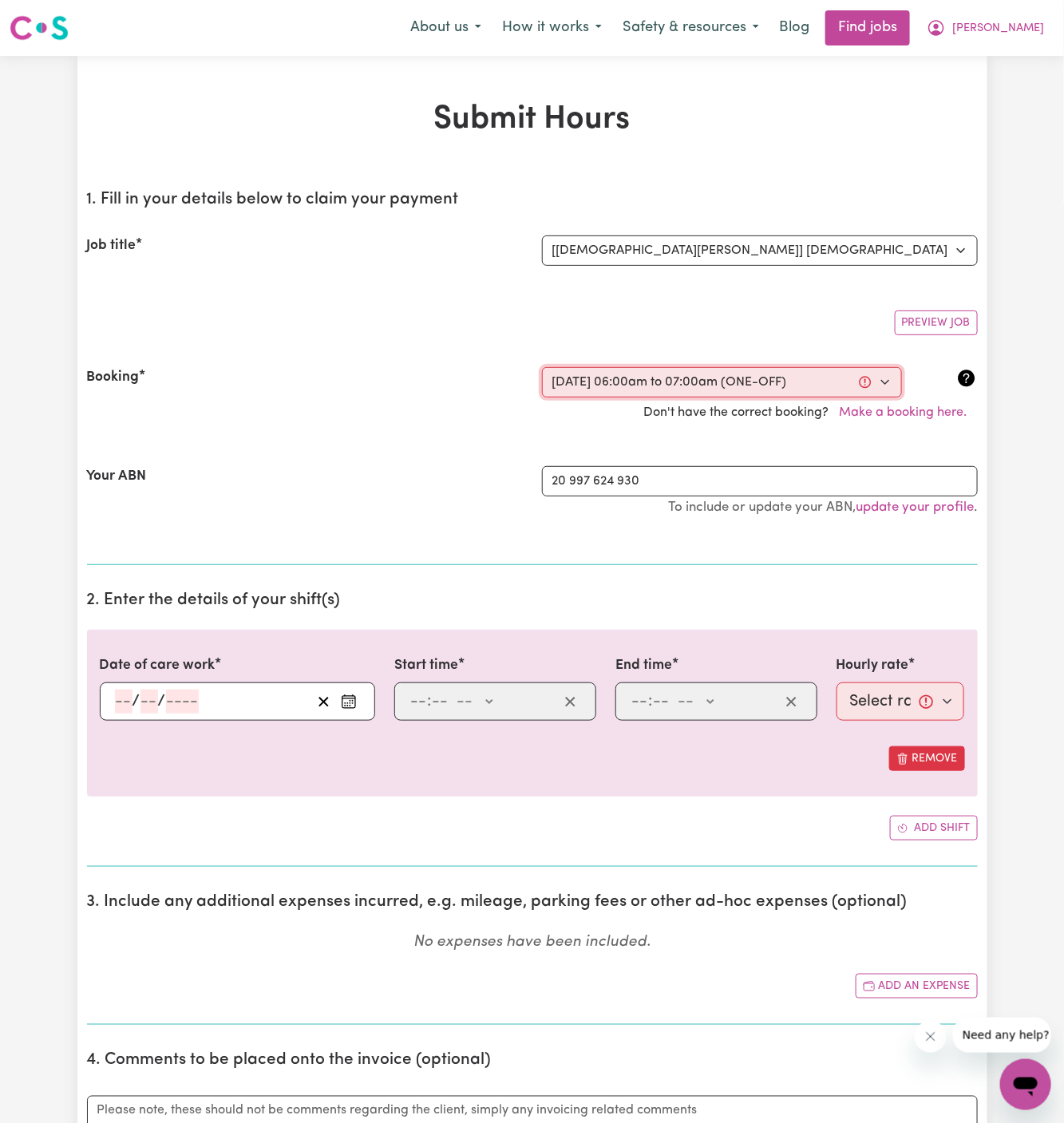
select select "41.2-Weekday"
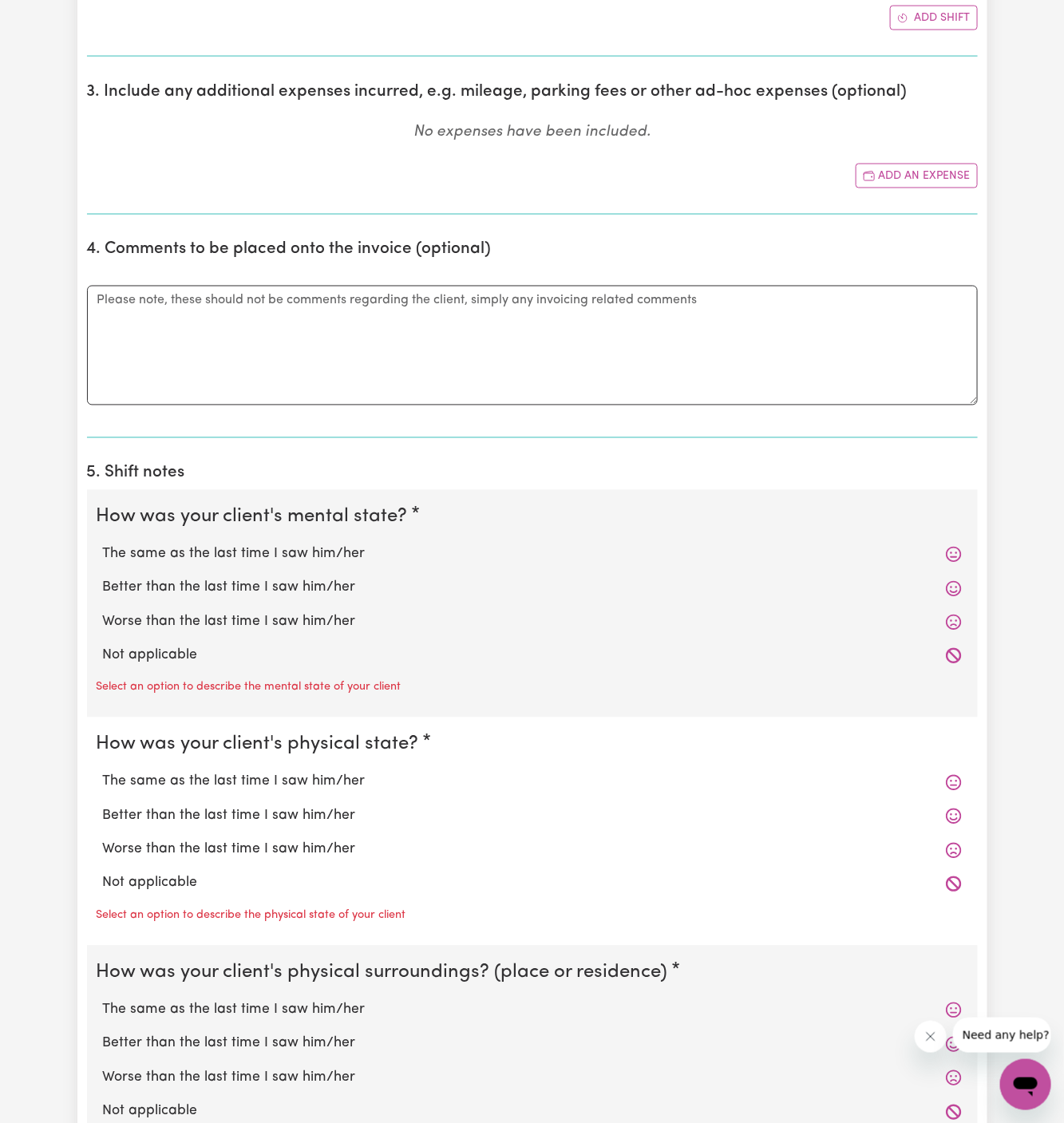
scroll to position [1138, 0]
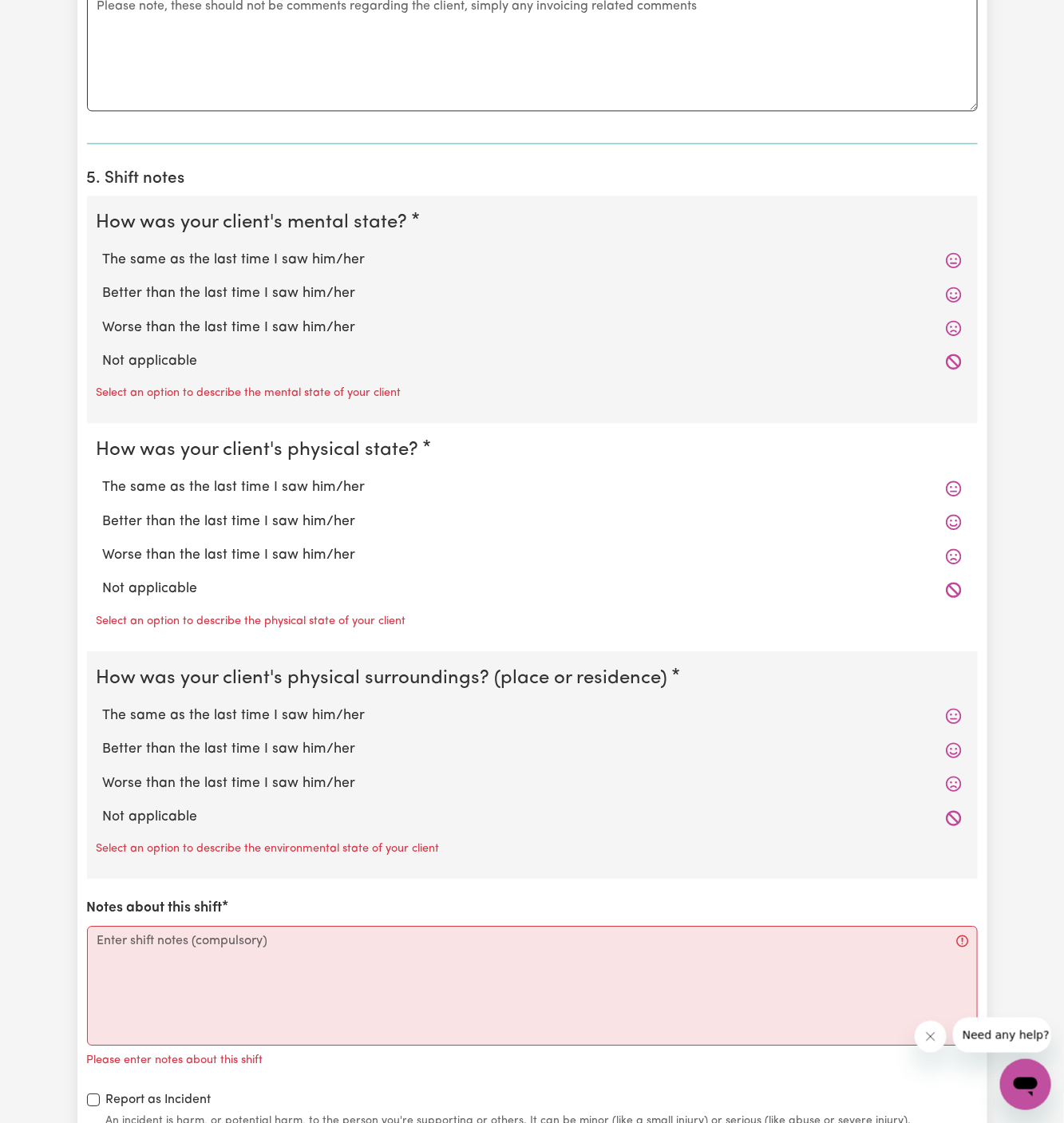
drag, startPoint x: 185, startPoint y: 366, endPoint x: 190, endPoint y: 392, distance: 26.5
click at [185, 366] on label "Not applicable" at bounding box center [532, 361] width 859 height 21
click at [103, 351] on input "Not applicable" at bounding box center [102, 350] width 1 height 1
radio input "true"
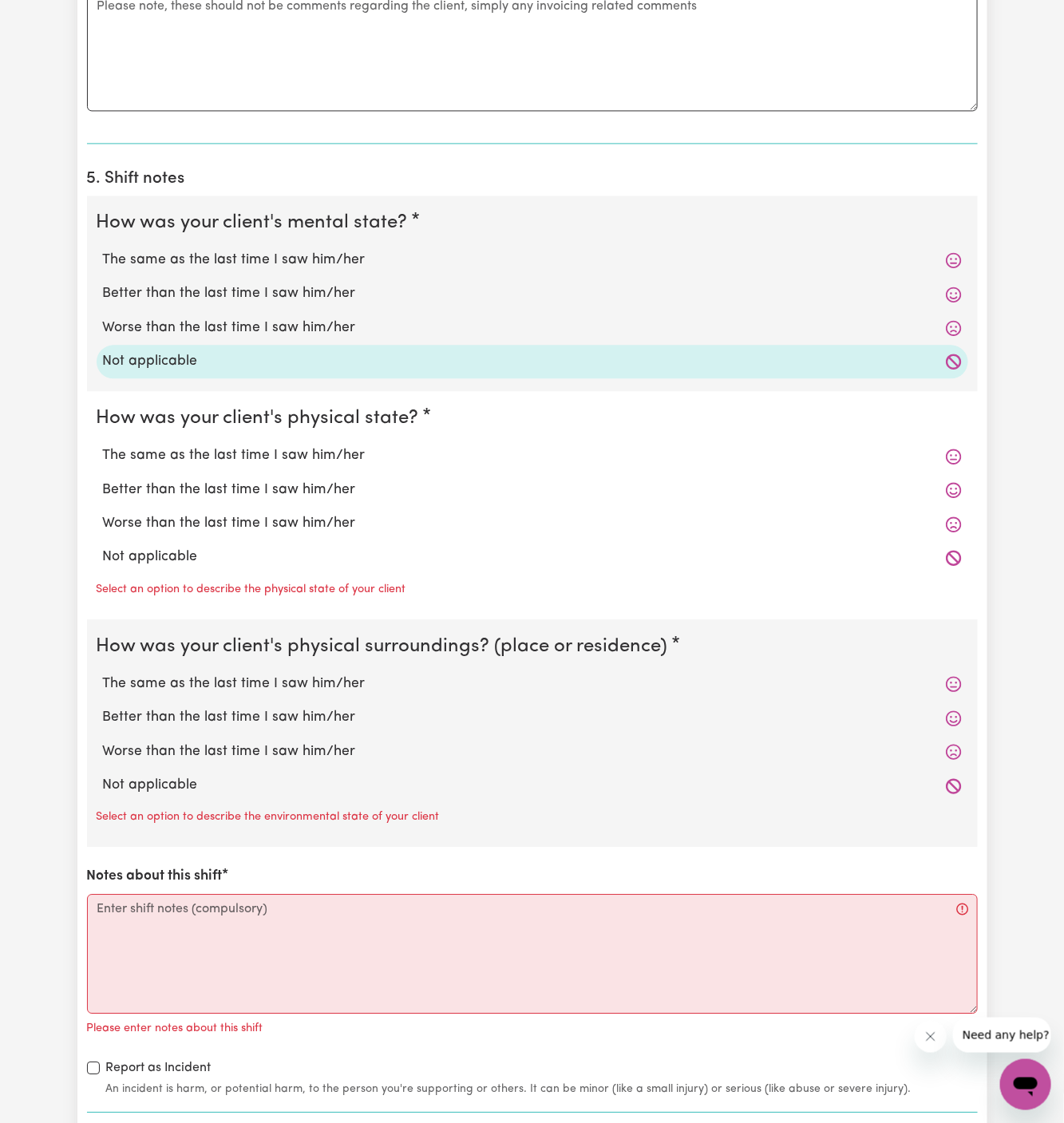
click at [205, 554] on label "Not applicable" at bounding box center [532, 557] width 859 height 21
click at [103, 547] on input "Not applicable" at bounding box center [102, 546] width 1 height 1
radio input "true"
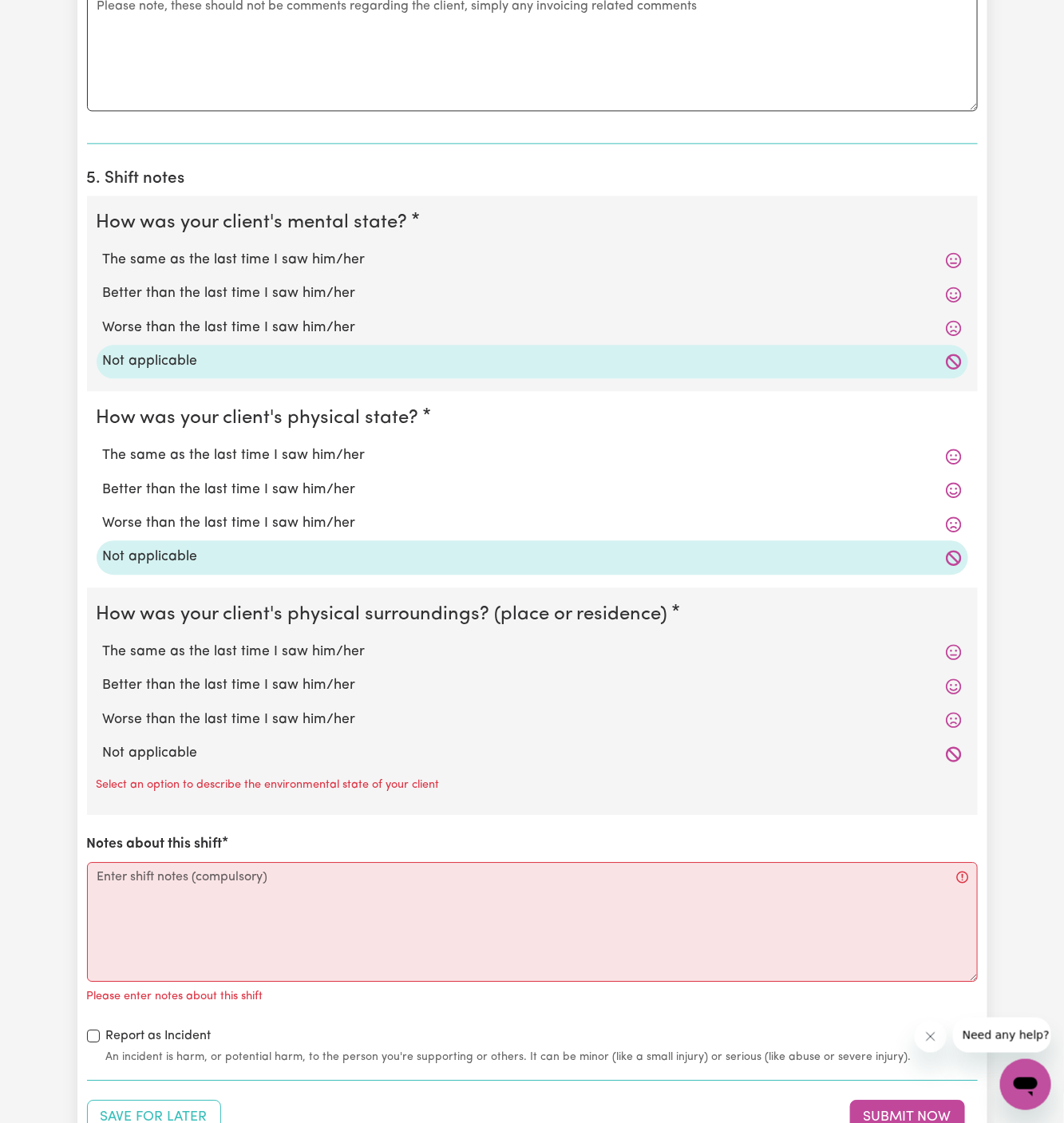
click at [221, 751] on label "Not applicable" at bounding box center [532, 753] width 859 height 21
click at [103, 743] on input "Not applicable" at bounding box center [102, 742] width 1 height 1
radio input "true"
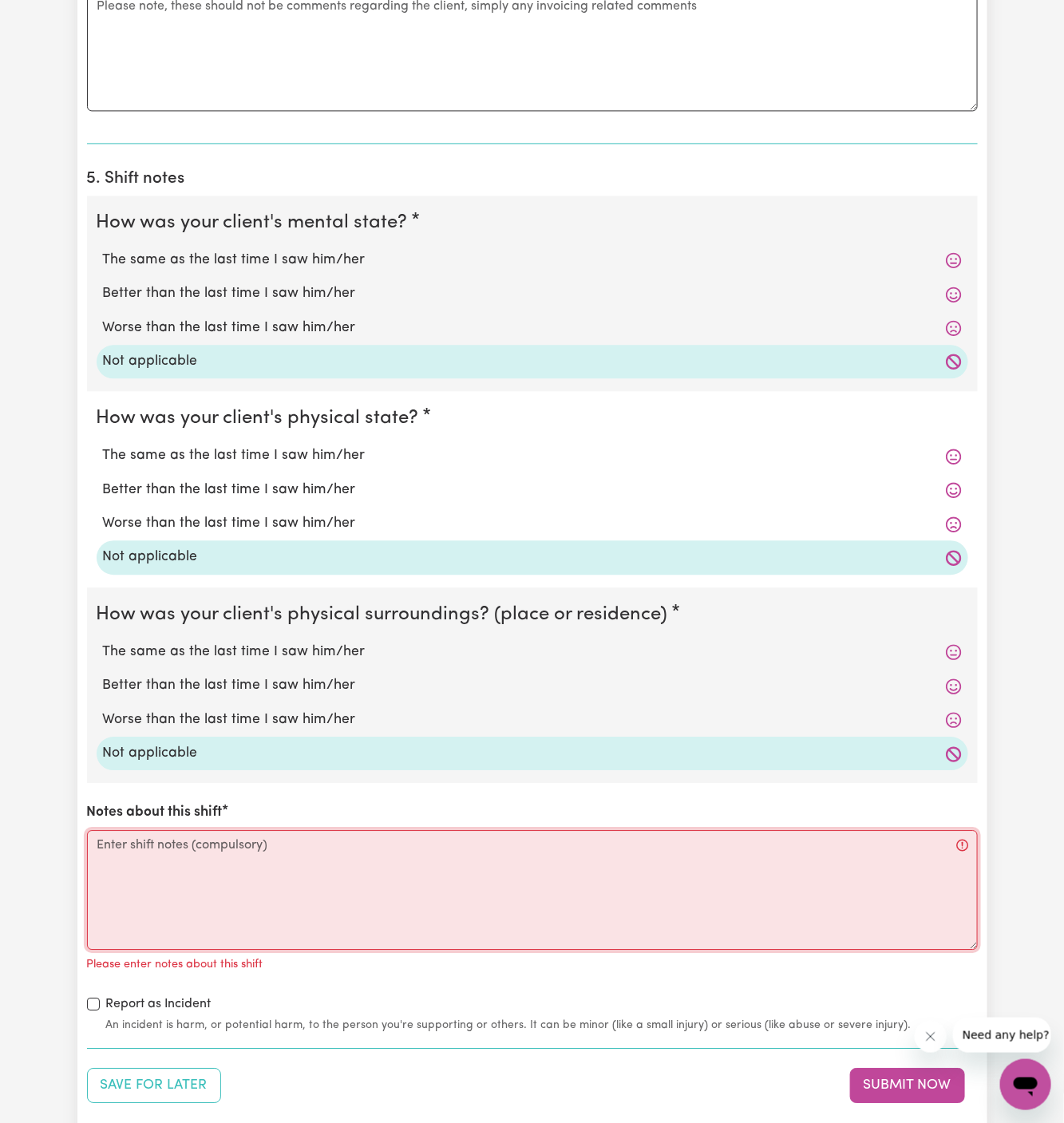
click at [275, 895] on textarea "Notes about this shift" at bounding box center [532, 890] width 890 height 120
paste textarea "During my shift, I accompanied [PERSON_NAME] to the hospital where she will hav…"
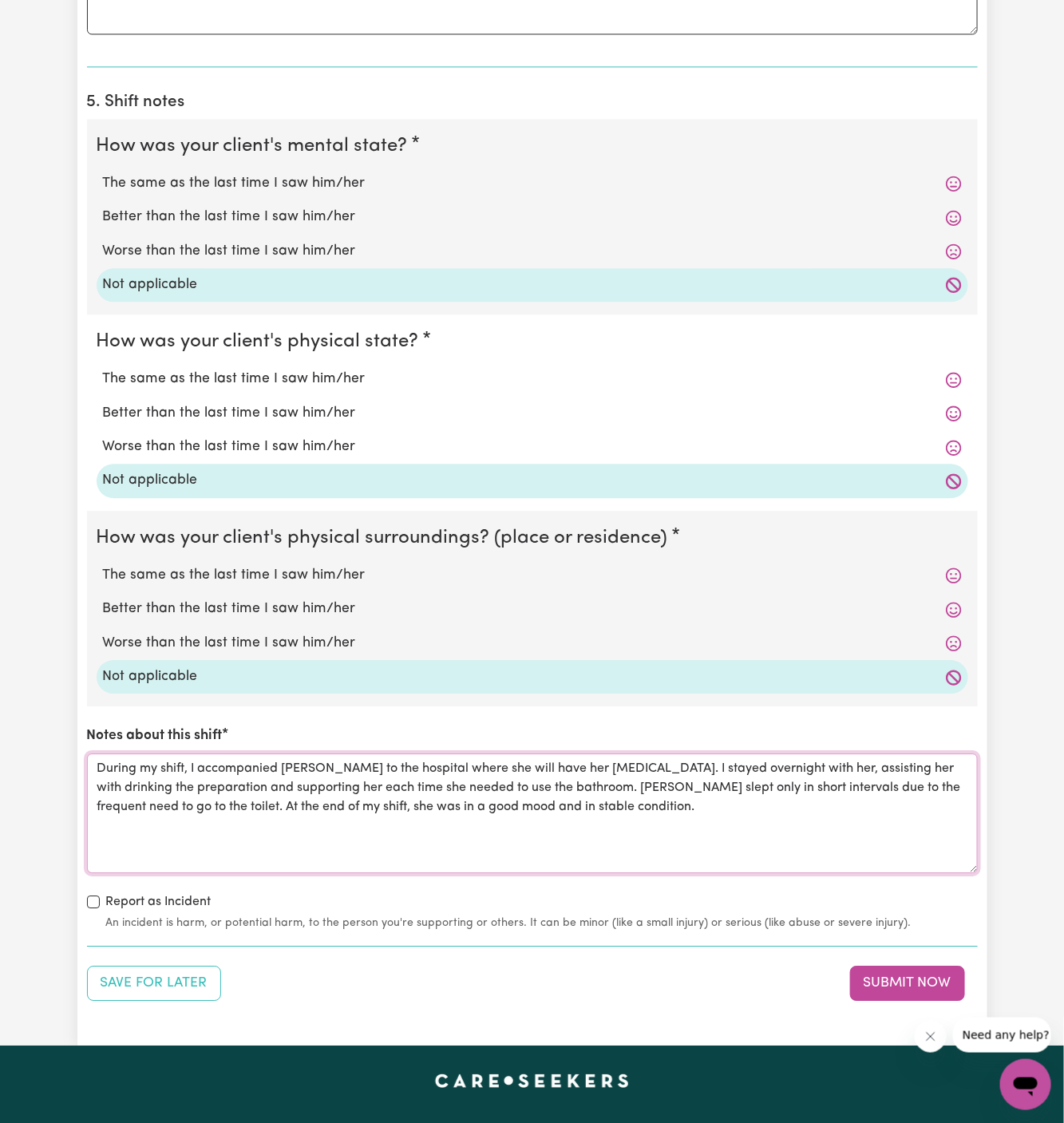
scroll to position [1310, 0]
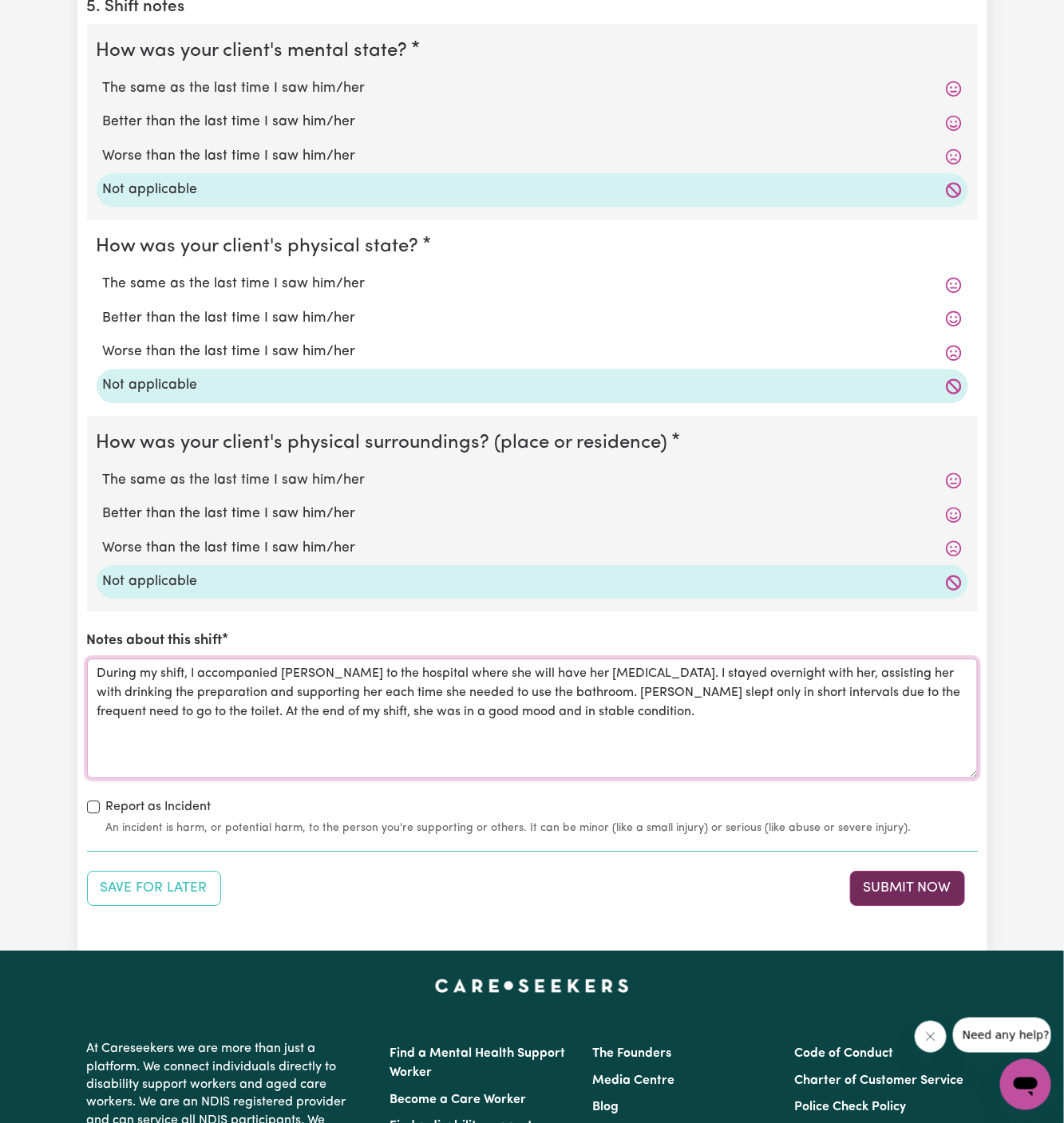
type textarea "During my shift, I accompanied [PERSON_NAME] to the hospital where she will hav…"
click at [902, 901] on button "Submit Now" at bounding box center [907, 888] width 114 height 35
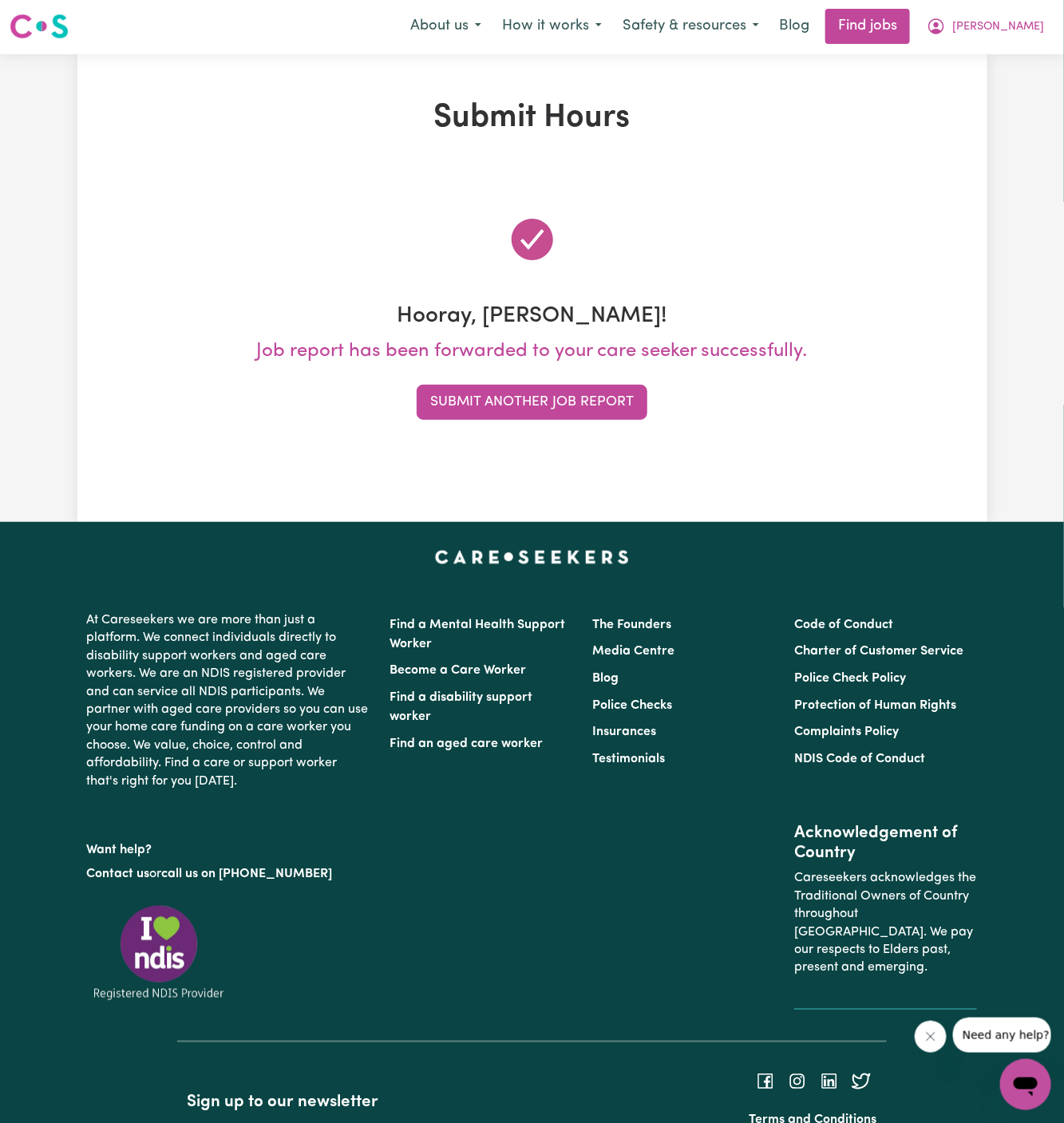
scroll to position [0, 0]
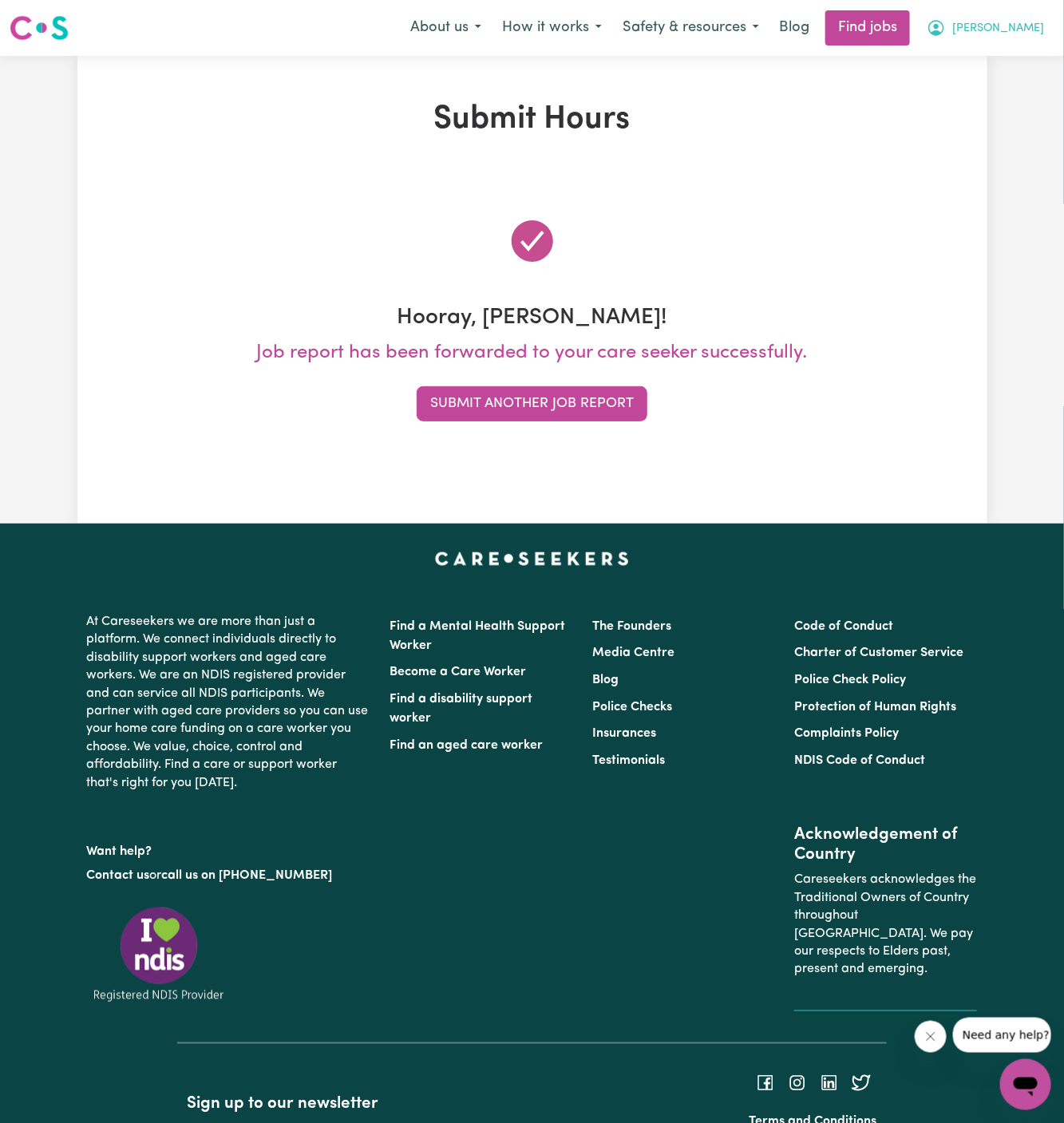
click at [1030, 29] on span "[PERSON_NAME]" at bounding box center [998, 28] width 92 height 18
click at [1029, 65] on link "My Account" at bounding box center [990, 62] width 126 height 30
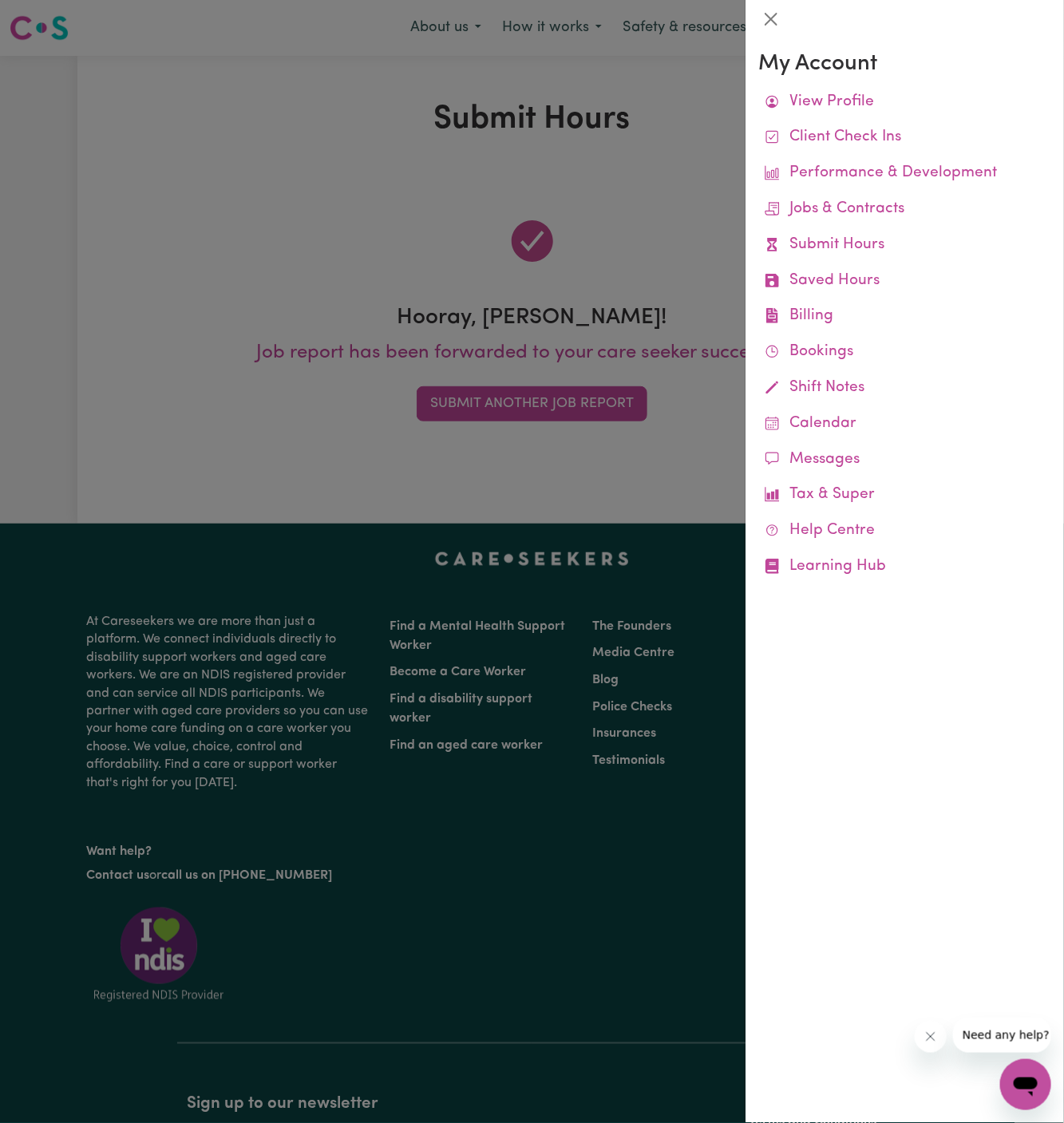
click at [689, 236] on div at bounding box center [532, 561] width 1064 height 1123
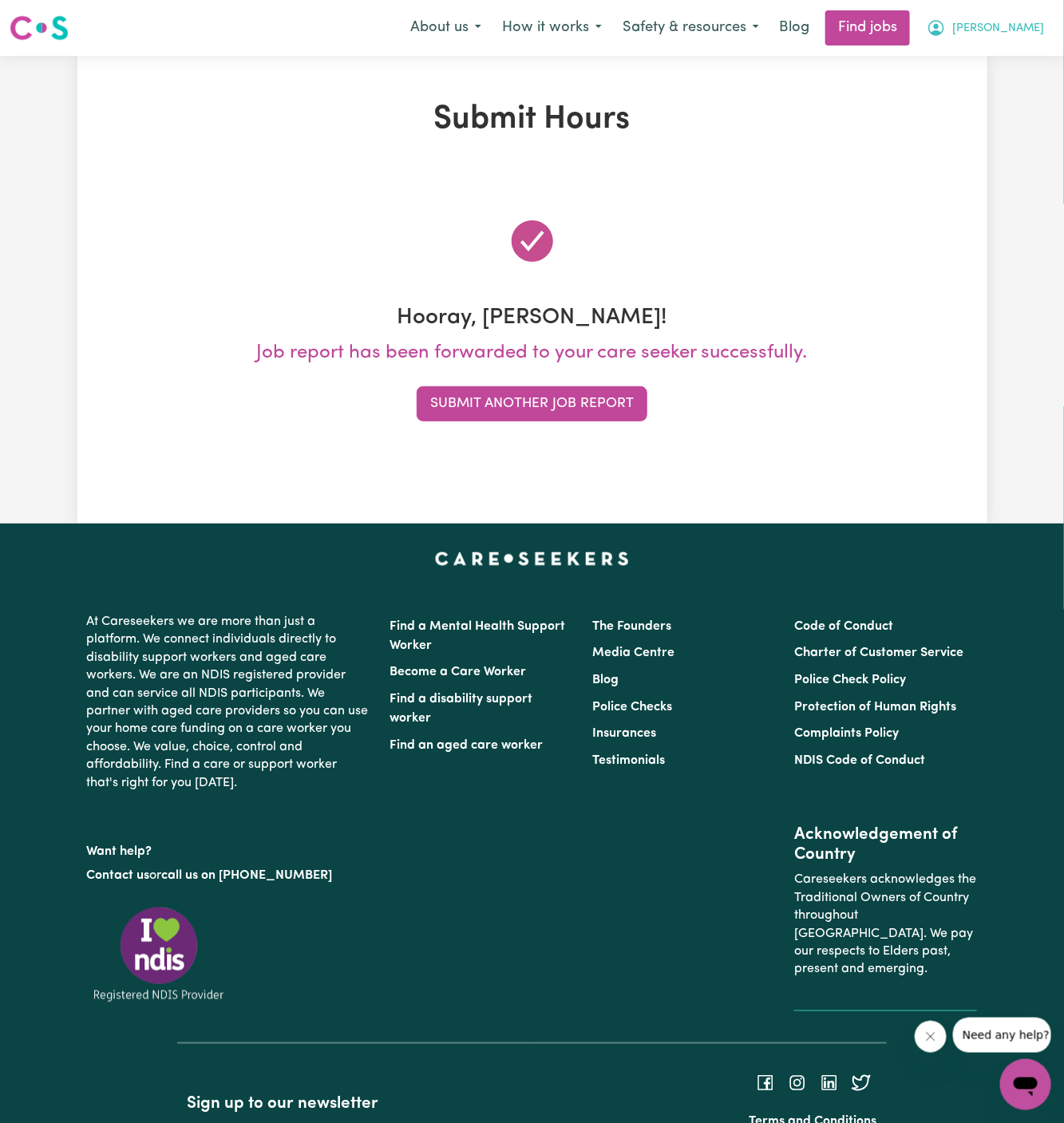
click at [1025, 31] on span "[PERSON_NAME]" at bounding box center [998, 28] width 92 height 18
click at [969, 61] on link "My Account" at bounding box center [990, 62] width 126 height 30
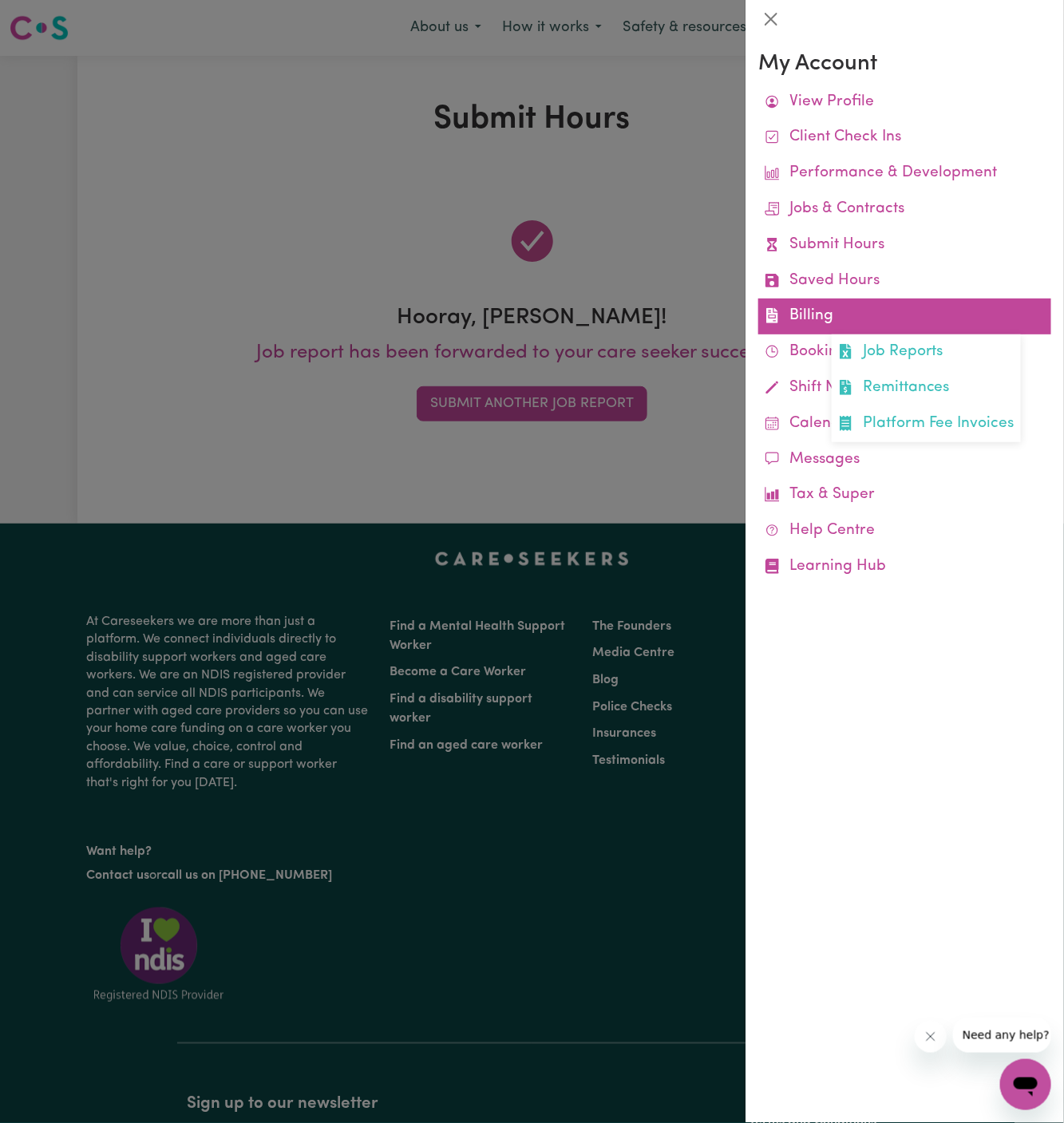
click at [803, 309] on link "Billing Job Reports Remittances Platform Fee Invoices" at bounding box center [904, 316] width 293 height 36
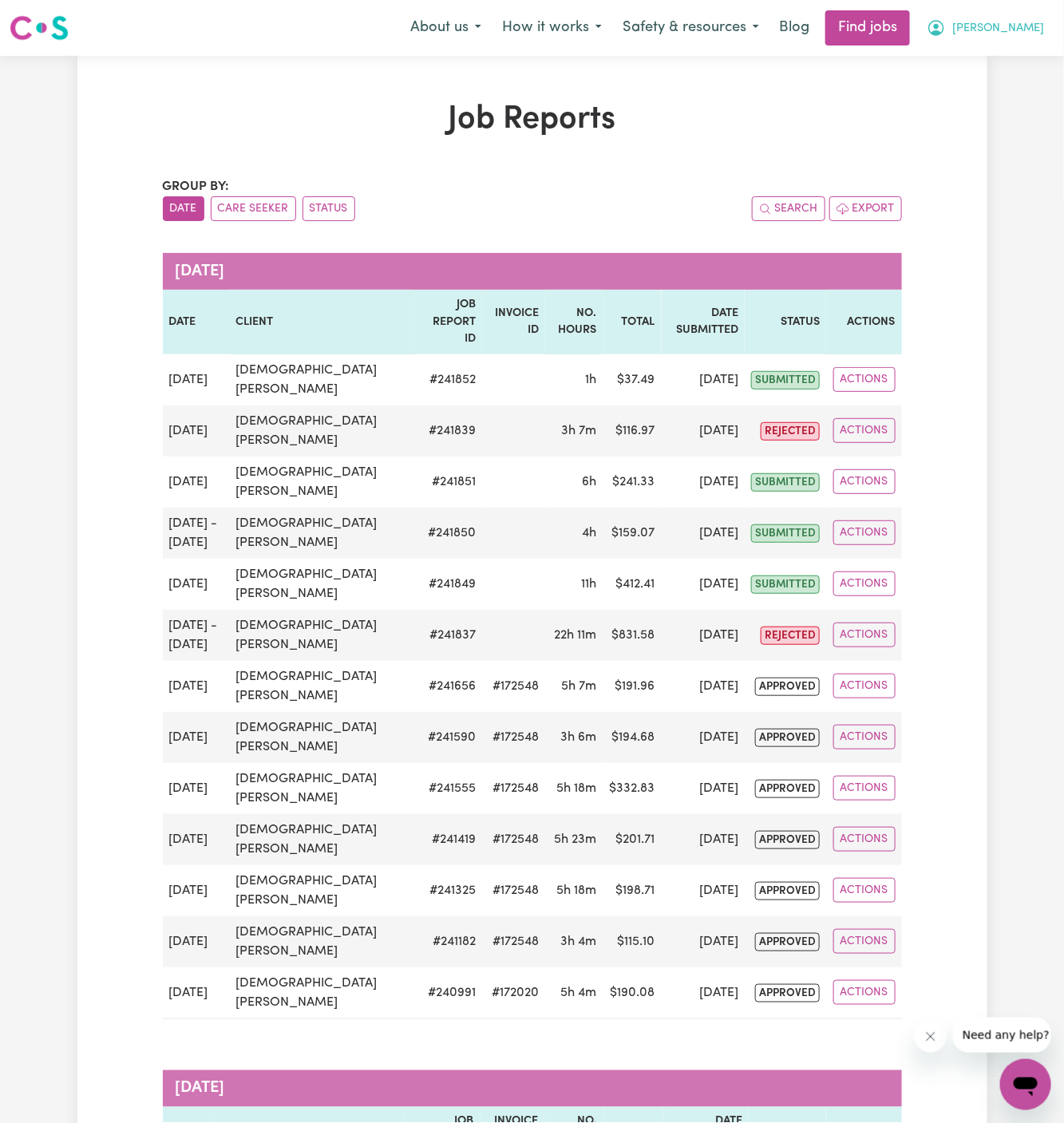
click at [1029, 32] on span "[PERSON_NAME]" at bounding box center [998, 28] width 92 height 18
click at [1011, 126] on link "Logout" at bounding box center [990, 122] width 126 height 30
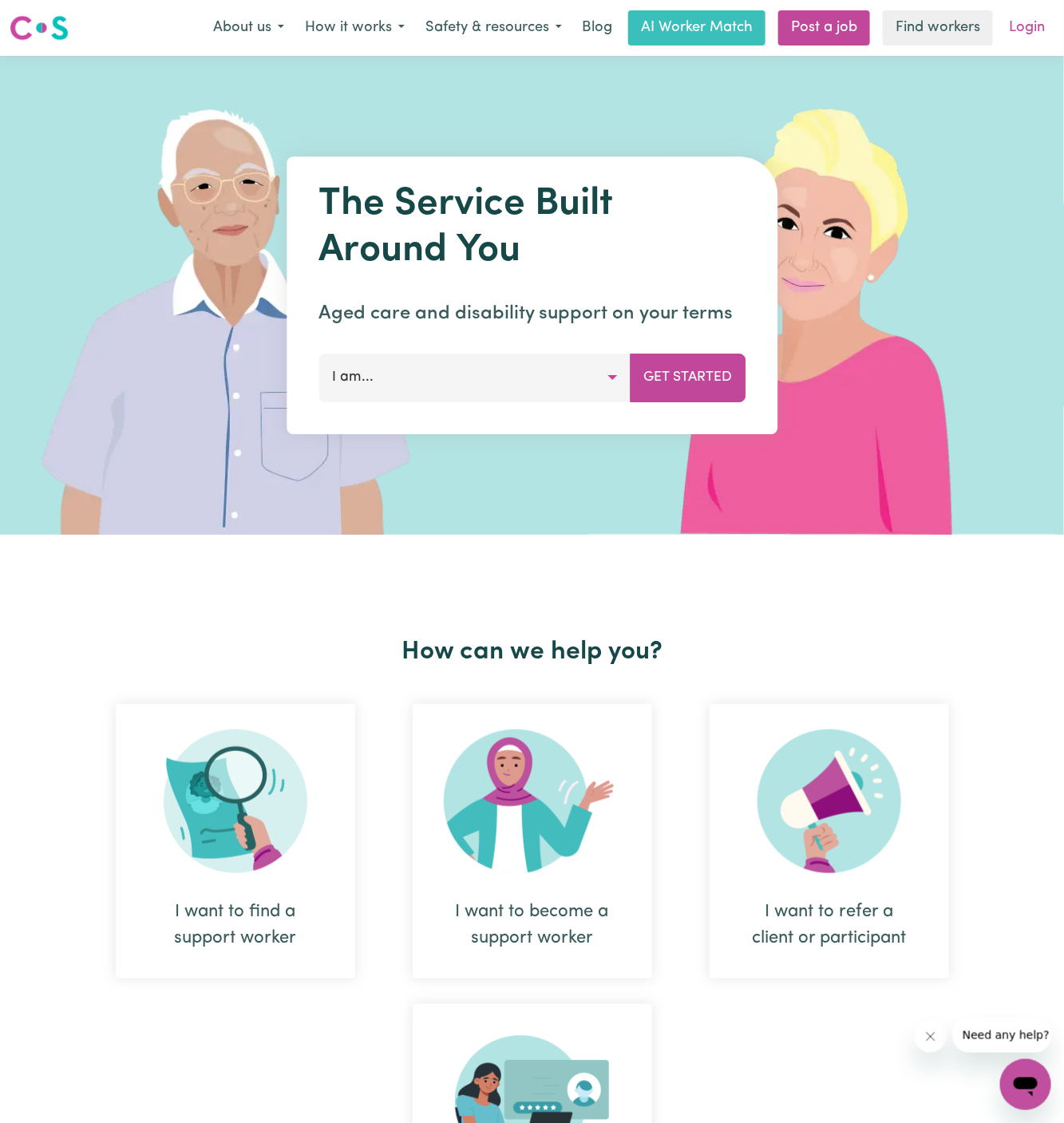
click at [1028, 34] on link "Login" at bounding box center [1026, 27] width 55 height 35
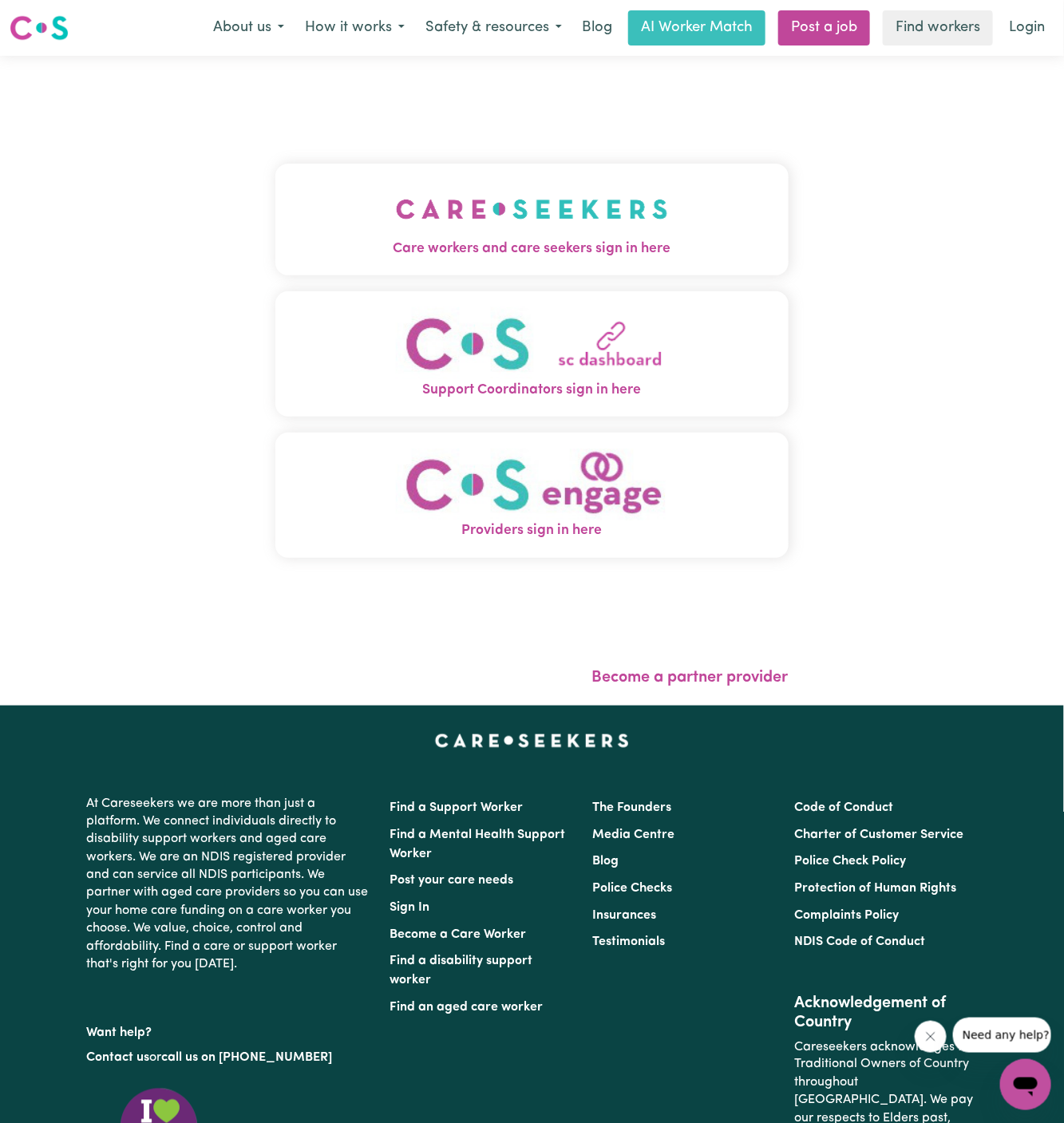
click at [352, 233] on button "Care workers and care seekers sign in here" at bounding box center [531, 219] width 513 height 112
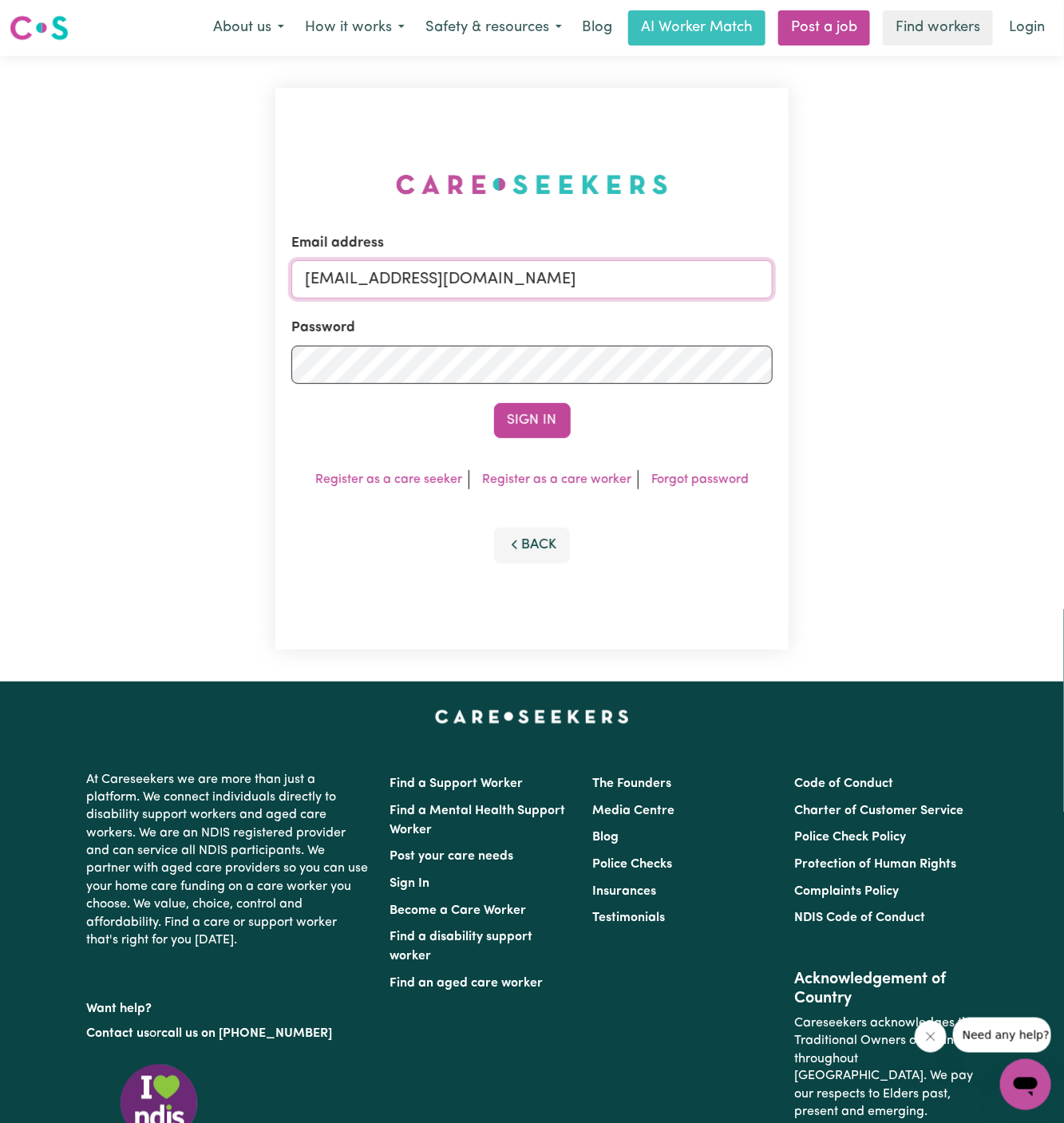
drag, startPoint x: 393, startPoint y: 278, endPoint x: 986, endPoint y: 280, distance: 593.0
click at [986, 280] on div "Email address [EMAIL_ADDRESS][DOMAIN_NAME] Password Sign In Register as a care …" at bounding box center [532, 369] width 1064 height 626
type input "[EMAIL_ADDRESS][DOMAIN_NAME]"
click at [537, 419] on button "Sign In" at bounding box center [533, 420] width 77 height 35
